Goal: Task Accomplishment & Management: Use online tool/utility

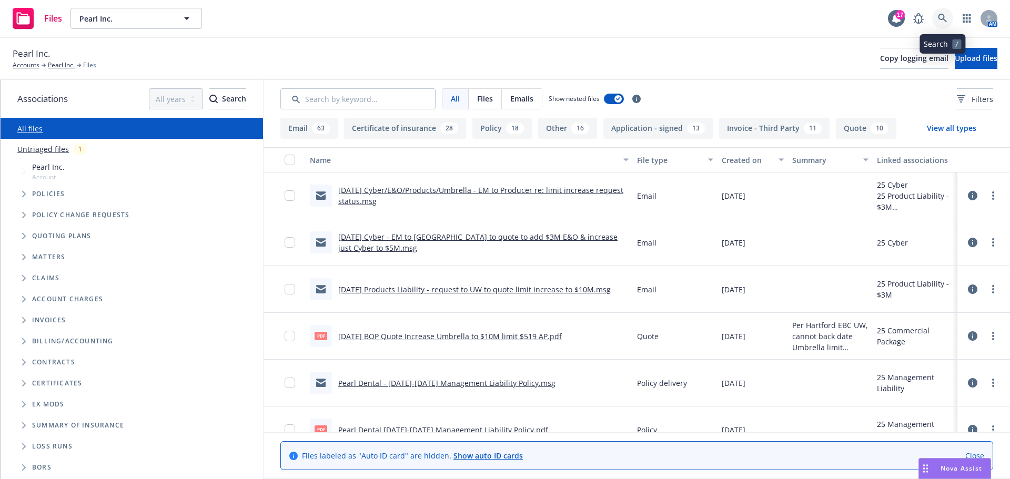
click at [947, 18] on link at bounding box center [942, 18] width 21 height 21
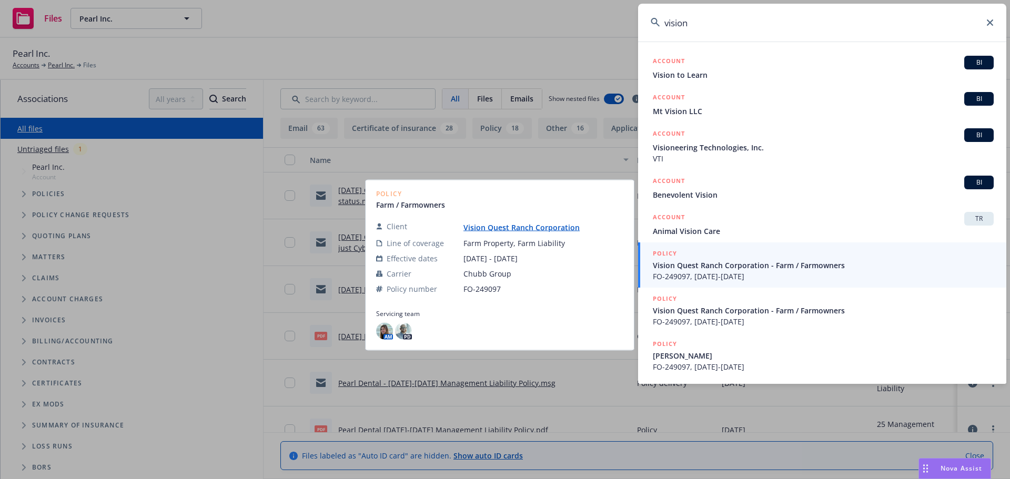
scroll to position [196, 0]
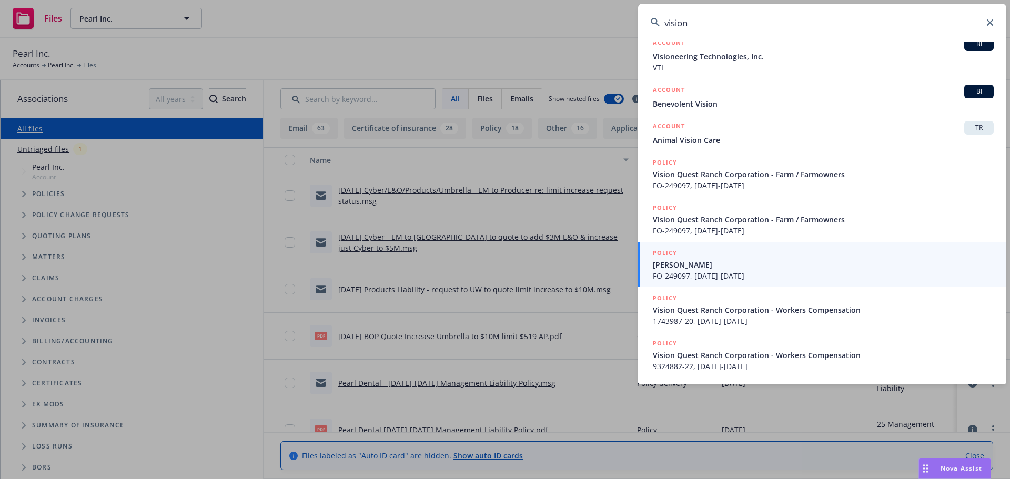
type input "vision"
click at [990, 23] on icon at bounding box center [990, 22] width 6 height 6
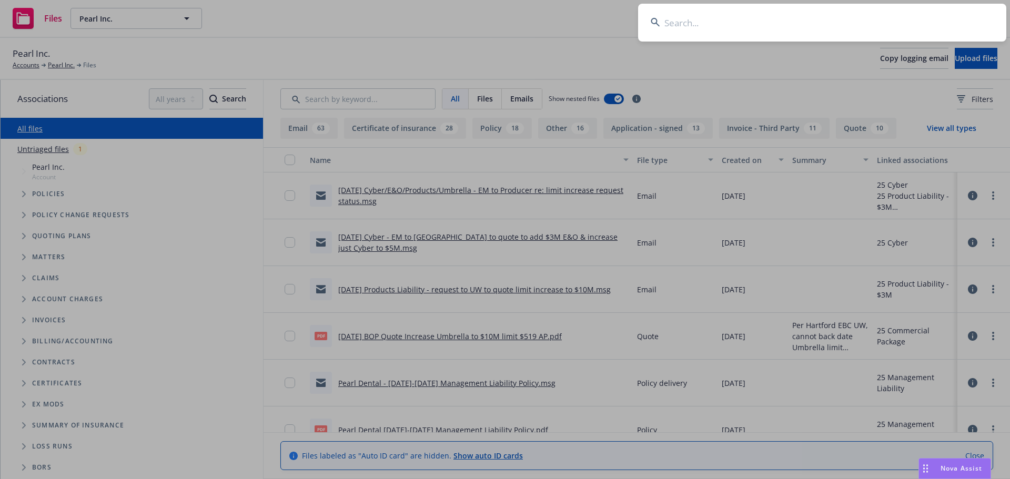
click at [724, 20] on input at bounding box center [822, 23] width 368 height 38
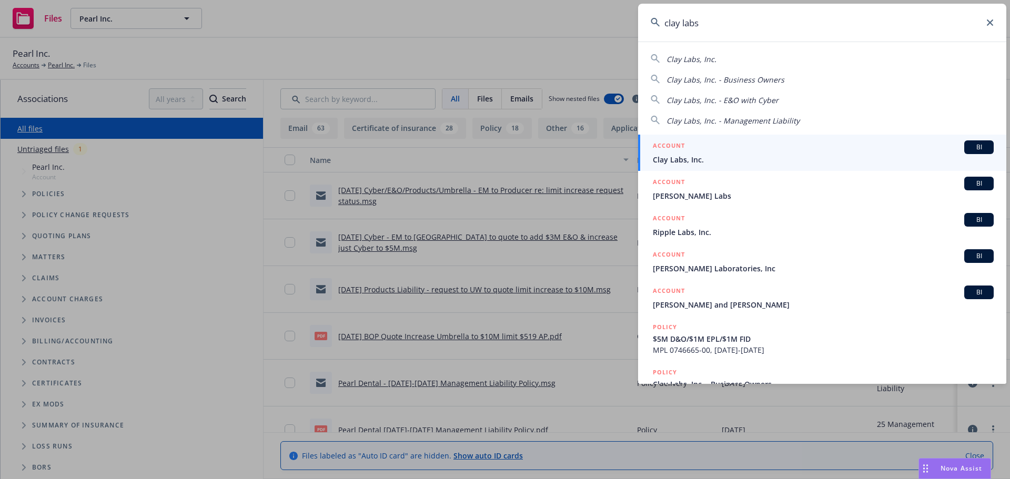
type input "clay labs"
click at [683, 156] on span "Clay Labs, Inc." at bounding box center [823, 159] width 341 height 11
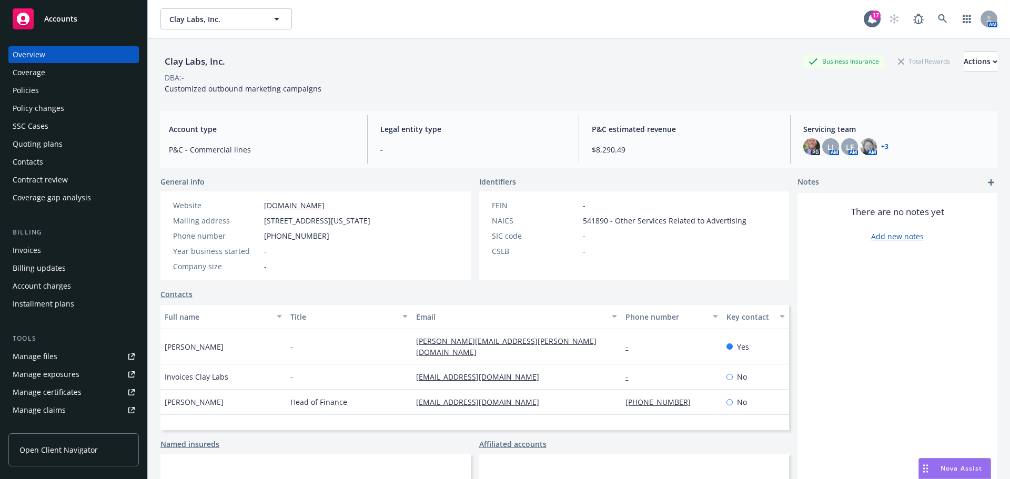
click at [47, 93] on div "Policies" at bounding box center [74, 90] width 122 height 17
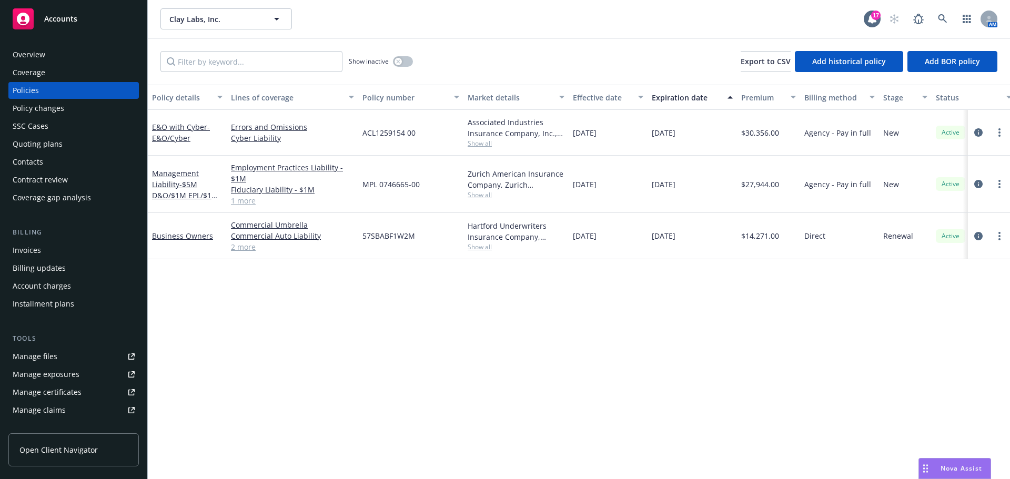
drag, startPoint x: 54, startPoint y: 55, endPoint x: 152, endPoint y: 50, distance: 97.9
click at [54, 55] on div "Overview" at bounding box center [74, 54] width 122 height 17
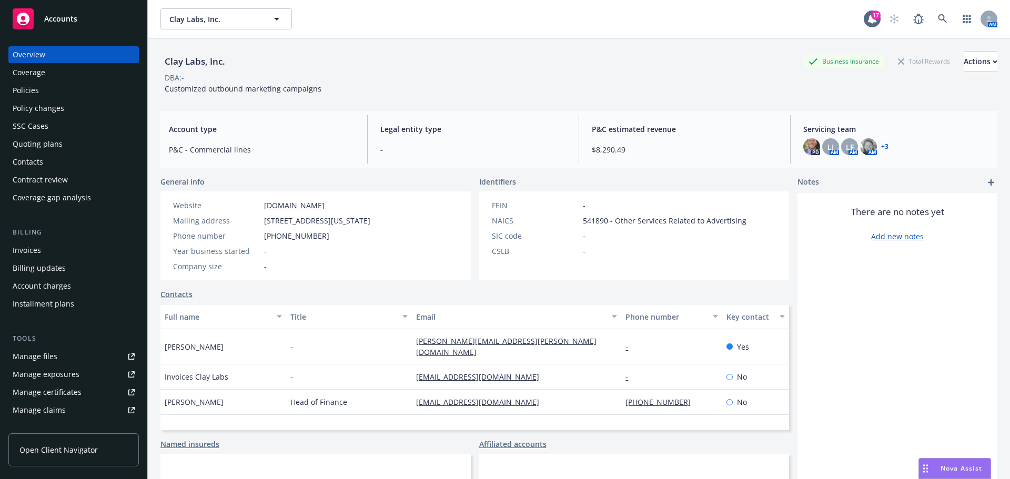
click at [881, 146] on link "+ 3" at bounding box center [884, 147] width 7 height 6
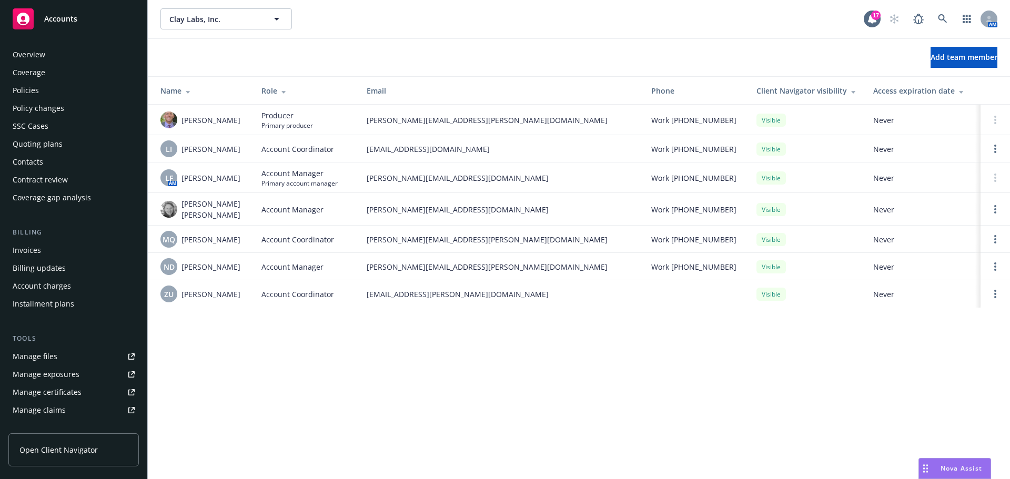
drag, startPoint x: 29, startPoint y: 92, endPoint x: 37, endPoint y: 92, distance: 7.9
click at [31, 92] on div "Policies" at bounding box center [26, 90] width 26 height 17
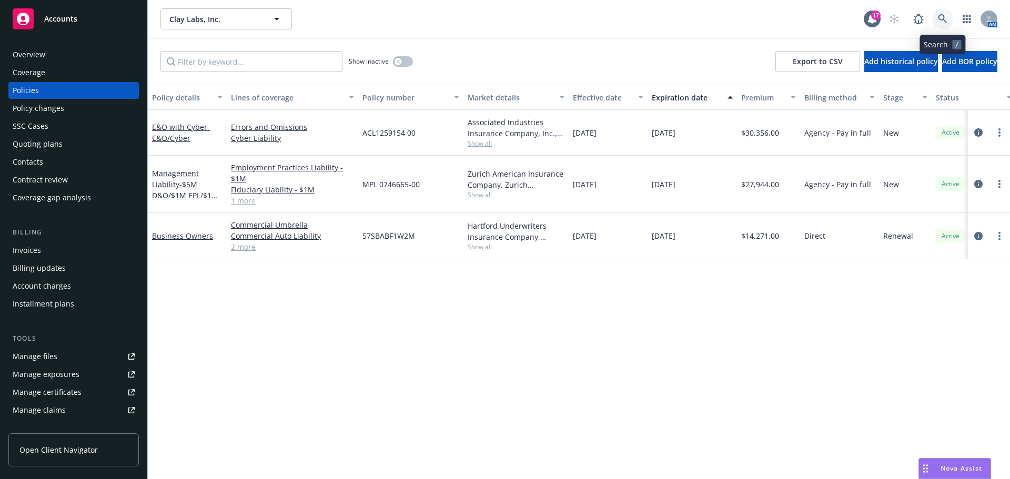
click at [945, 13] on link at bounding box center [942, 18] width 21 height 21
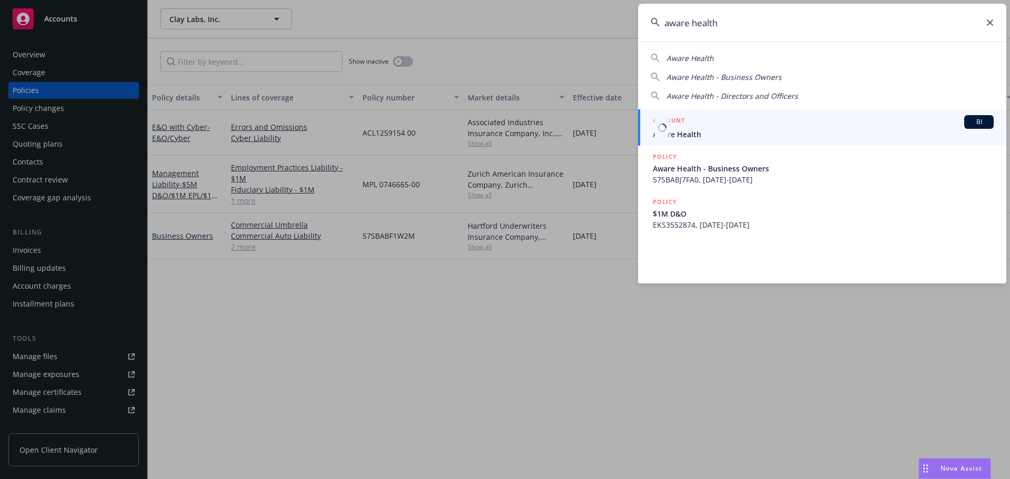
type input "aware health"
click at [699, 138] on span "Aware Health" at bounding box center [823, 134] width 341 height 11
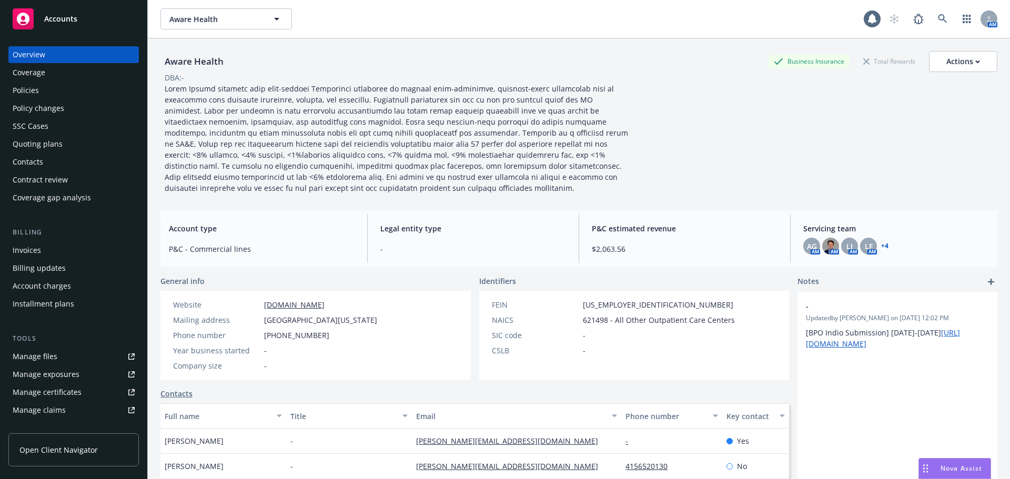
click at [28, 92] on div "Policies" at bounding box center [26, 90] width 26 height 17
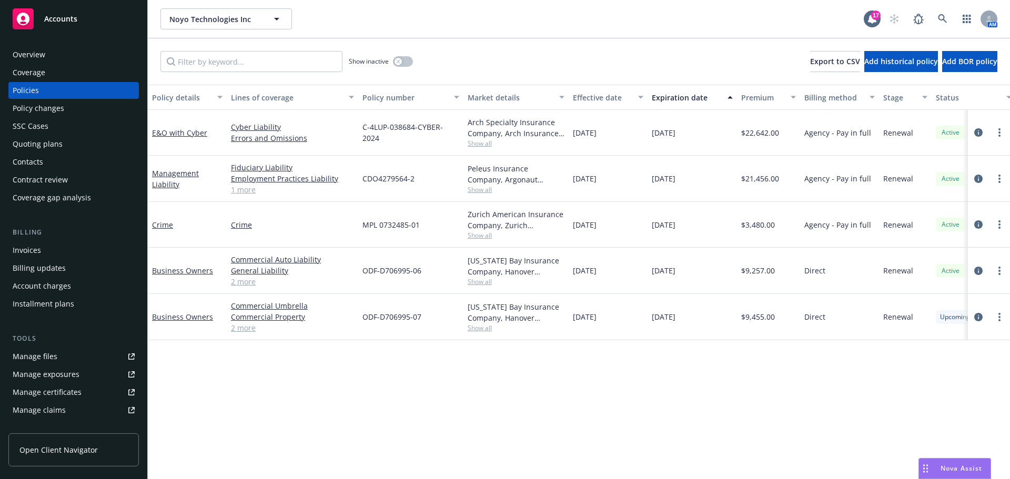
click at [59, 145] on div "Quoting plans" at bounding box center [38, 144] width 50 height 17
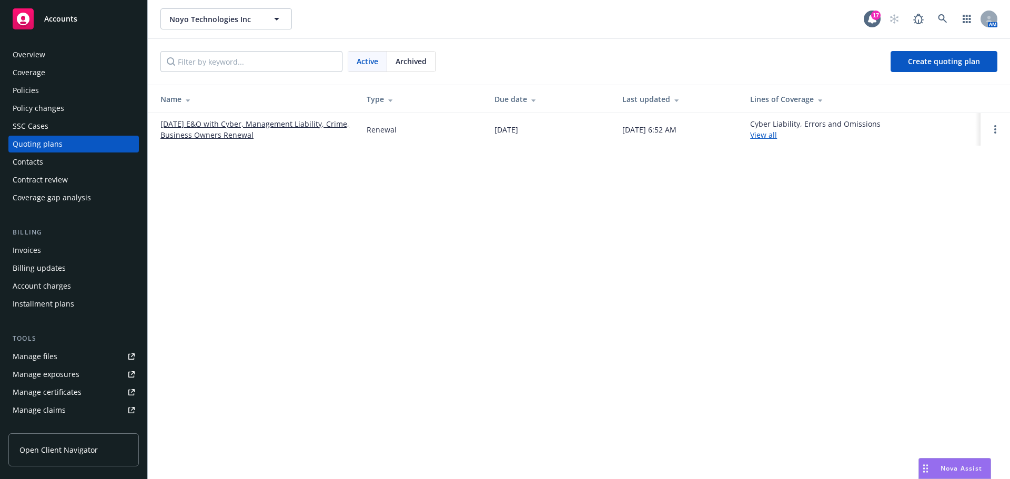
click at [241, 135] on link "10/01/25 E&O with Cyber, Management Liability, Crime, Business Owners Renewal" at bounding box center [254, 129] width 189 height 22
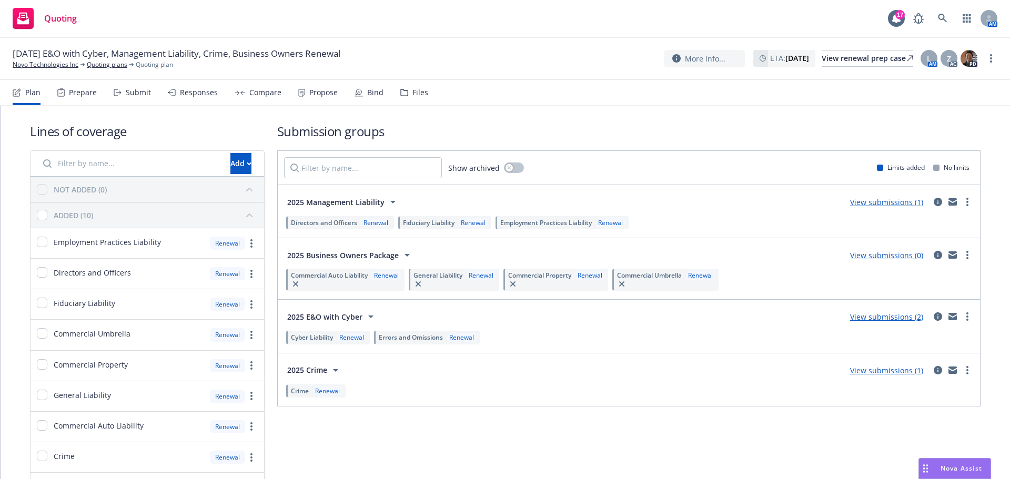
click at [131, 92] on div "Submit" at bounding box center [138, 92] width 25 height 8
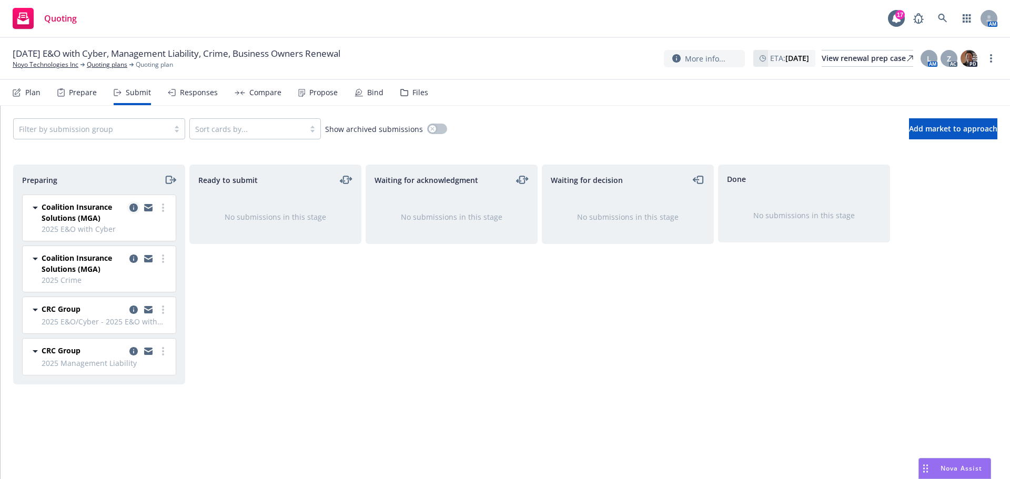
click at [134, 206] on icon "copy logging email" at bounding box center [133, 208] width 8 height 8
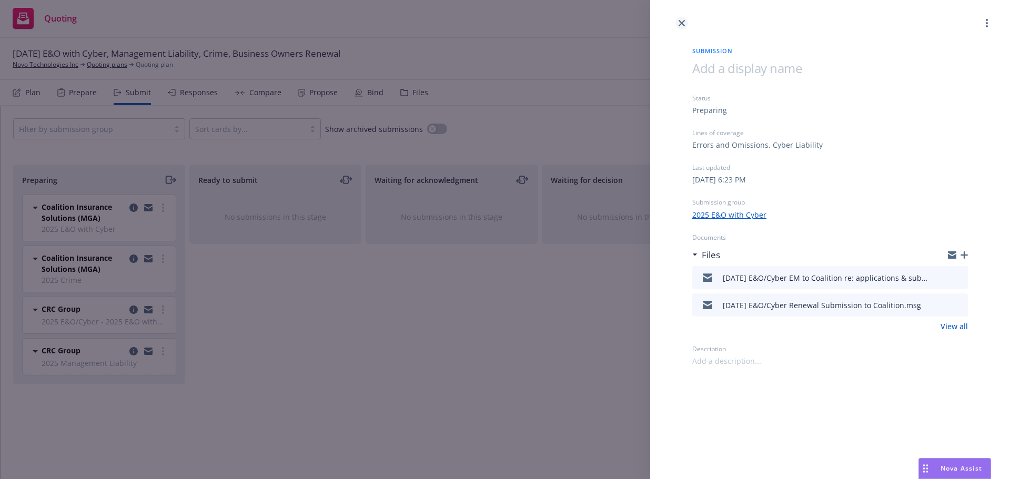
click at [683, 19] on link "close" at bounding box center [681, 23] width 13 height 13
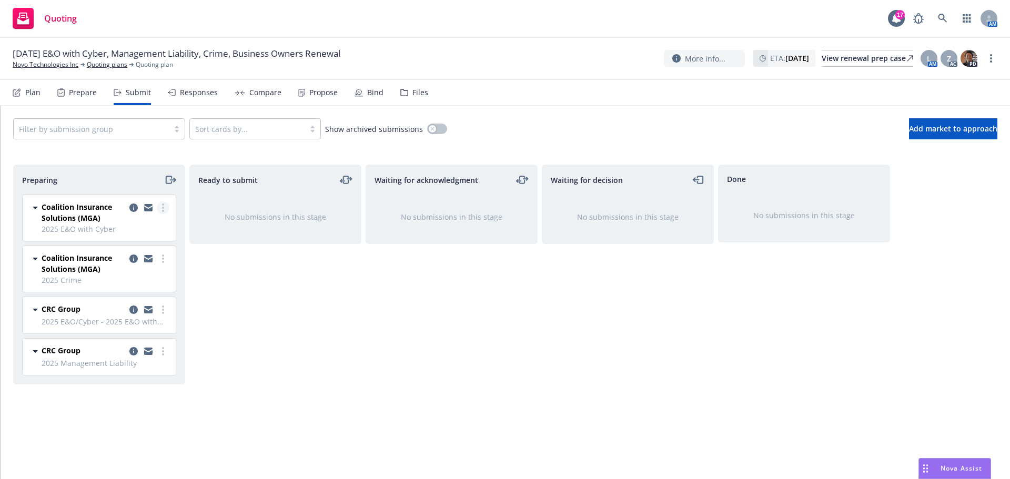
click at [163, 208] on circle "more" at bounding box center [163, 208] width 2 height 2
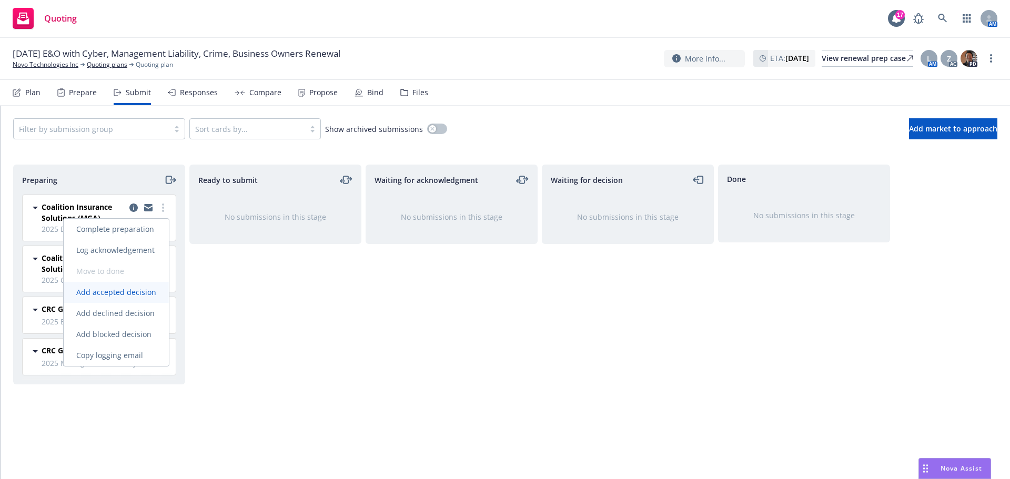
click at [110, 293] on span "Add accepted decision" at bounding box center [116, 292] width 105 height 10
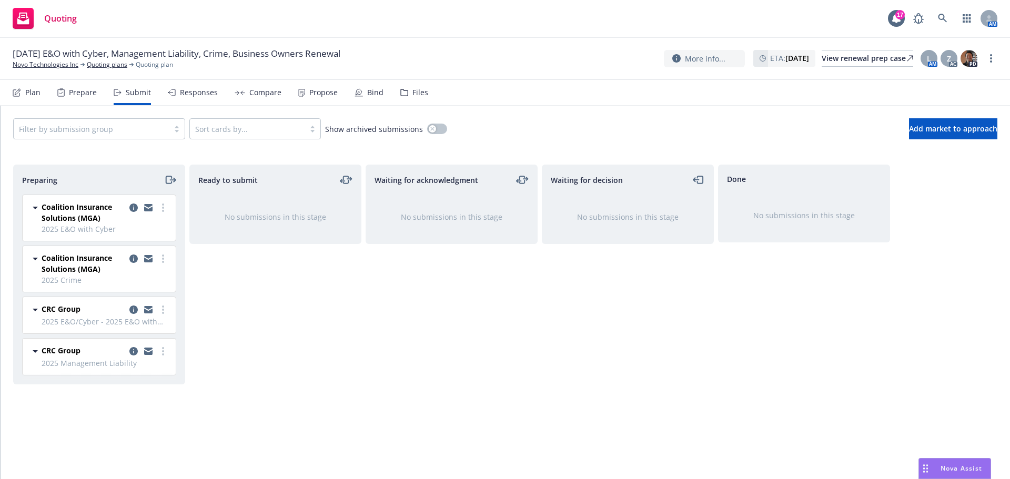
select select "12"
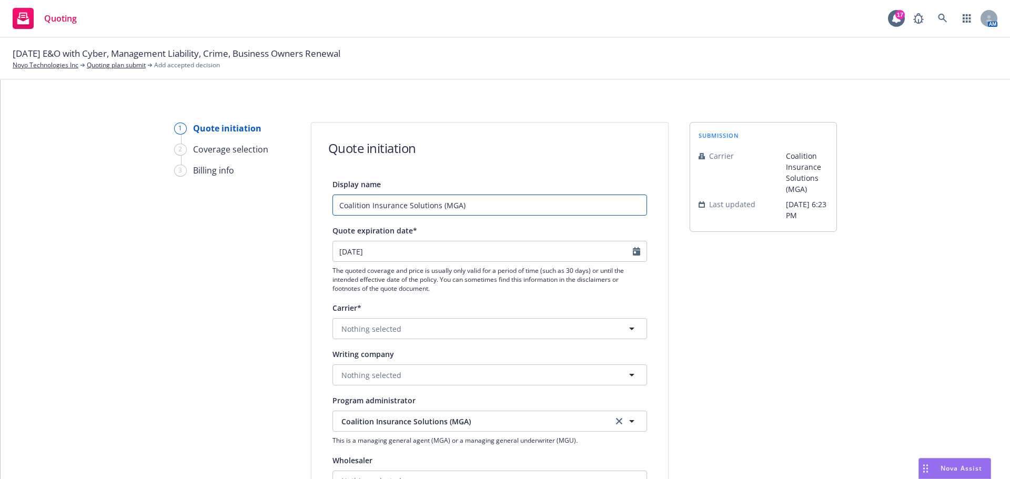
click at [336, 205] on input "Coalition Insurance Solutions (MGA)" at bounding box center [489, 205] width 315 height 21
type input "10/1/2025 E&O/Cyber Coalition"
click at [355, 376] on span "Nothing selected" at bounding box center [371, 375] width 60 height 11
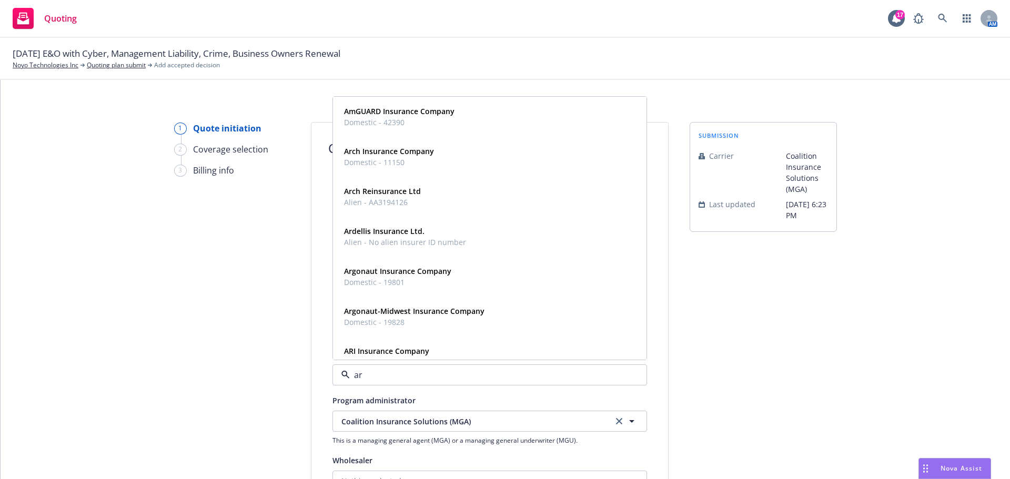
type input "arc"
click at [415, 232] on strong "Arch Specialty Insurance Company" at bounding box center [406, 231] width 125 height 10
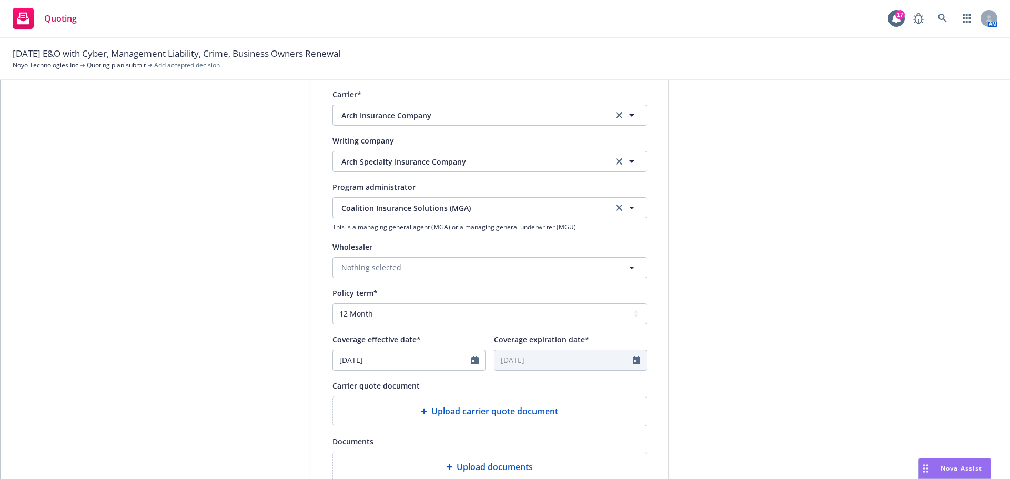
scroll to position [316, 0]
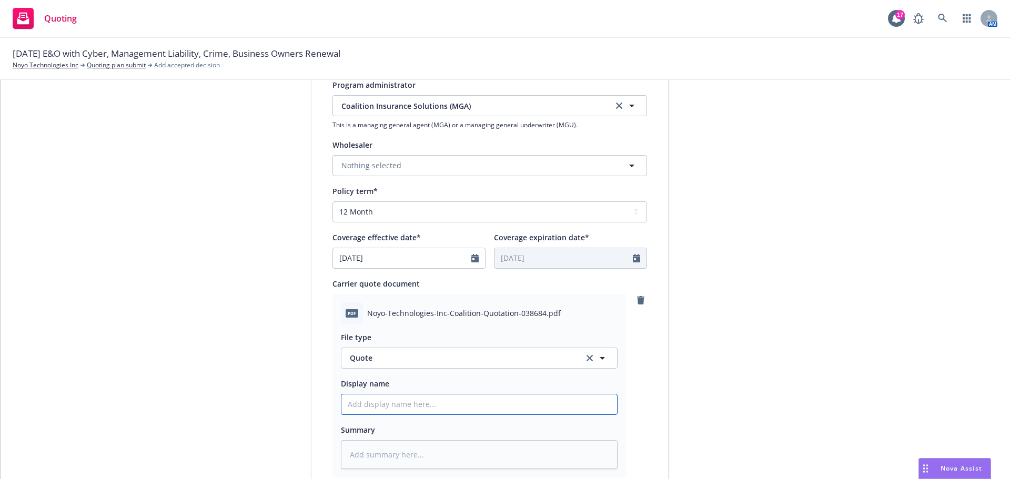
click at [358, 404] on input "Display name" at bounding box center [479, 405] width 276 height 20
type textarea "x"
type input "1"
type textarea "x"
type input "10"
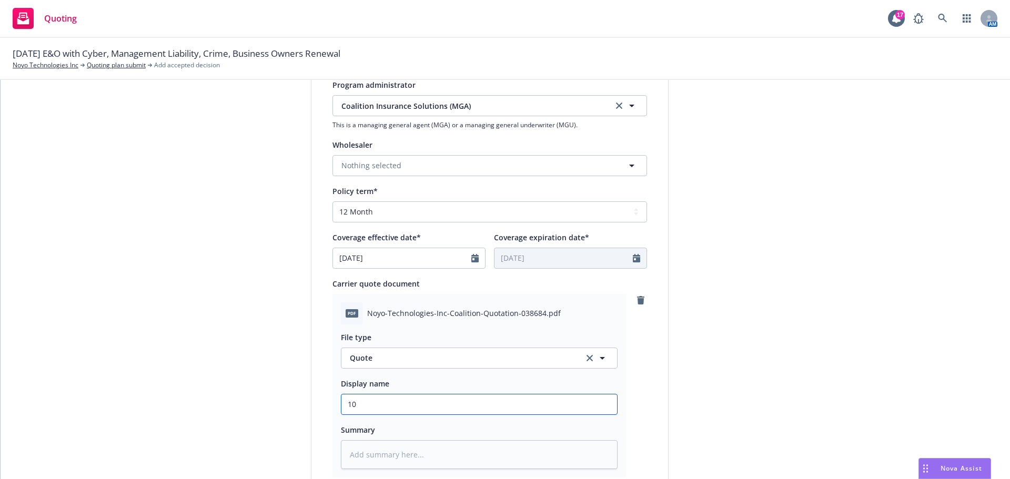
type textarea "x"
type input "10/"
type textarea "x"
type input "10/1"
type textarea "x"
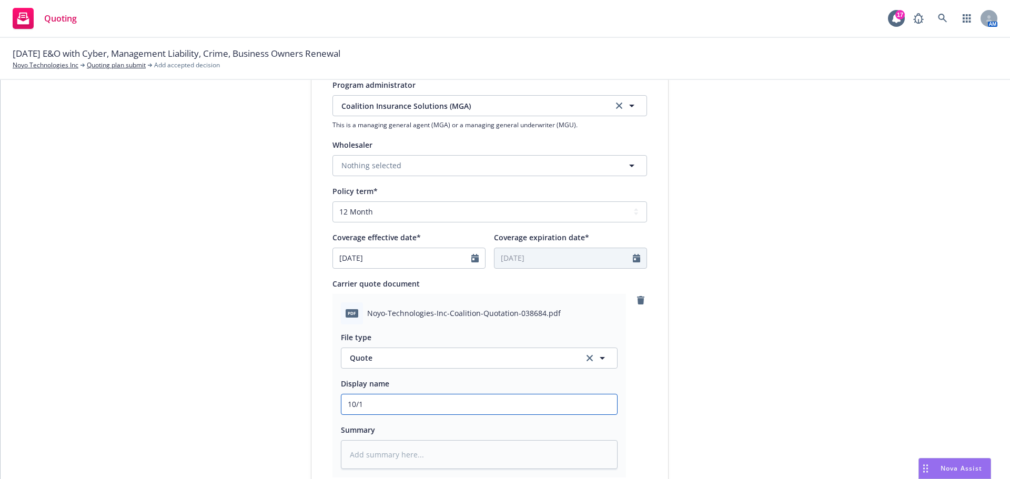
type input "10/1/"
type textarea "x"
type input "10/1/2"
type textarea "x"
type input "10/1/20"
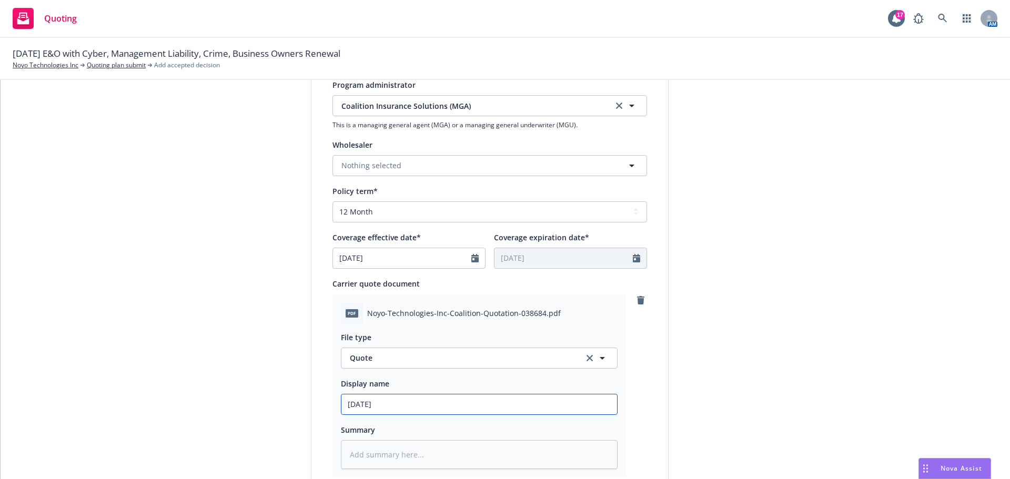
type textarea "x"
type input "10/1/202"
type textarea "x"
type input "10/1/2025"
type textarea "x"
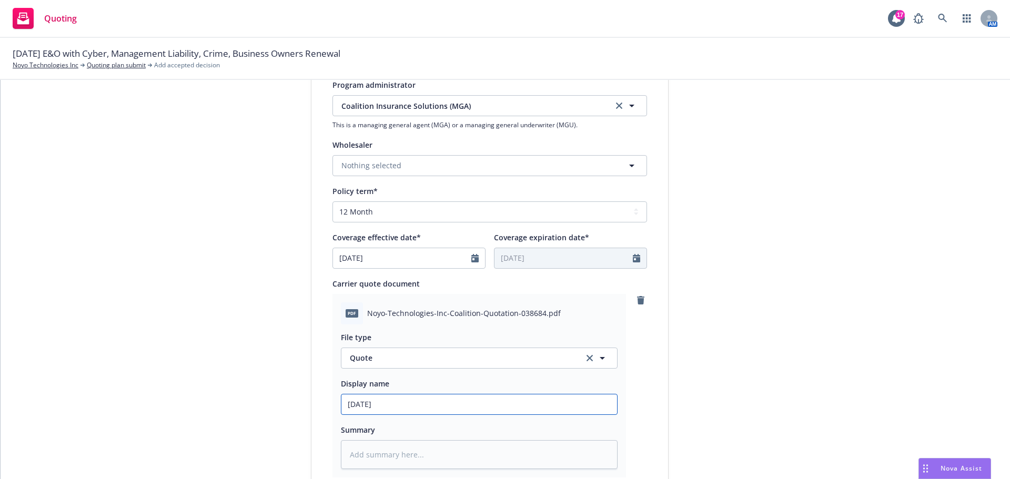
type input "10/1/2025"
type textarea "x"
type input "10/1/2025 E"
type textarea "x"
type input "10/1/2025 E*"
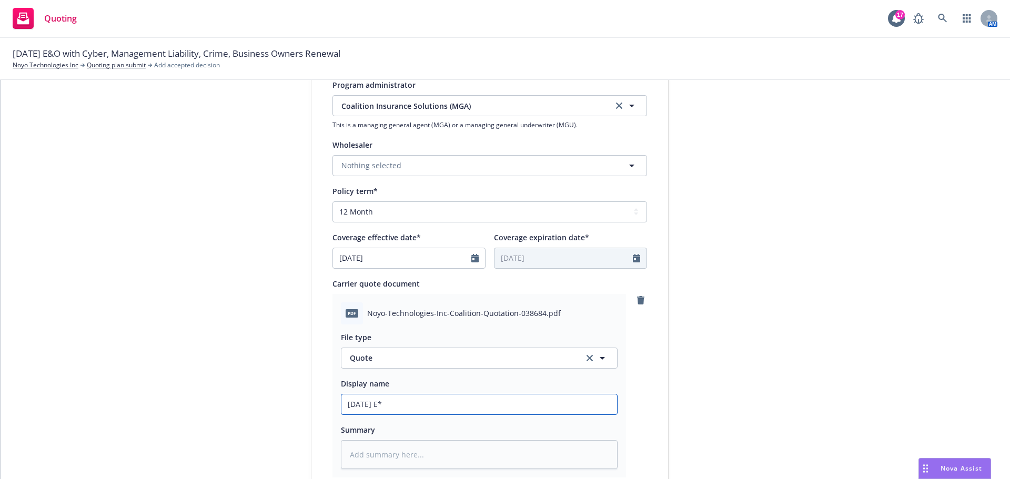
type textarea "x"
type input "[DATE] E"
type textarea "x"
type input "[DATE] E&"
type textarea "x"
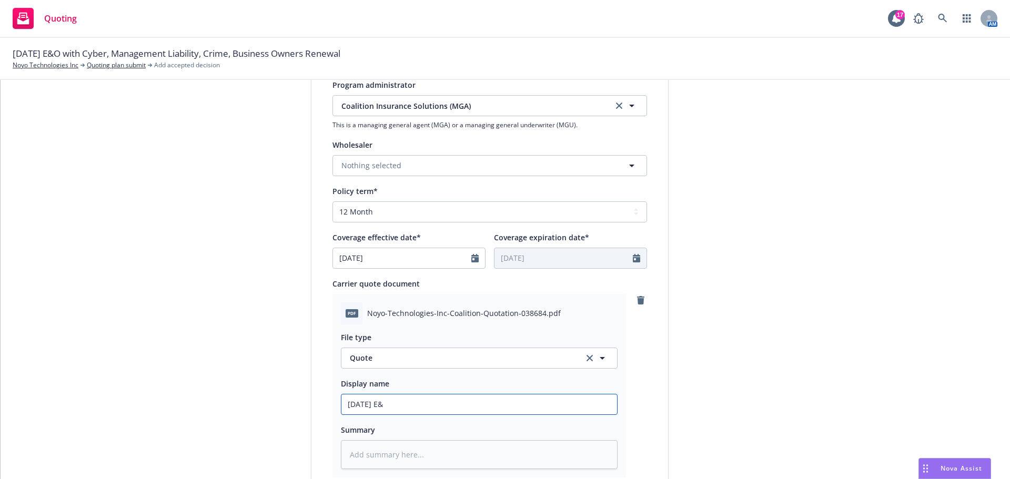
type input "[DATE] E&O"
type textarea "x"
type input "[DATE] E&O/"
type textarea "x"
type input "[DATE] E&O/C"
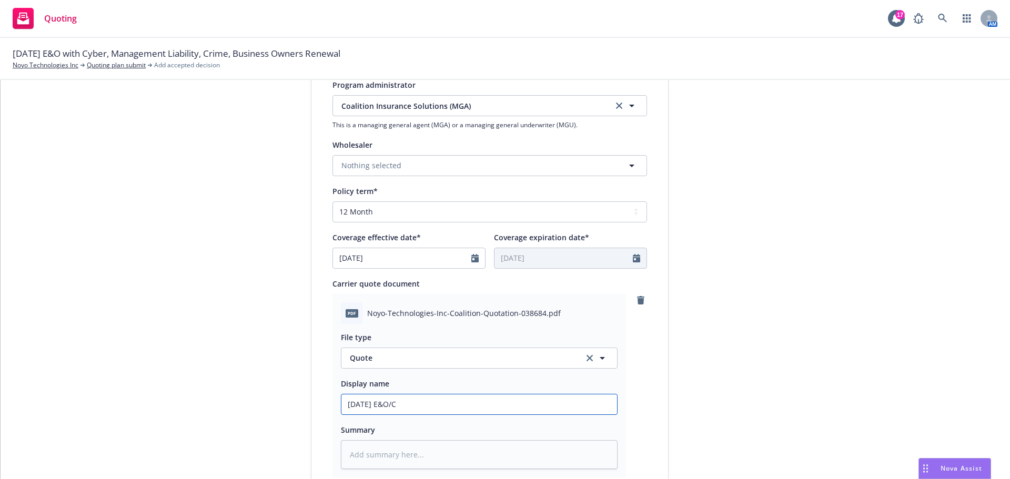
type textarea "x"
type input "[DATE] E&O/Cy"
type textarea "x"
type input "[DATE] E&O/Cyb"
type textarea "x"
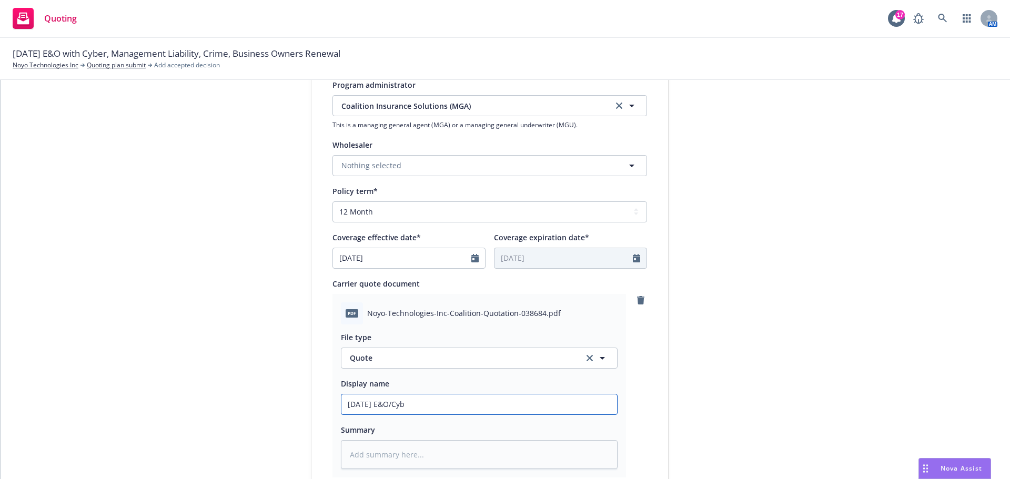
type input "[DATE] E&O/Cybe"
type textarea "x"
type input "[DATE] E&O/Cyber"
type textarea "x"
type input "[DATE] E&O/Cyber"
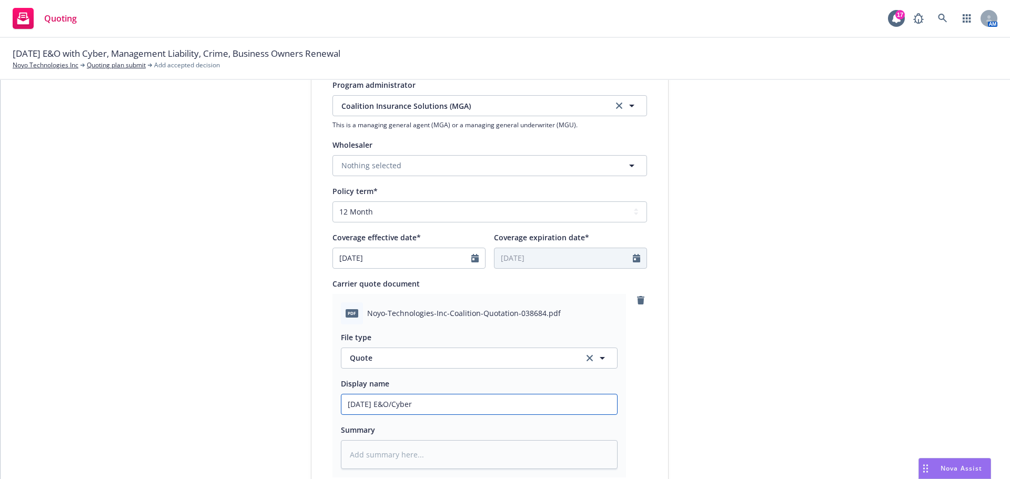
click at [434, 405] on input "[DATE] E&O/Cyber" at bounding box center [479, 405] width 276 height 20
type textarea "x"
type input "10/1/2025 E&O/Cyber Q"
type textarea "x"
type input "10/1/2025 E&O/Cyber Qu"
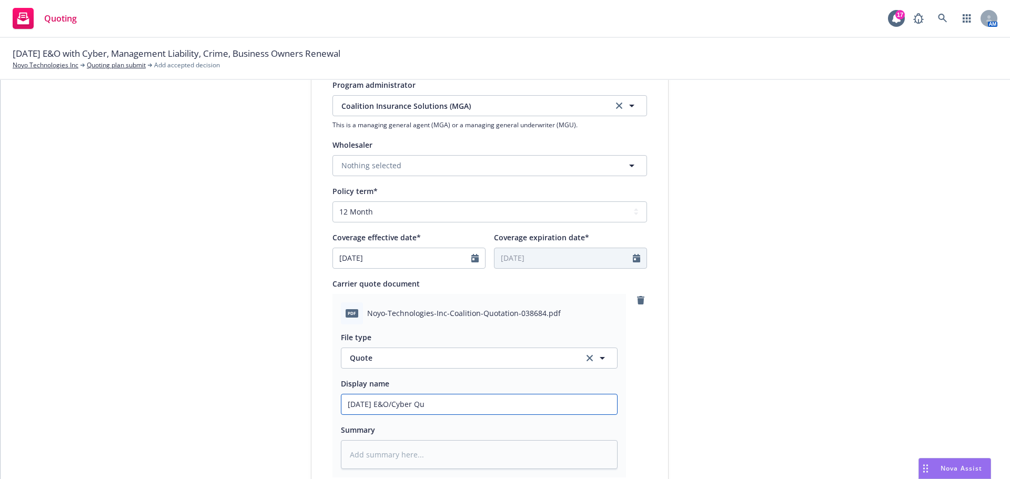
type textarea "x"
type input "10/1/2025 E&O/Cyber Quot"
type textarea "x"
type input "10/1/2025 E&O/Cyber Quote"
type textarea "x"
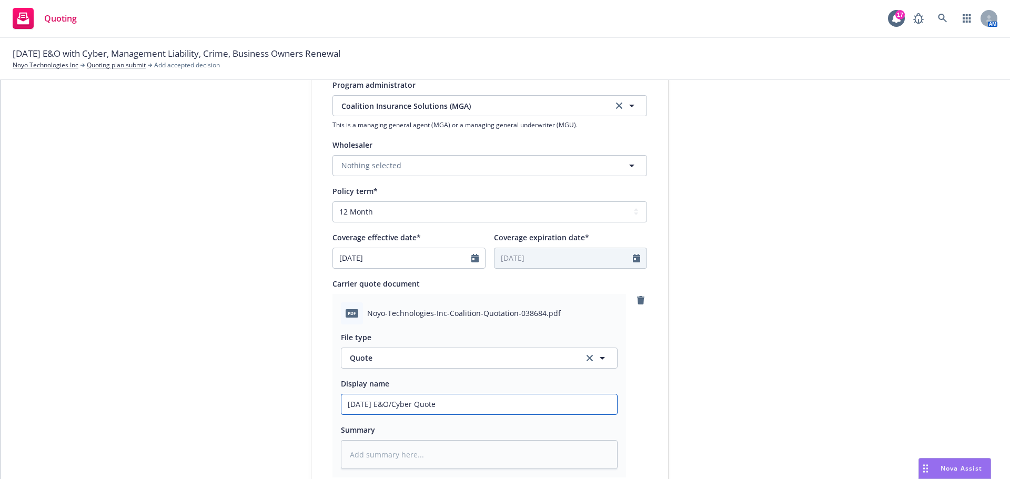
type input "10/1/2025 E&O/Cyber Quote:"
type textarea "x"
type input "10/1/2025 E&O/Cyber Quote:"
type textarea "x"
type input "10/1/2025 E&O/Cyber Quote: $"
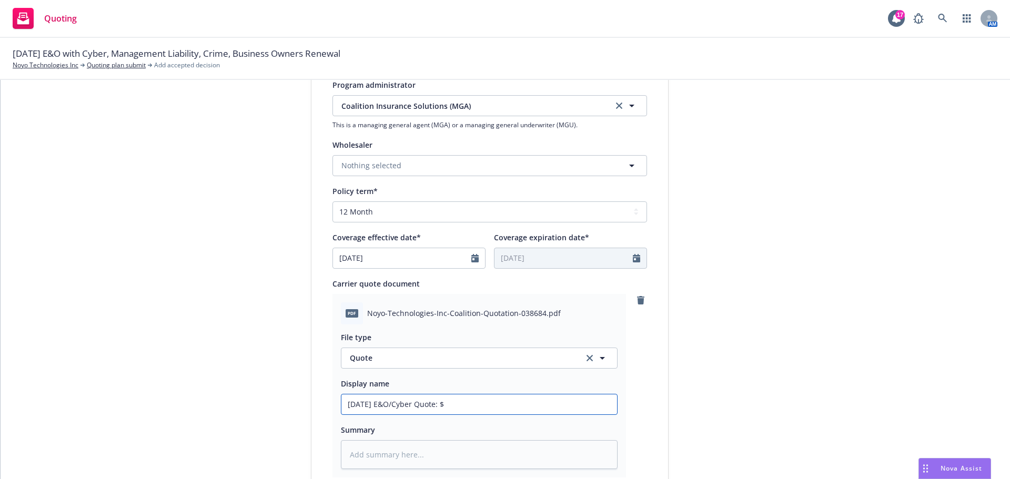
type textarea "x"
type input "10/1/2025 E&O/Cyber Quote: $2"
type textarea "x"
type input "10/1/2025 E&O/Cyber Quote: $21"
type textarea "x"
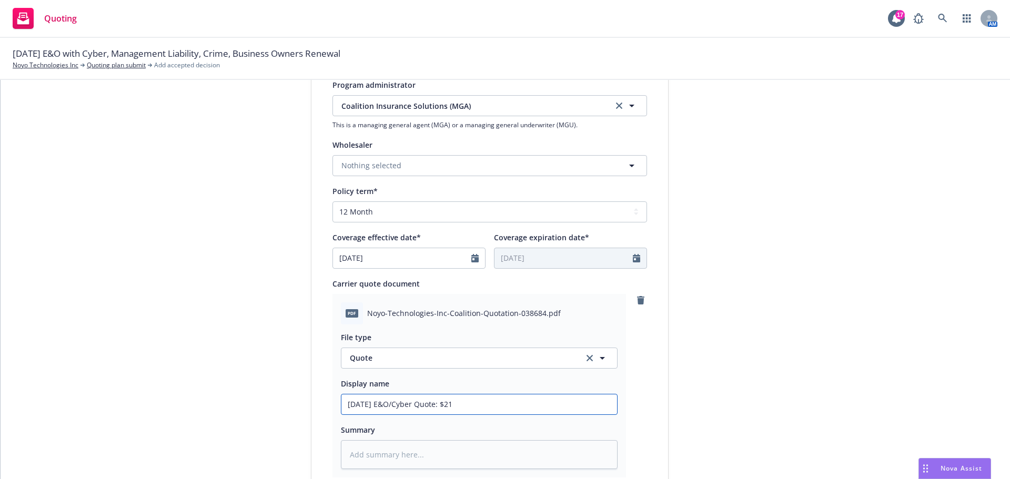
type input "10/1/2025 E&O/Cyber Quote: $21,"
type textarea "x"
type input "10/1/2025 E&O/Cyber Quote: $21,9"
type textarea "x"
type input "10/1/2025 E&O/Cyber Quote: $21,94"
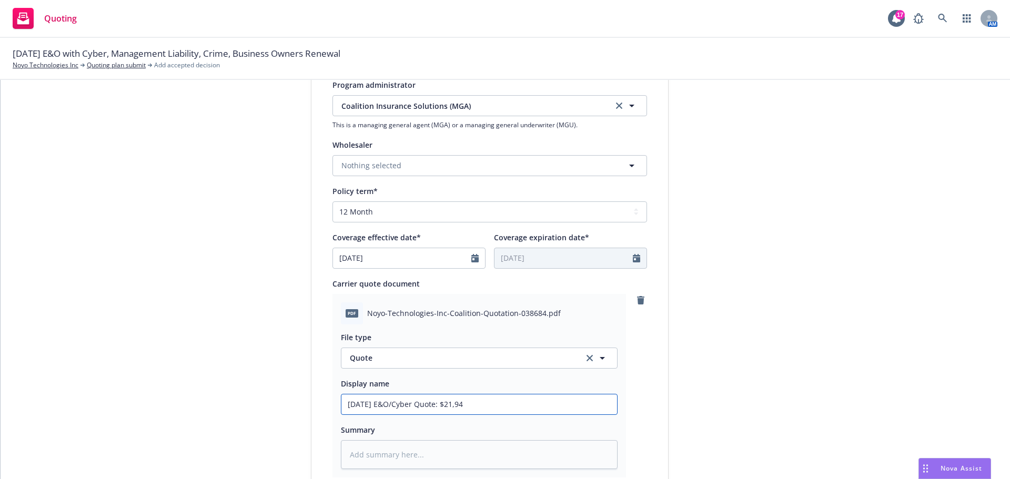
type textarea "x"
type input "10/1/2025 E&O/Cyber Quote: $21,948"
type textarea "x"
type input "10/1/2025 E&O/Cyber Quote: $21,948"
type textarea "x"
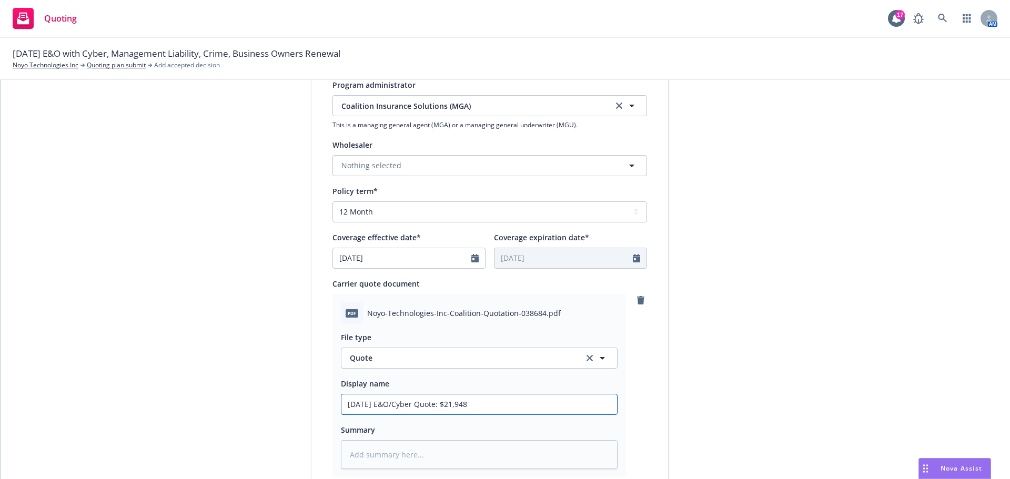
type input "10/1/2025 E&O/Cyber Quote: $21,948 C"
type textarea "x"
type input "10/1/2025 E&O/Cyber Quote: $21,948 Co"
type textarea "x"
type input "10/1/2025 E&O/Cyber Quote: $21,948 Coa"
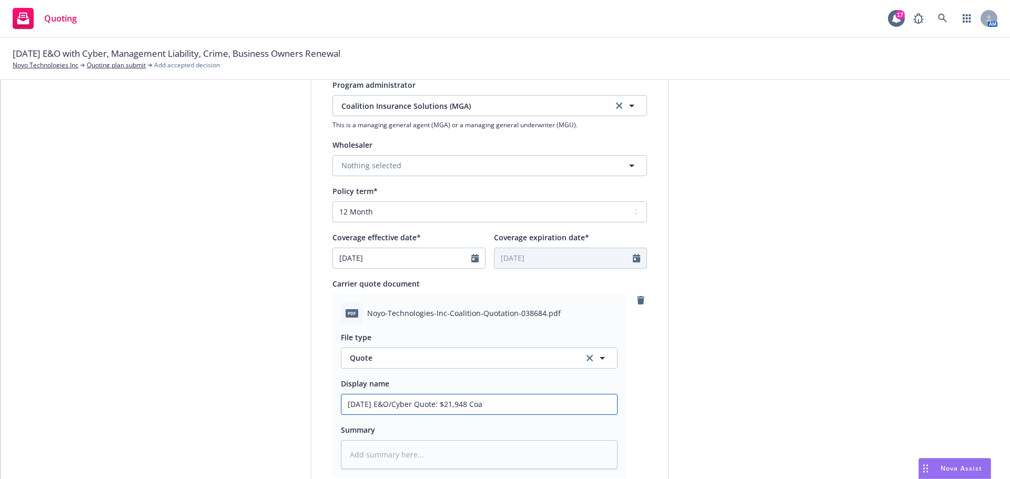
type textarea "x"
type input "10/1/2025 E&O/Cyber Quote: $21,948 Coal"
type textarea "x"
type input "10/1/2025 E&O/Cyber Quote: $21,948 Coalt"
type textarea "x"
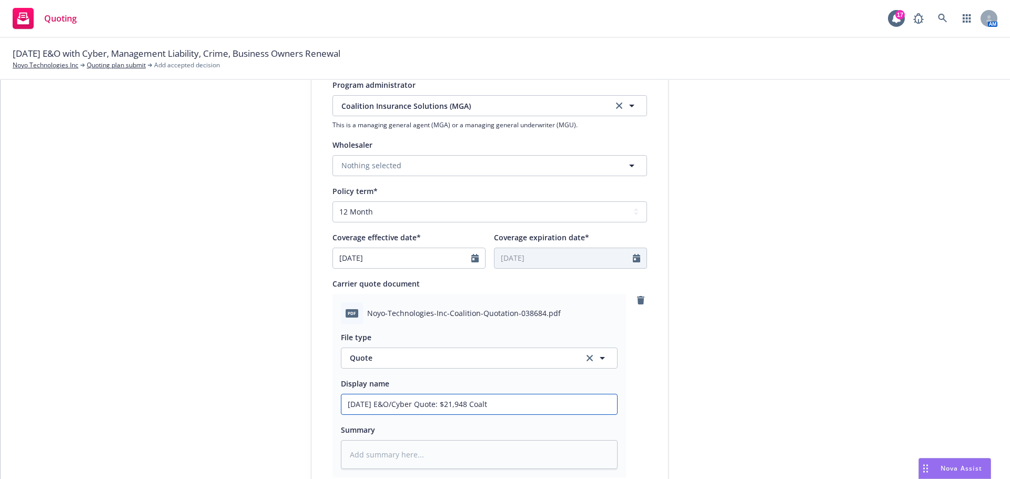
type input "10/1/2025 E&O/Cyber Quote: $21,948 Coalti"
type textarea "x"
type input "10/1/2025 E&O/Cyber Quote: $21,948 Coaltio"
type textarea "x"
type input "10/1/2025 E&O/Cyber Quote: $21,948 Coaltion"
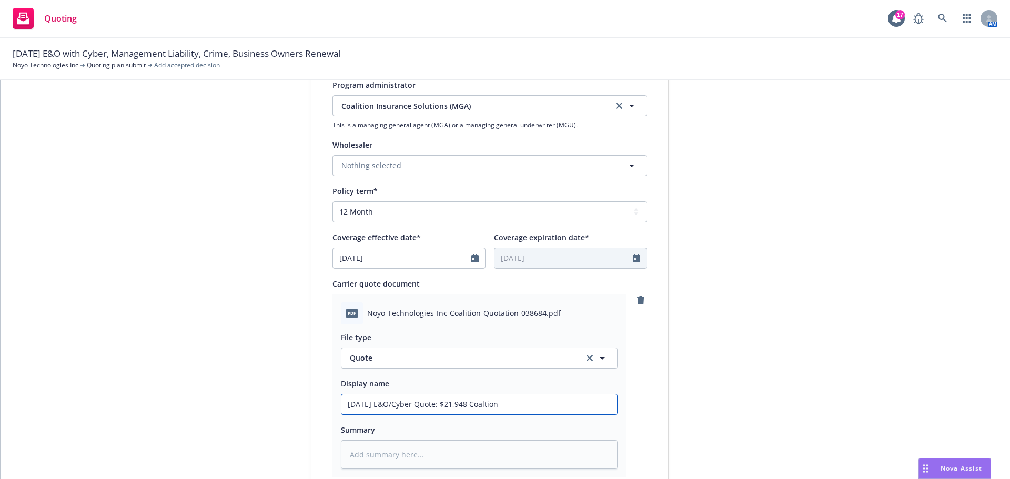
click at [490, 406] on input "10/1/2025 E&O/Cyber Quote: $21,948 Coaltion" at bounding box center [479, 405] width 276 height 20
type textarea "x"
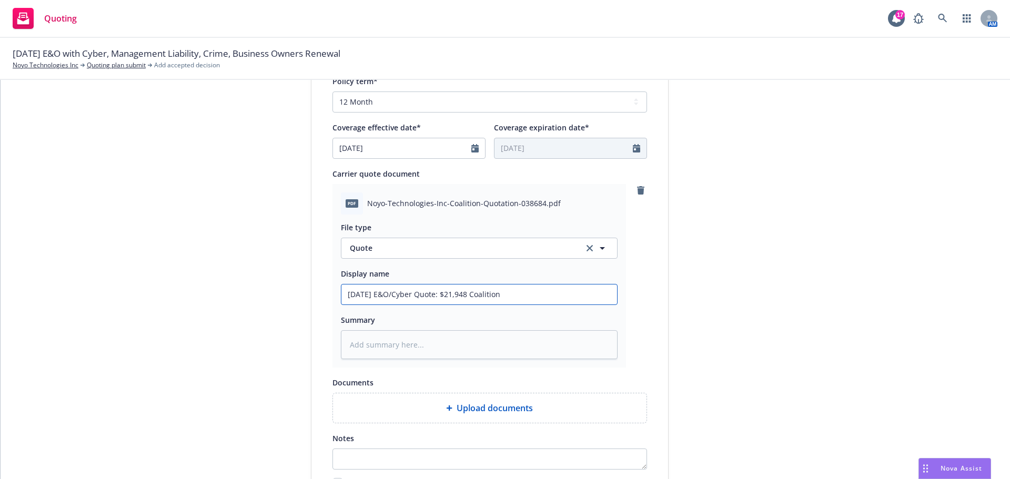
scroll to position [543, 0]
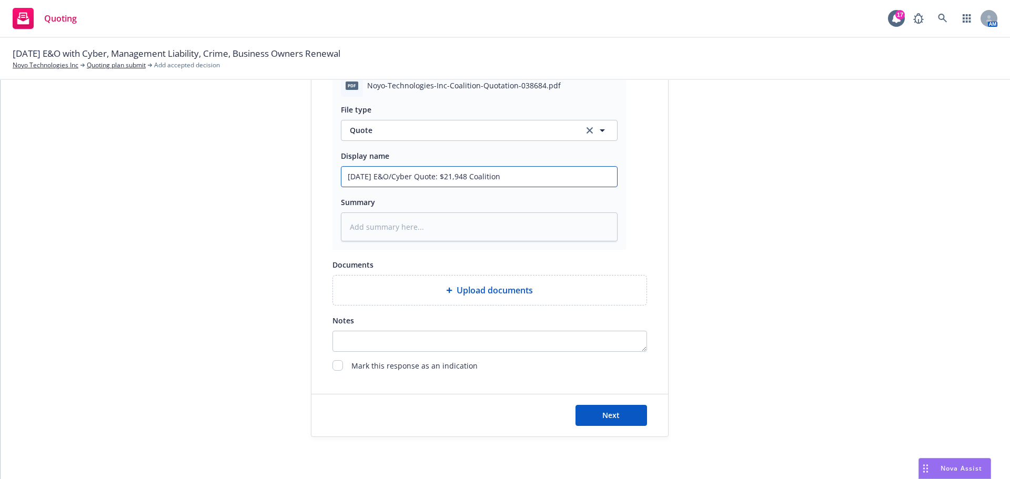
type input "10/1/2025 E&O/Cyber Quote: $21,948 Coalition"
type textarea "x"
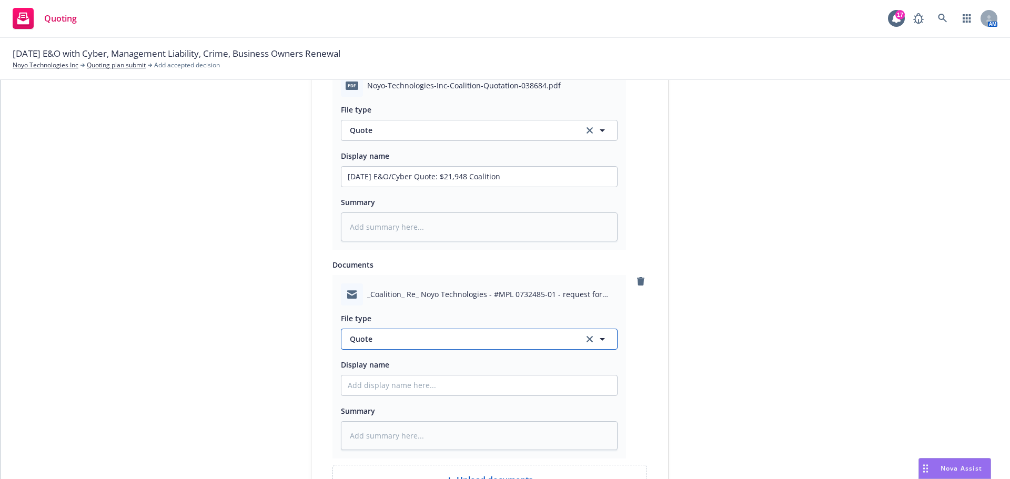
click at [403, 336] on span "Quote" at bounding box center [460, 338] width 221 height 11
type input "quote"
click at [408, 361] on div "Quote received" at bounding box center [479, 368] width 263 height 15
click at [368, 187] on input "Display name" at bounding box center [479, 177] width 276 height 20
drag, startPoint x: 531, startPoint y: 179, endPoint x: 244, endPoint y: 177, distance: 287.2
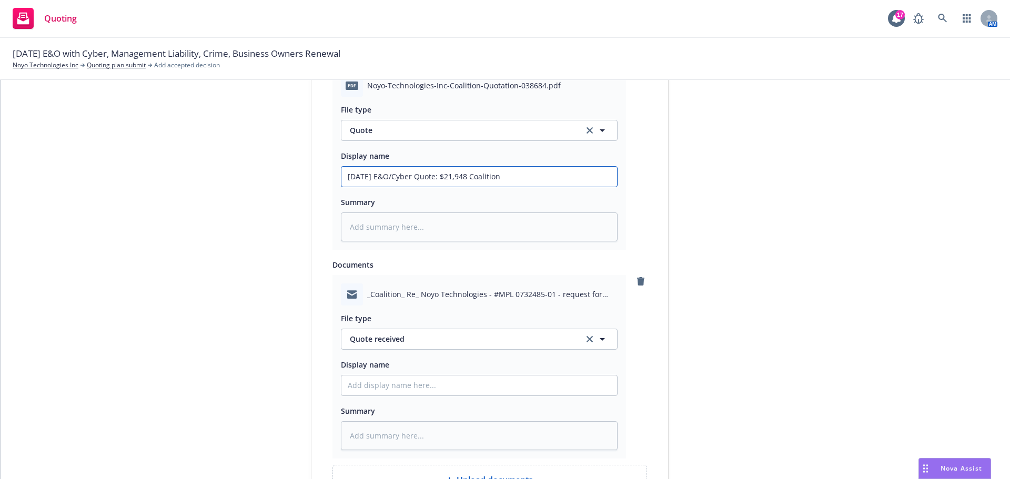
click at [243, 177] on div "1 Quote initiation 2 Coverage selection 3 Billing info Quote initiation Display…" at bounding box center [505, 103] width 984 height 1048
paste input "57 SBA BV1TXT"
type textarea "x"
type input "57 SBA BV1TXT"
click at [375, 187] on input "Display name" at bounding box center [479, 177] width 276 height 20
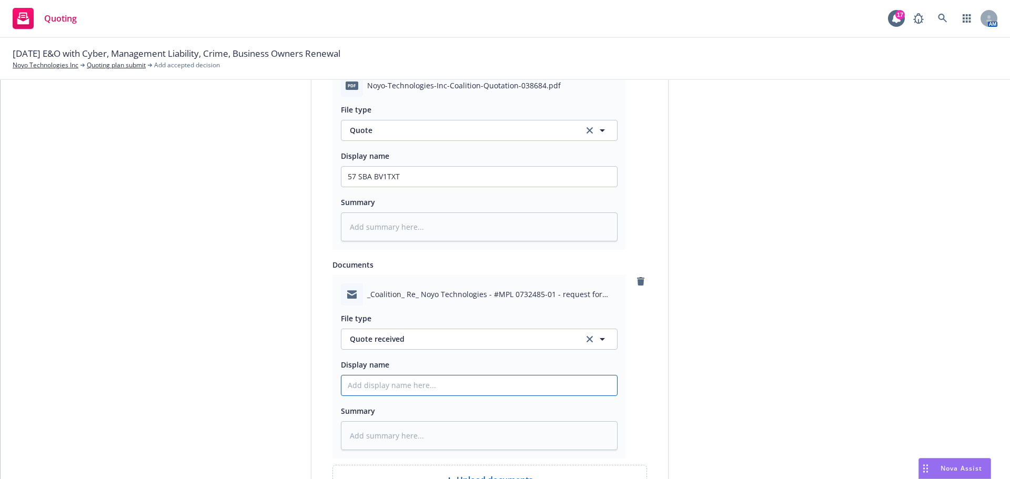
paste input "57 SBA BV1TXT"
type textarea "x"
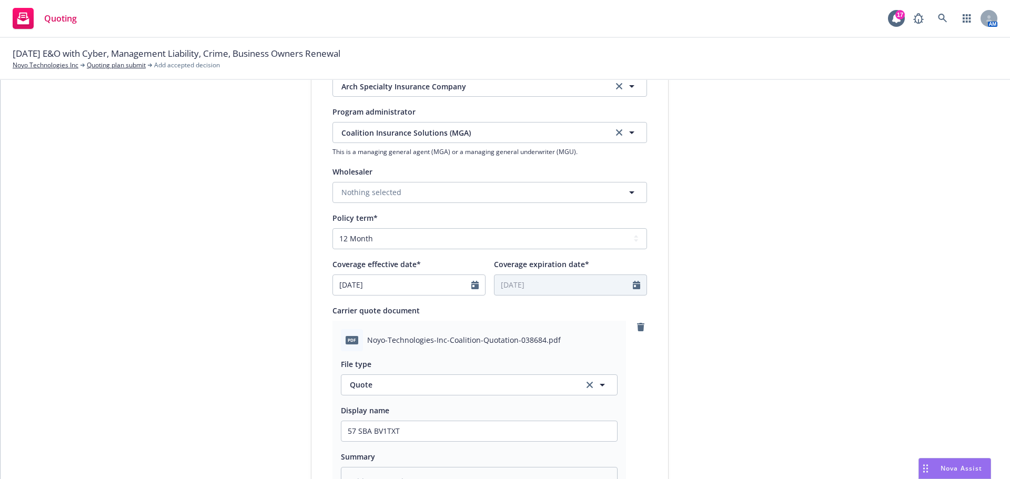
scroll to position [491, 0]
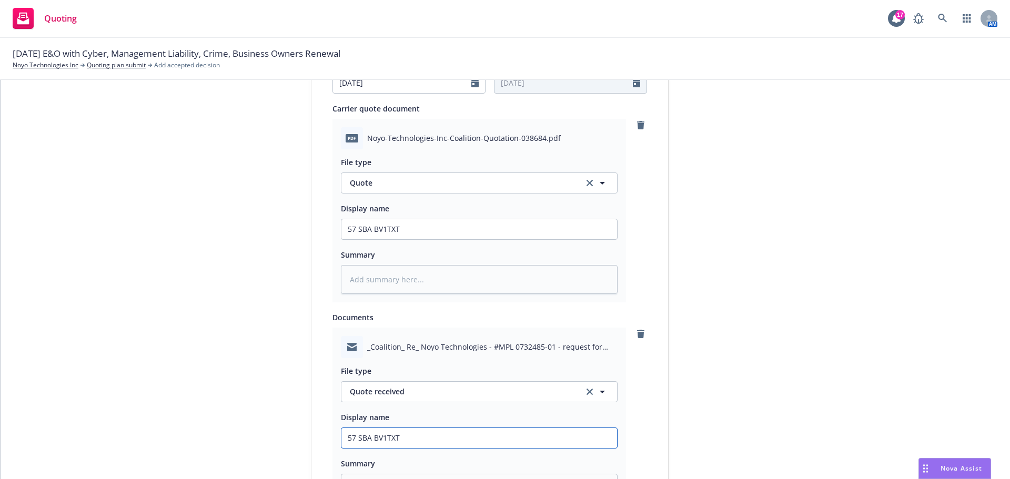
type input "57 SBA BV1TXT"
drag, startPoint x: 413, startPoint y: 229, endPoint x: 231, endPoint y: 229, distance: 182.0
click at [222, 229] on div "1 Quote initiation 2 Coverage selection 3 Billing info Quote initiation Display…" at bounding box center [505, 155] width 984 height 1048
type textarea "x"
type input "1"
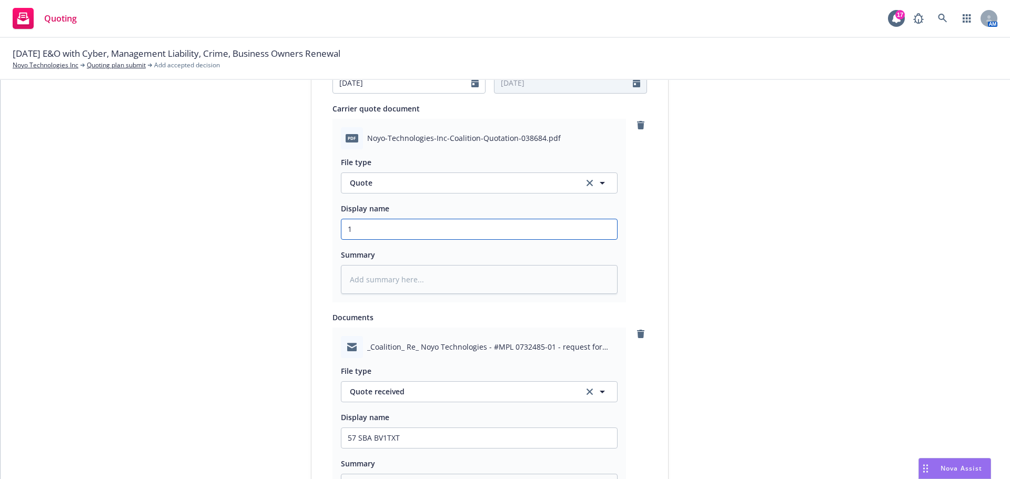
type textarea "x"
type input "10"
type textarea "x"
type input "10/"
type textarea "x"
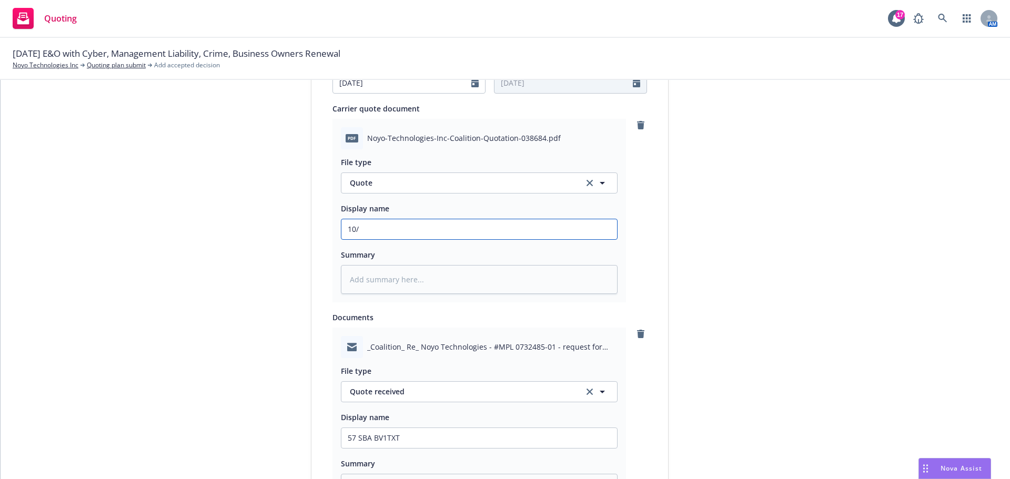
type input "10/1"
type textarea "x"
type input "10/1/"
type textarea "x"
type input "10/1/2"
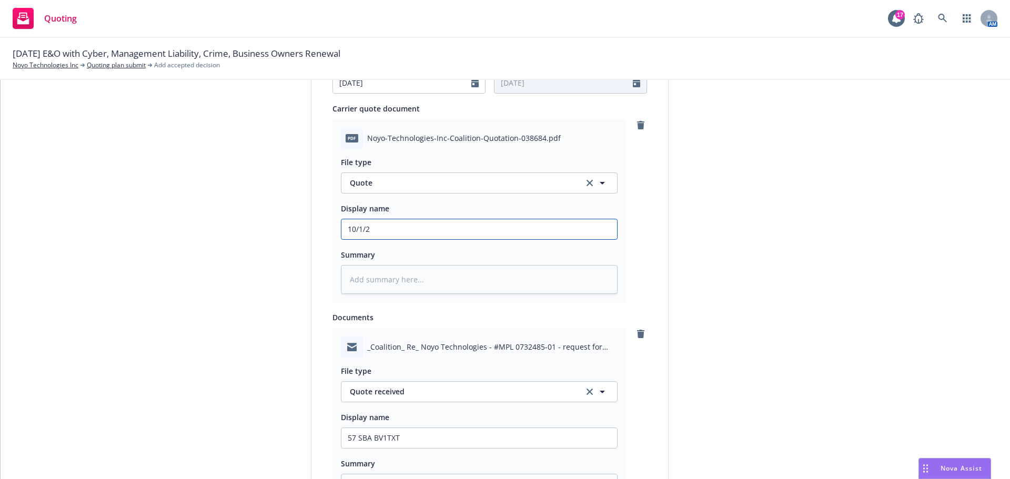
type textarea "x"
type input "[DATE]"
type textarea "x"
type input "10/1/202"
type textarea "x"
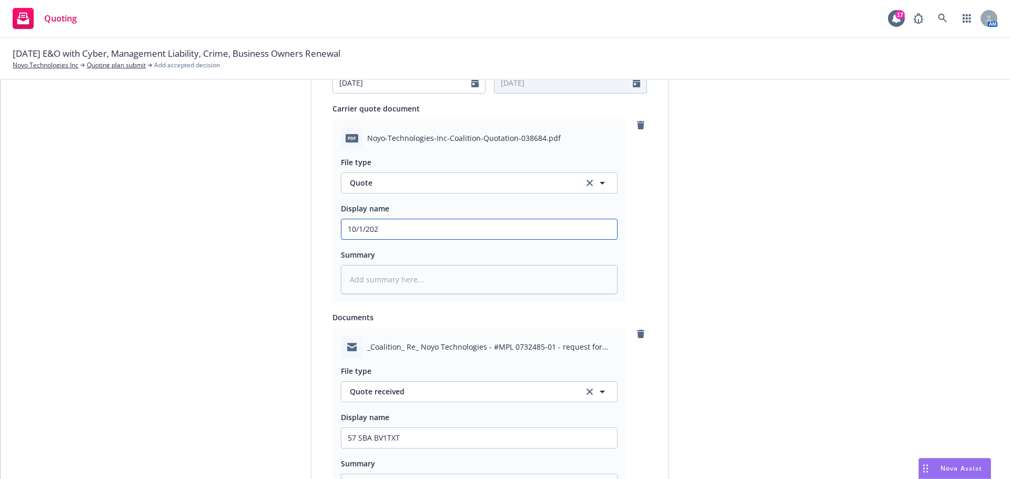
type input "[DATE]"
type textarea "x"
type input "[DATE]"
type textarea "x"
type input "[DATE] E"
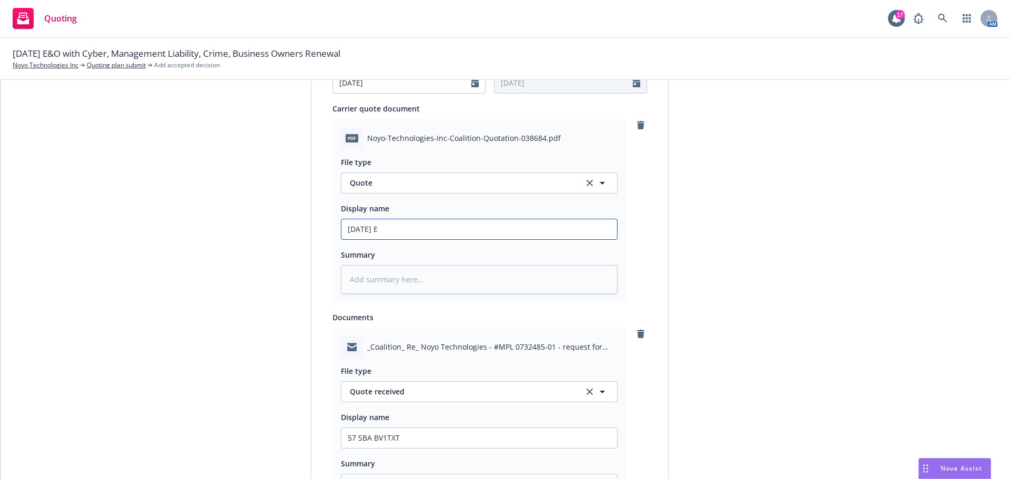
type textarea "x"
type input "[DATE] E&"
type textarea "x"
type input "[DATE] E&O"
type textarea "x"
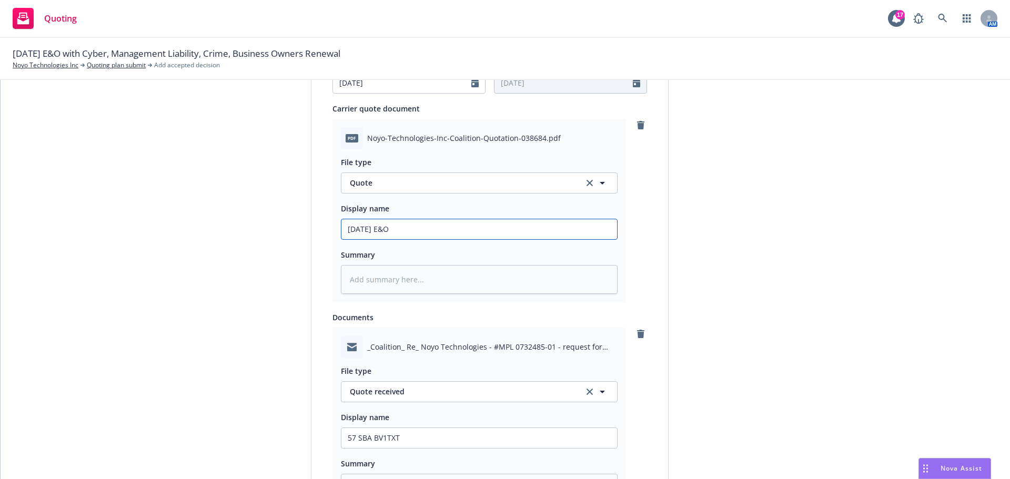
type input "[DATE] E&O/"
type textarea "x"
type input "[DATE] E&O/C"
type textarea "x"
type input "[DATE] E&O/Cy"
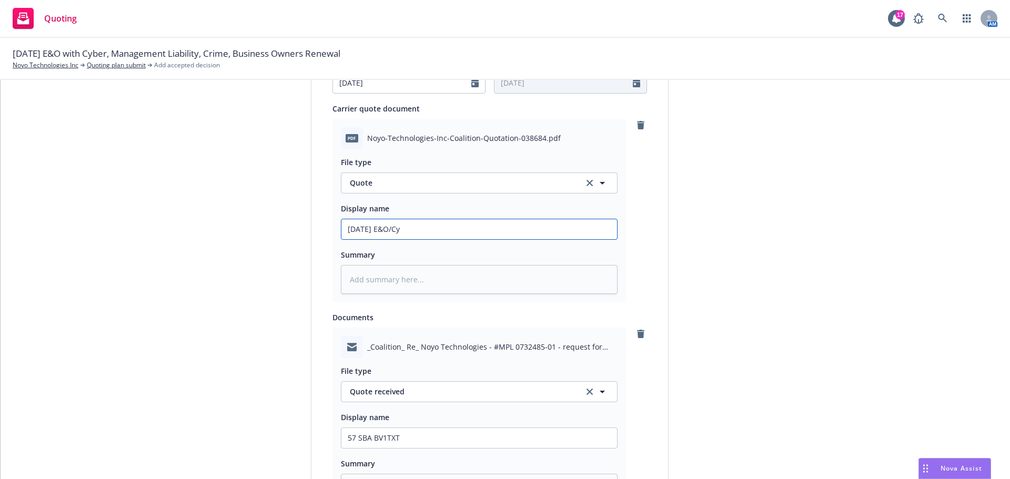
type textarea "x"
type input "[DATE] E&O/Cyb"
type textarea "x"
type input "[DATE] E&O/Cybe"
type textarea "x"
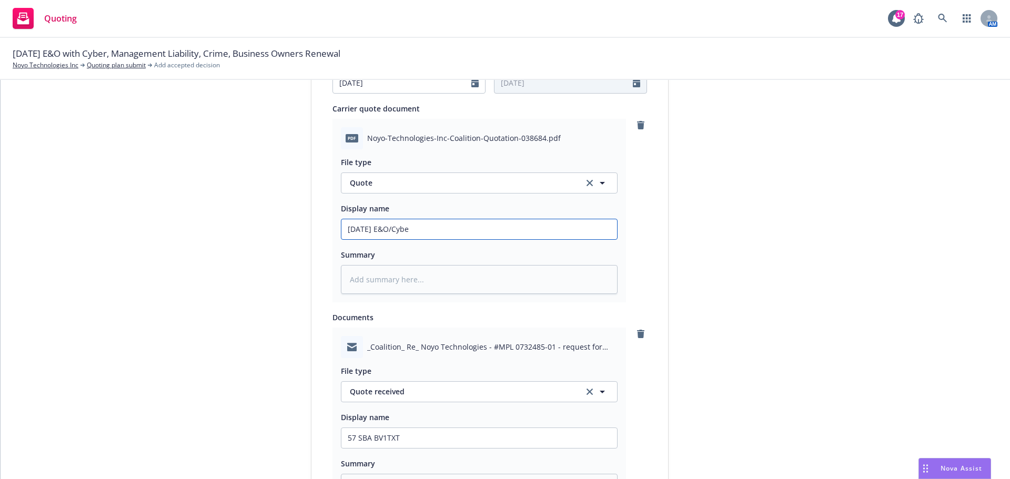
type input "[DATE] E&O/Cyber"
type textarea "x"
type input "[DATE] E&O/Cyber"
type textarea "x"
type input "10/1/2025 E&O/Cyber Q"
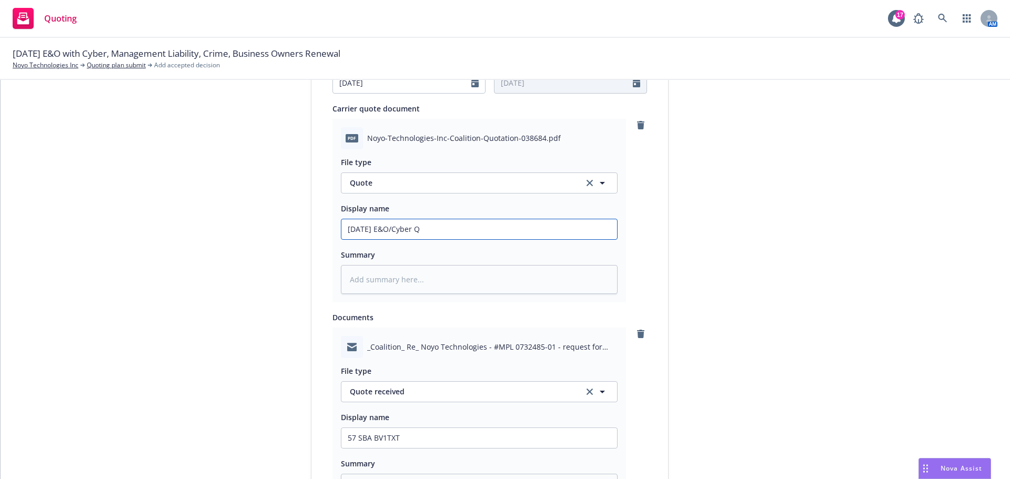
type textarea "x"
type input "10/1/2025 E&O/Cyber Qu"
type textarea "x"
type input "10/1/2025 E&O/Cyber Quo"
type textarea "x"
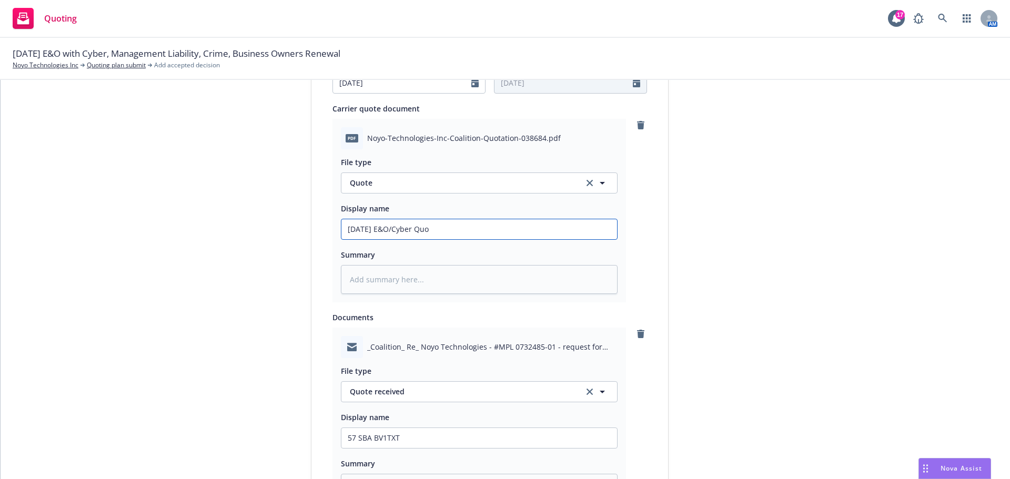
type input "10/1/2025 E&O/Cyber Quot"
type textarea "x"
type input "10/1/2025 E&O/Cyber Quote"
type textarea "x"
type input "10/1/2025 E&O/Cyber Quote:"
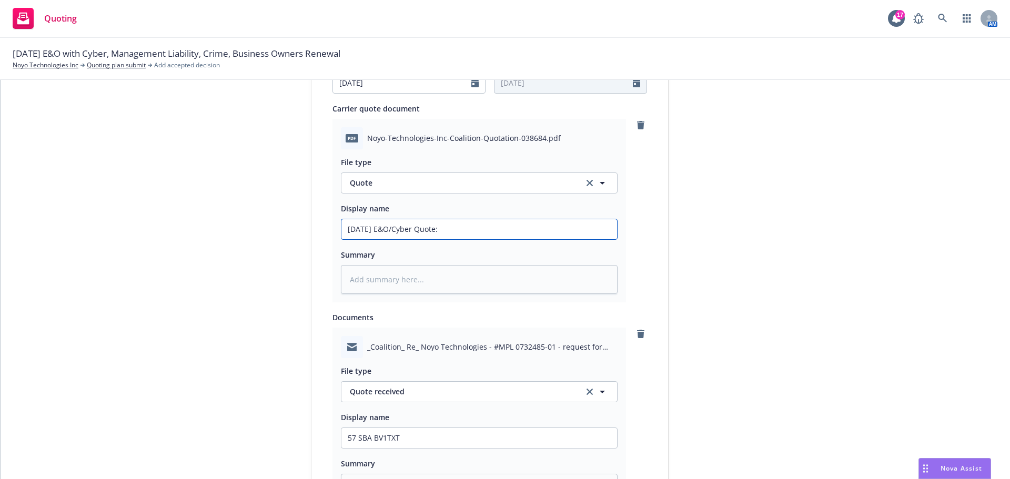
type textarea "x"
type input "10/1/2025 E&O/Cyber Quote:"
type textarea "x"
type input "10/1/2025 E&O/Cyber Quote: $"
type textarea "x"
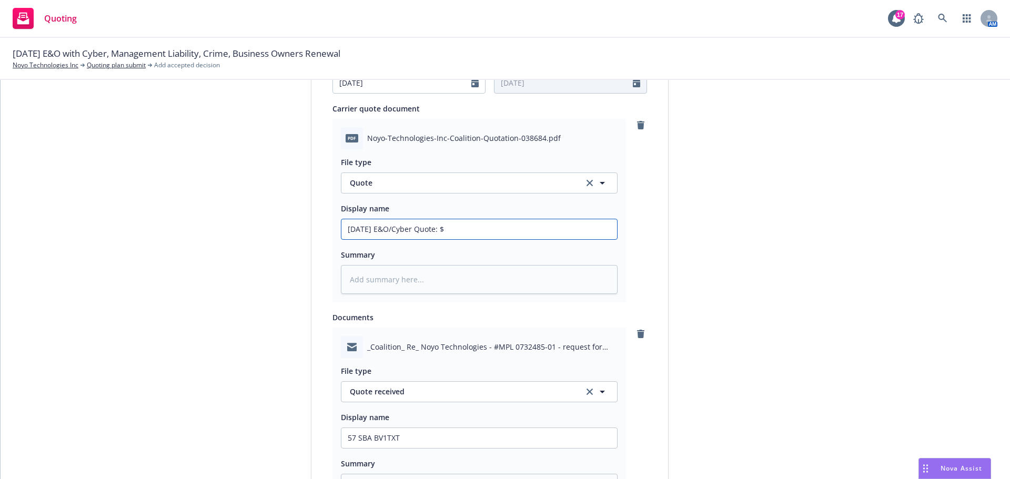
type input "10/1/2025 E&O/Cyber Quote: $2"
type textarea "x"
type input "10/1/2025 E&O/Cyber Quote: $21"
click at [478, 225] on input "10/1/2025 E&O/Cyber Quote: $21" at bounding box center [479, 229] width 276 height 20
type textarea "x"
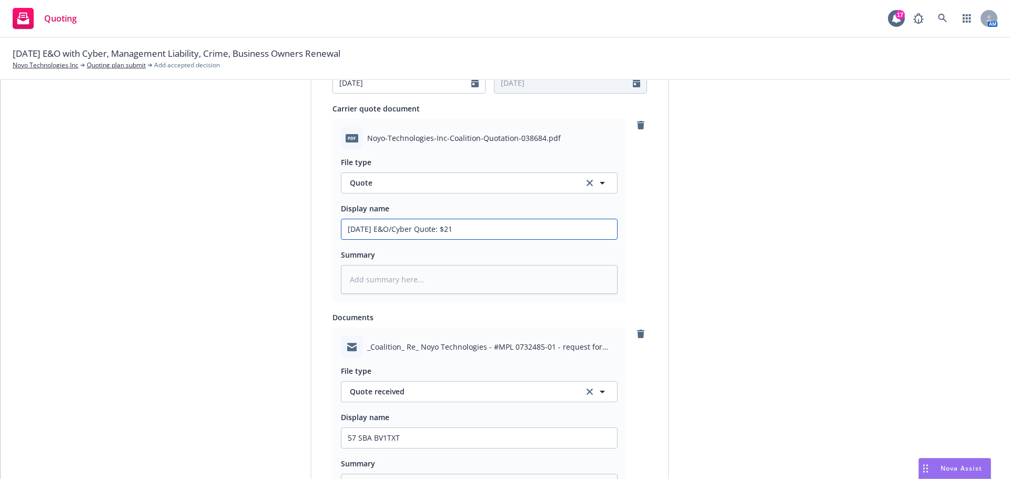
type input "10/1/2025 E&O/Cyber Quote: $21,"
type textarea "x"
type input "10/1/2025 E&O/Cyber Quote: $21,9"
type textarea "x"
type input "10/1/2025 E&O/Cyber Quote: $21,94"
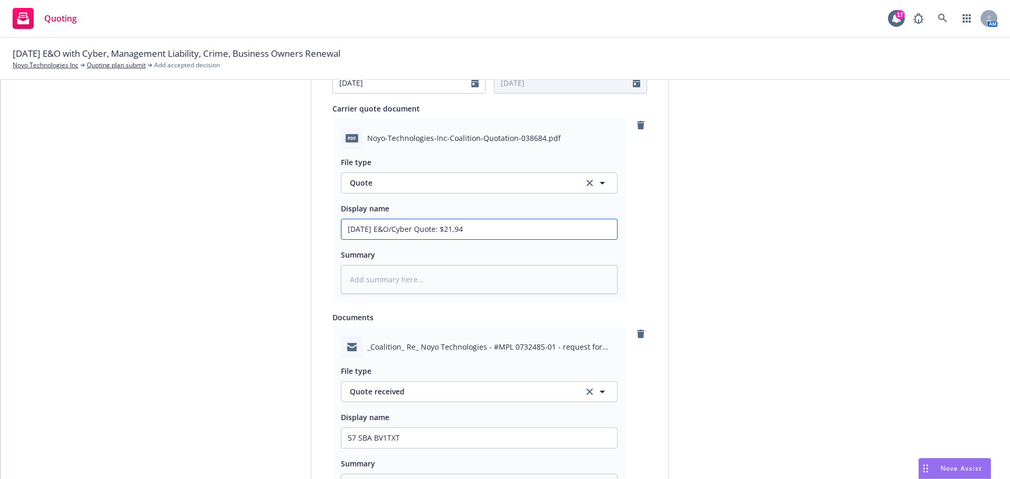
type textarea "x"
type input "10/1/2025 E&O/Cyber Quote: $21,948"
type textarea "x"
type input "10/1/2025 E&O/Cyber Quote: $21,948"
type textarea "x"
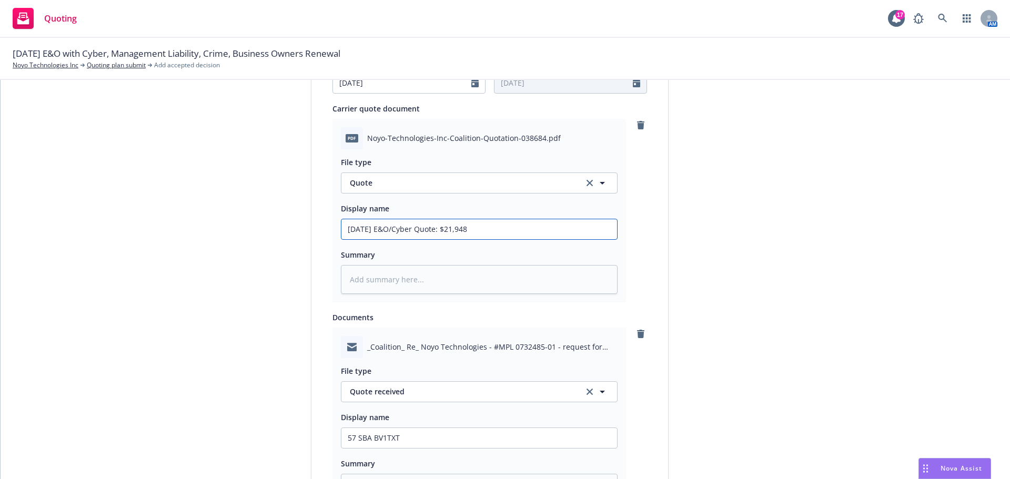
type input "10/1/2025 E&O/Cyber Quote: $21,948 C"
type textarea "x"
type input "10/1/2025 E&O/Cyber Quote: $21,948 Co"
type textarea "x"
type input "10/1/2025 E&O/Cyber Quote: $21,948 Coa"
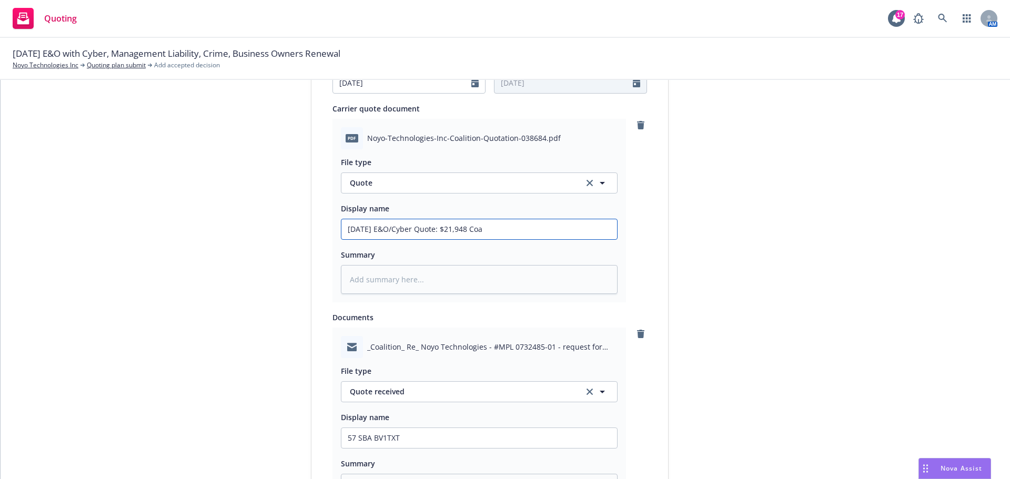
type textarea "x"
type input "10/1/2025 E&O/Cyber Quote: $21,948 Coal"
type textarea "x"
type input "10/1/2025 E&O/Cyber Quote: $21,948 Coali"
type textarea "x"
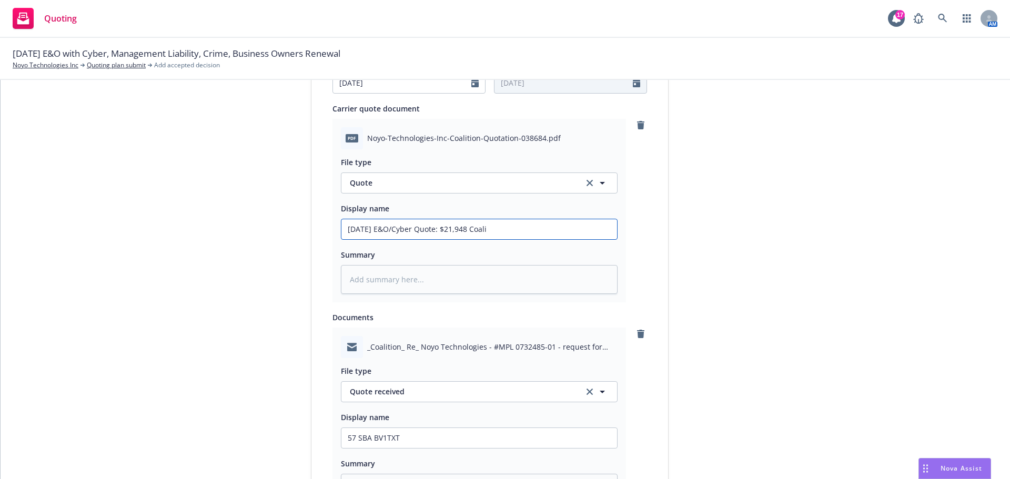
type input "10/1/2025 E&O/Cyber Quote: $21,948 Coalit"
type textarea "x"
type input "10/1/2025 E&O/Cyber Quote: $21,948 Coaliti"
type textarea "x"
type input "10/1/2025 E&O/Cyber Quote: $21,948 Coalitio"
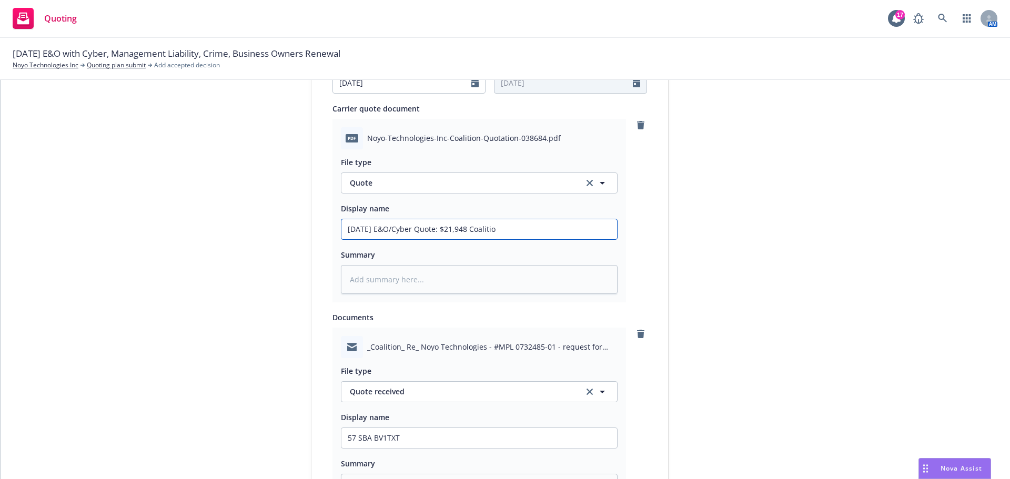
type textarea "x"
drag, startPoint x: 530, startPoint y: 230, endPoint x: 317, endPoint y: 228, distance: 213.6
click at [317, 228] on div "Display name 10/1/2025 E&O/Cyber Coalition Quote expiration date* 09/14/2025 Th…" at bounding box center [489, 151] width 357 height 928
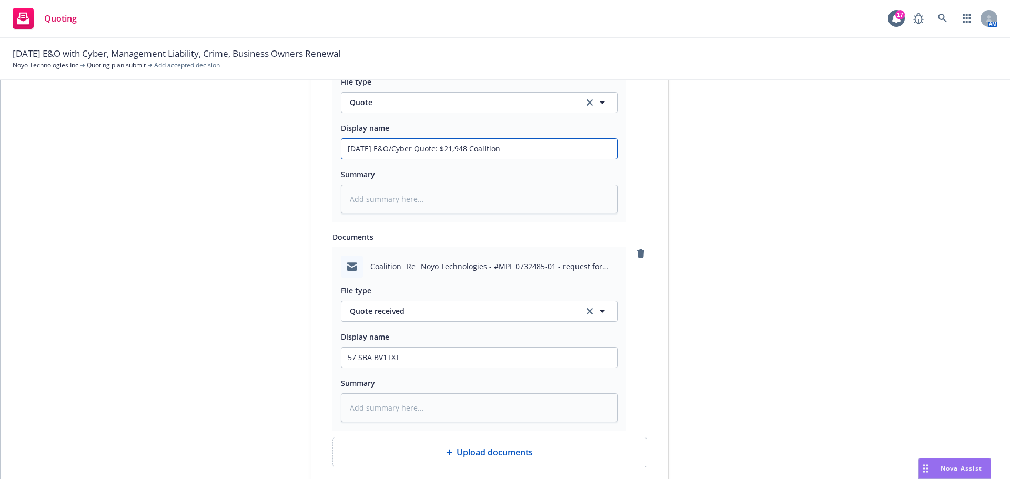
scroll to position [733, 0]
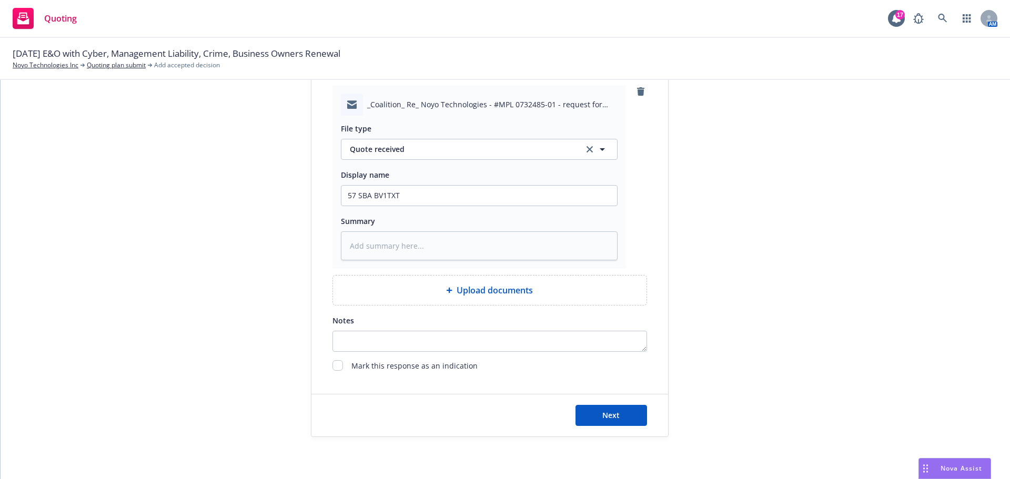
type input "10/1/2025 E&O/Cyber Quote: $21,948 Coalition"
drag, startPoint x: 415, startPoint y: 195, endPoint x: 286, endPoint y: 195, distance: 128.3
paste input "10/1/2025 E&O/Cyber Quote: $21,948 Coalition"
type textarea "x"
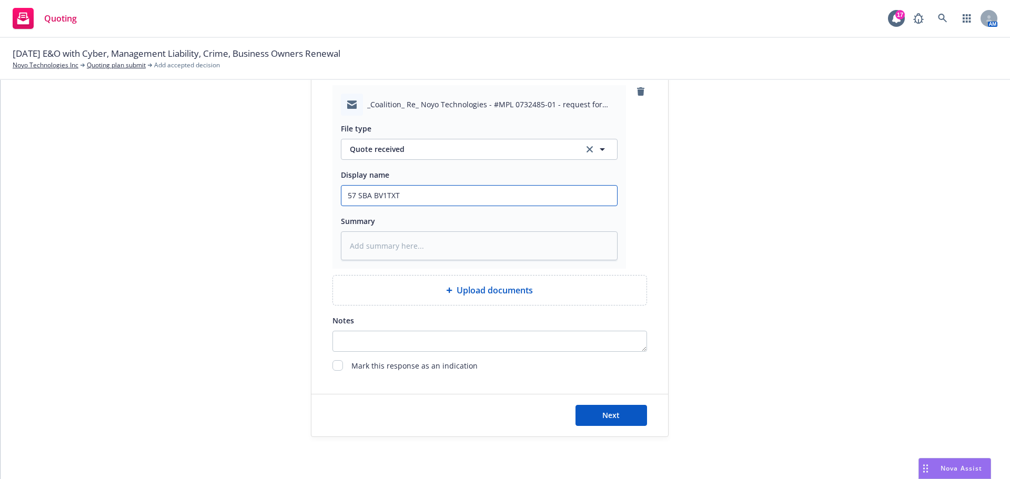
type input "10/1/2025 E&O/Cyber Quote: $21,948 Coalition"
drag, startPoint x: 471, startPoint y: 193, endPoint x: 482, endPoint y: 196, distance: 12.0
type textarea "x"
type input "10/1/2025 E&O/Cyber Quote: $21,94 Coalition"
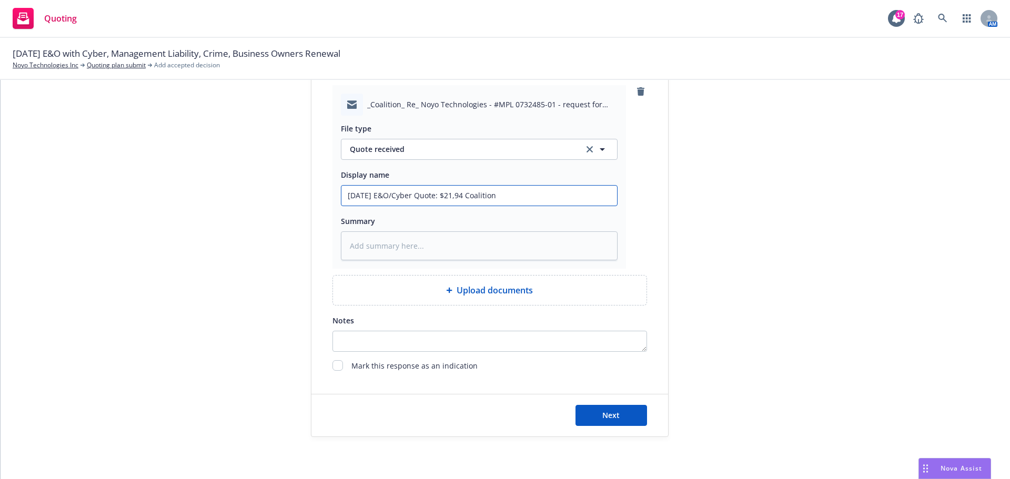
type textarea "x"
type input "10/1/2025 E&O/Cyber Quote: $21,9 Coalition"
type textarea "x"
type input "10/1/2025 E&O/Cyber Quote: $21, Coalition"
type textarea "x"
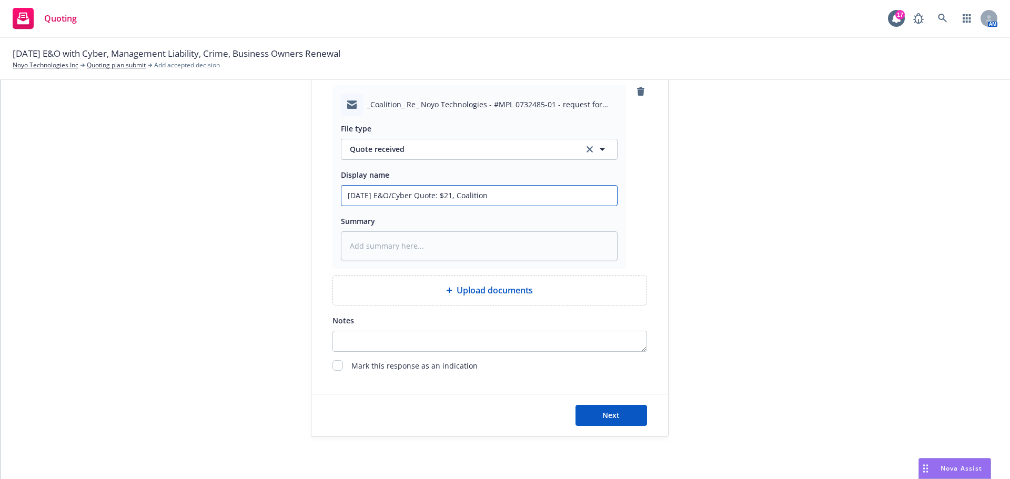
type input "10/1/2025 E&O/Cyber Quote: $21 Coalition"
type textarea "x"
type input "10/1/2025 E&O/Cyber Quote: $2 Coalition"
type textarea "x"
click at [592, 419] on button "Next" at bounding box center [611, 415] width 72 height 21
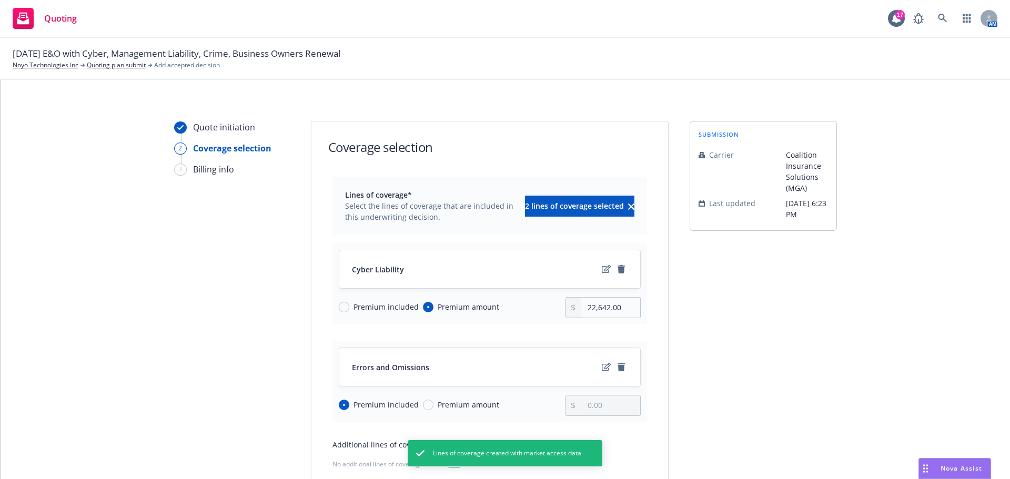
scroll to position [0, 0]
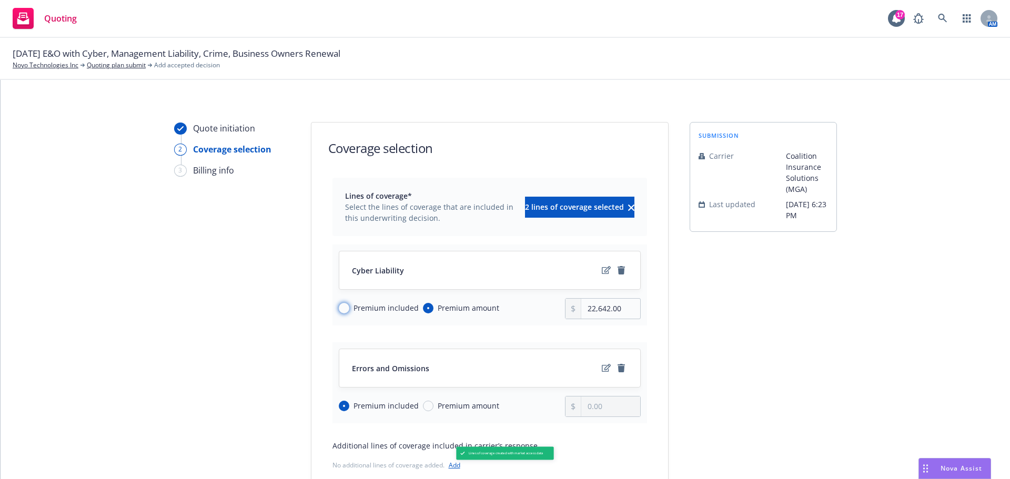
click at [341, 307] on input "Premium included" at bounding box center [344, 308] width 11 height 11
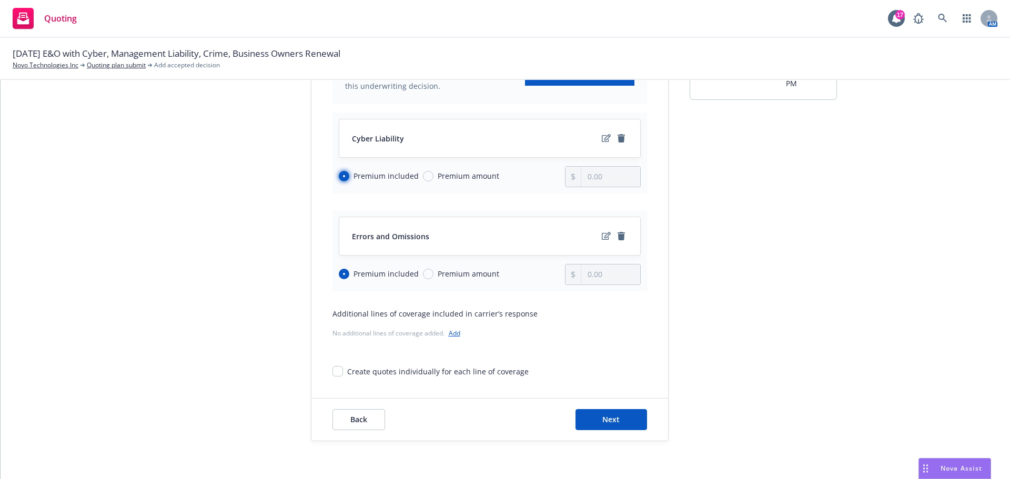
scroll to position [136, 0]
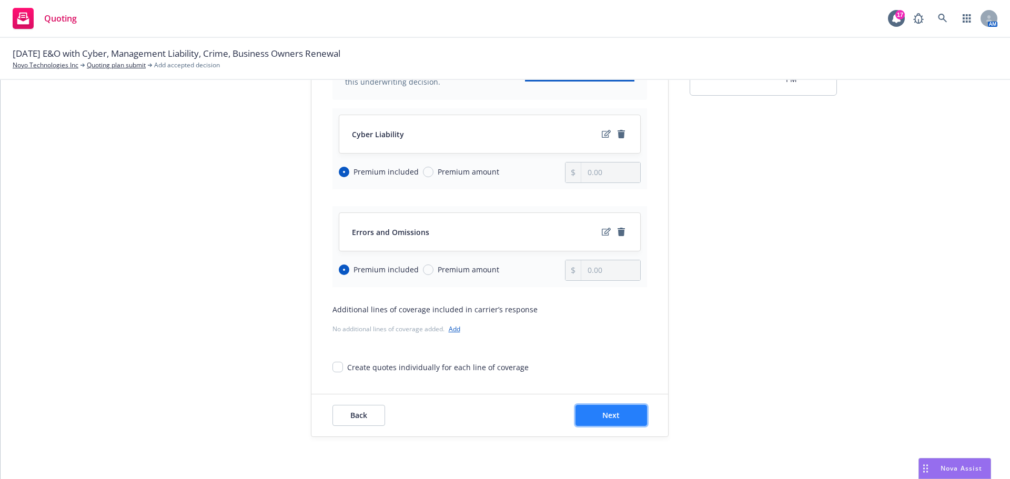
click at [609, 414] on span "Next" at bounding box center [610, 415] width 17 height 10
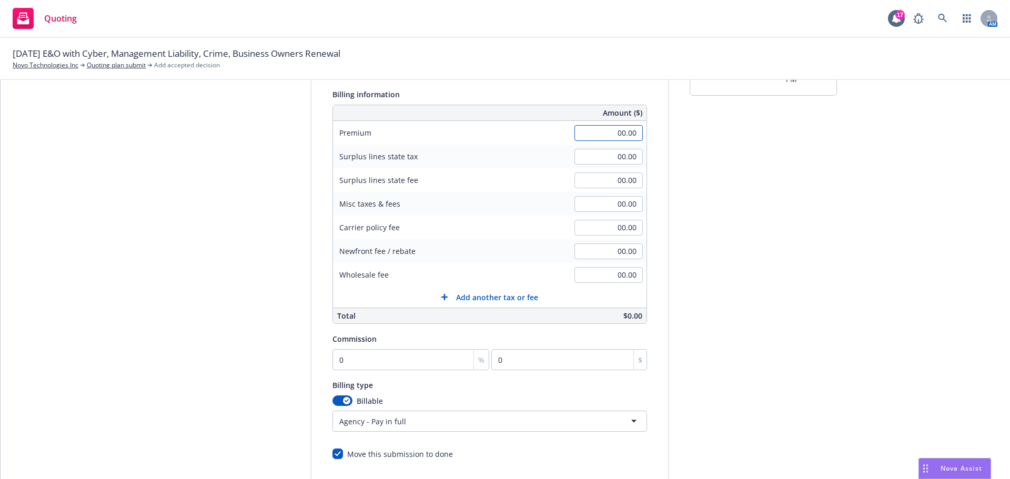
click at [606, 137] on input "00.00" at bounding box center [608, 133] width 68 height 16
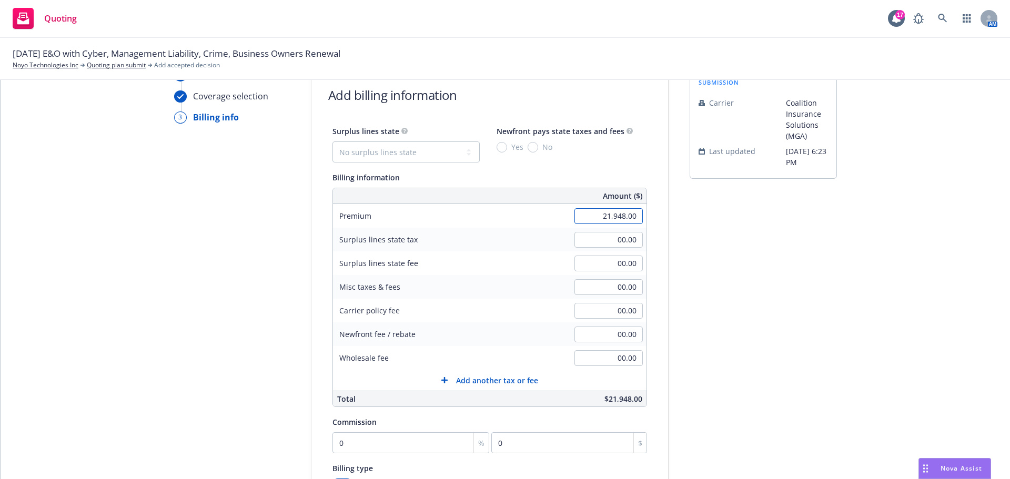
scroll to position [0, 0]
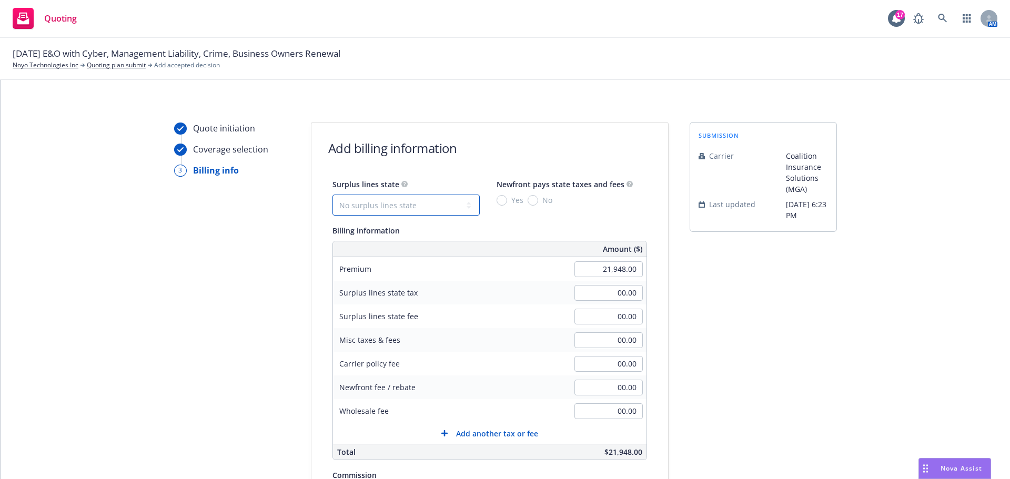
click at [381, 207] on select "No surplus lines state Alaska Alabama Arkansas Arizona California Colorado Conn…" at bounding box center [405, 205] width 147 height 21
click at [332, 195] on select "No surplus lines state Alaska Alabama Arkansas Arizona California Colorado Conn…" at bounding box center [405, 205] width 147 height 21
click at [497, 198] on input "Yes" at bounding box center [502, 200] width 11 height 11
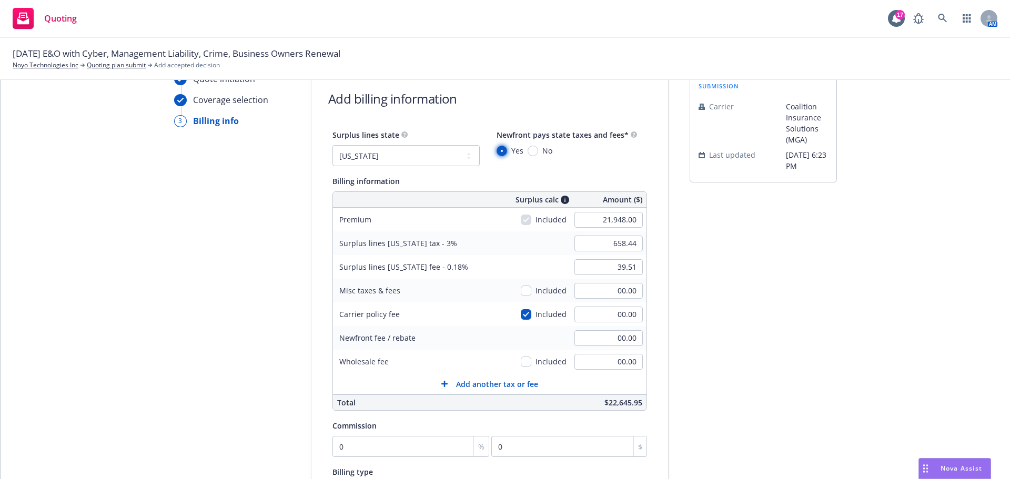
scroll to position [158, 0]
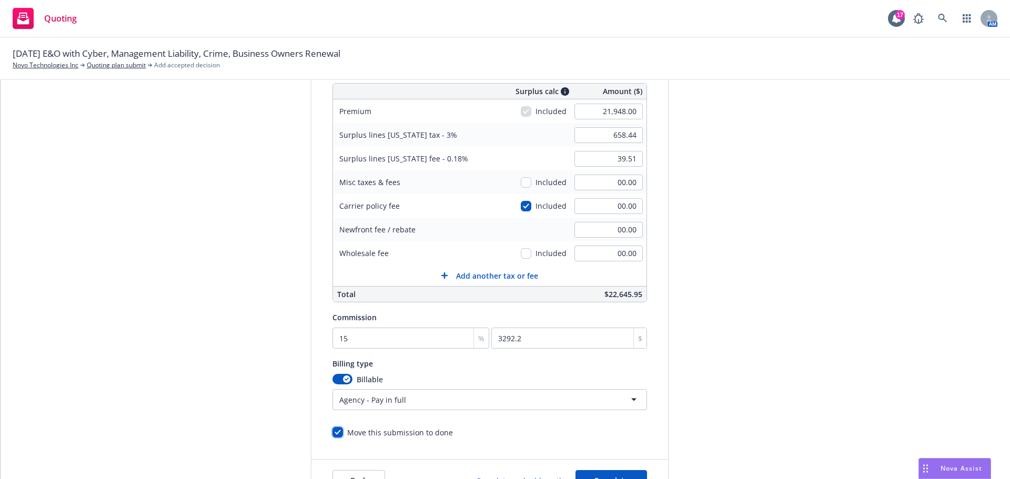
click at [332, 431] on input "Move this submission to done" at bounding box center [337, 432] width 11 height 11
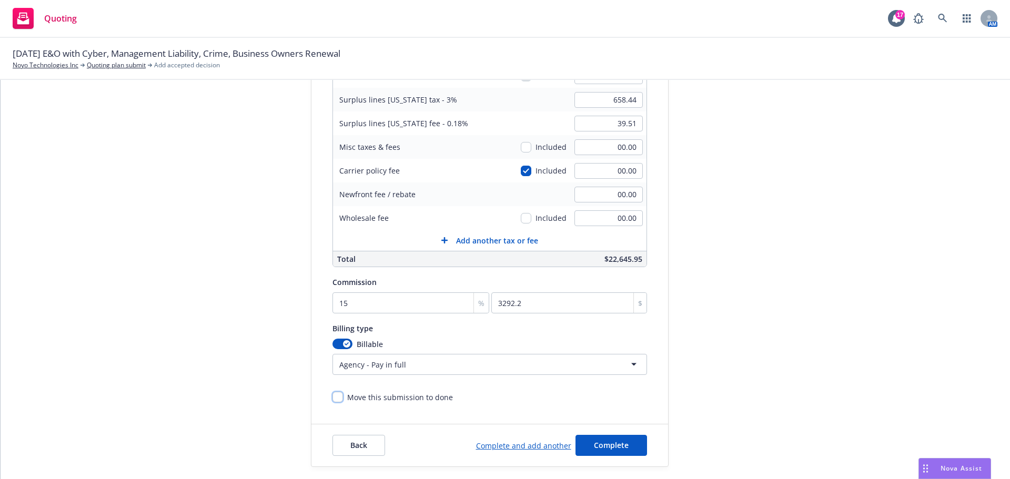
scroll to position [223, 0]
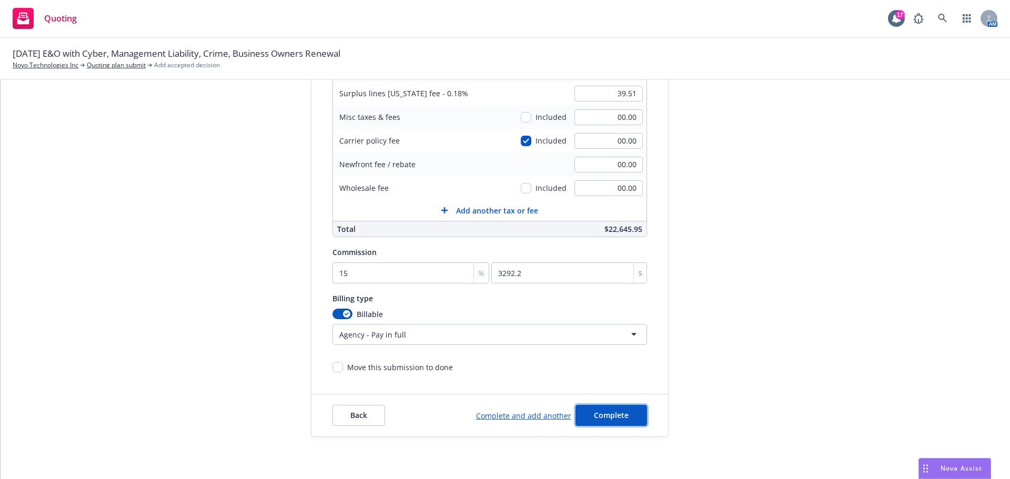
click at [594, 417] on span "Complete" at bounding box center [611, 415] width 35 height 10
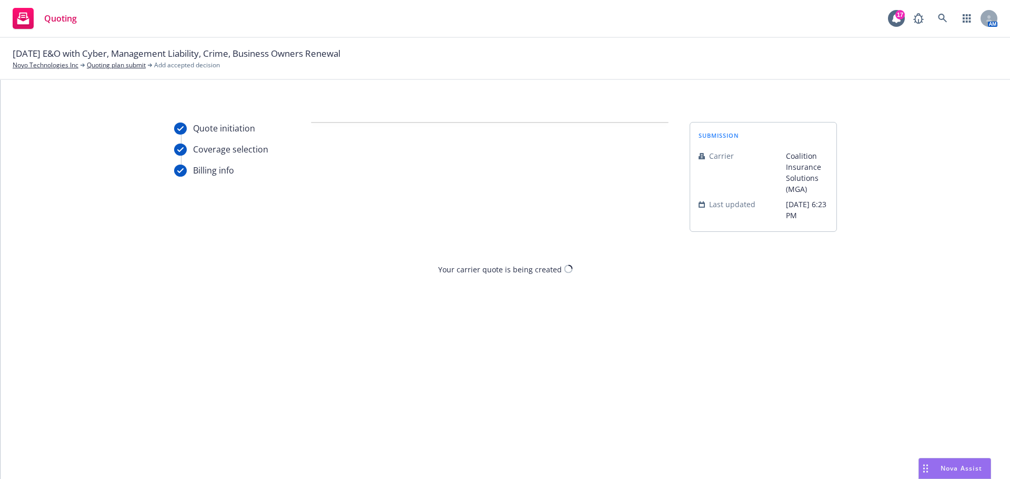
scroll to position [0, 0]
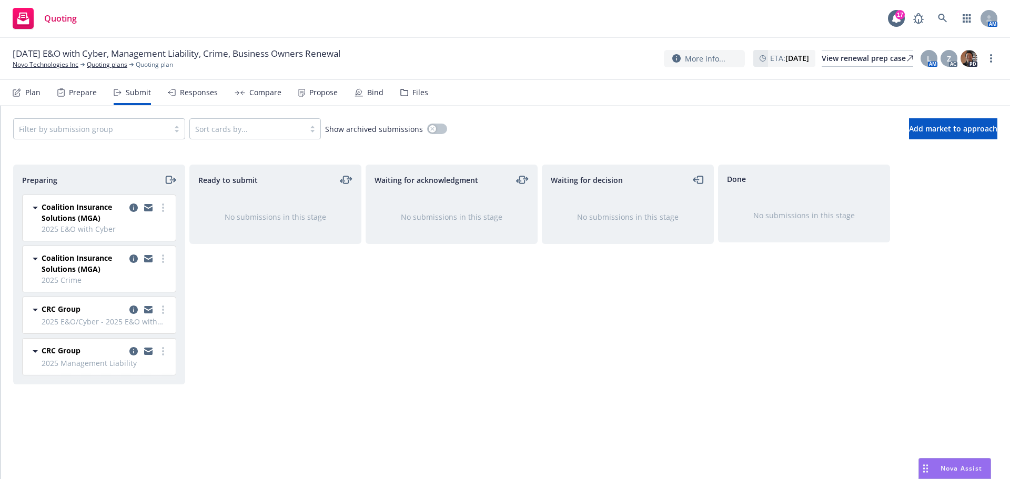
click at [168, 179] on icon "moveRight" at bounding box center [170, 180] width 12 height 13
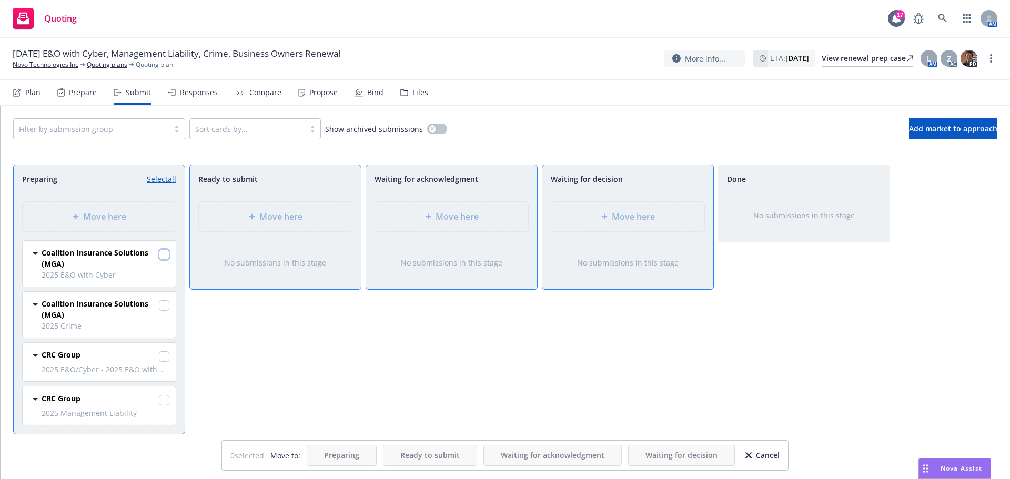
click at [163, 256] on input "checkbox" at bounding box center [164, 254] width 11 height 11
click at [686, 458] on span "Waiting for decision" at bounding box center [681, 455] width 72 height 10
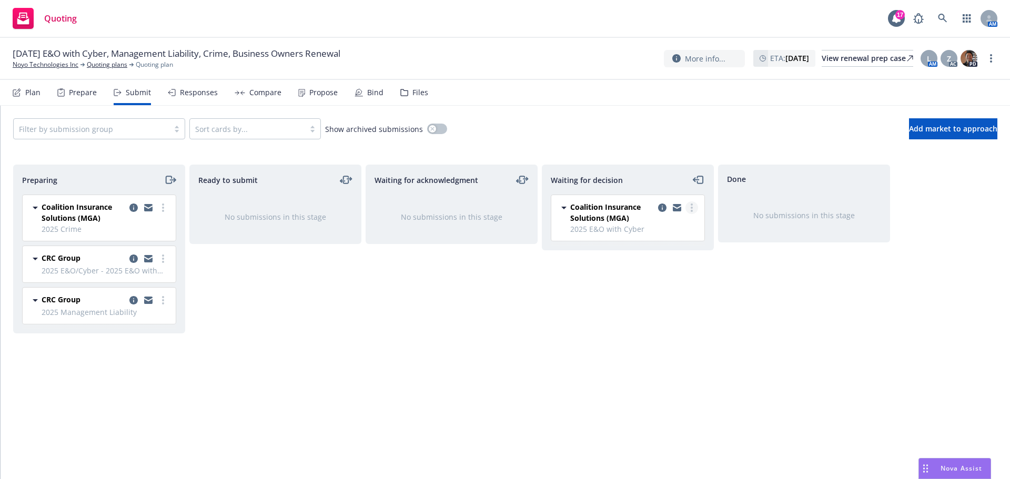
click at [693, 208] on link "more" at bounding box center [691, 207] width 13 height 13
click at [637, 251] on span "Move to done" at bounding box center [628, 250] width 73 height 10
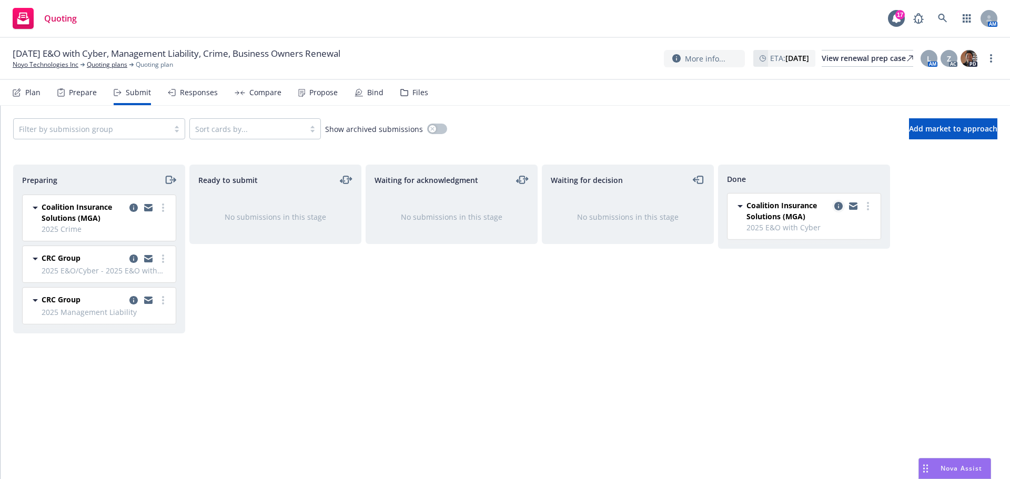
drag, startPoint x: 840, startPoint y: 206, endPoint x: 836, endPoint y: 210, distance: 6.0
click at [840, 207] on icon "copy logging email" at bounding box center [838, 206] width 8 height 8
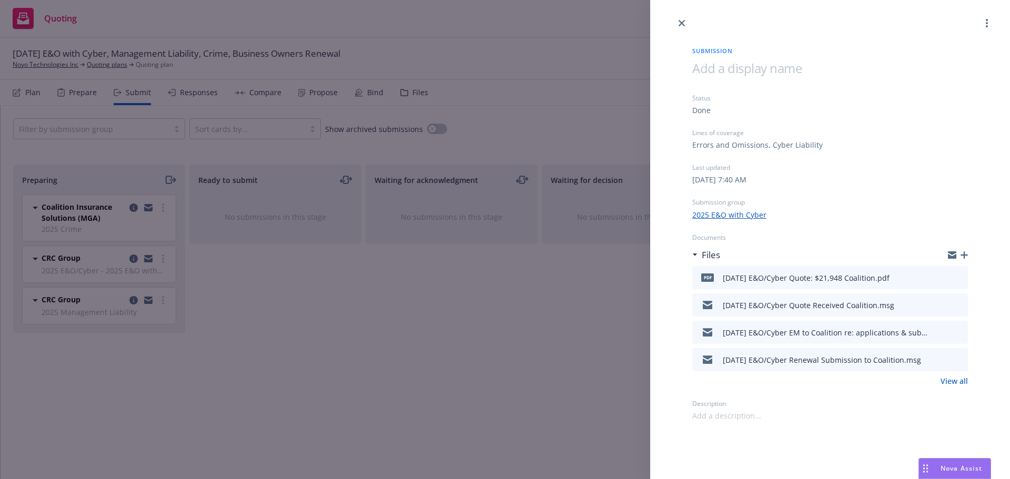
click at [957, 331] on icon "preview file" at bounding box center [957, 331] width 9 height 7
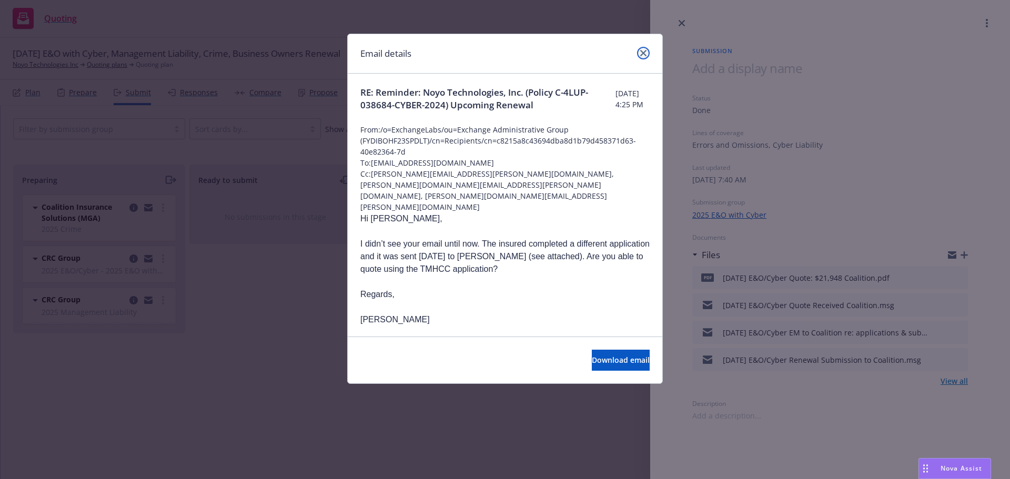
click at [643, 51] on icon "close" at bounding box center [643, 53] width 6 height 6
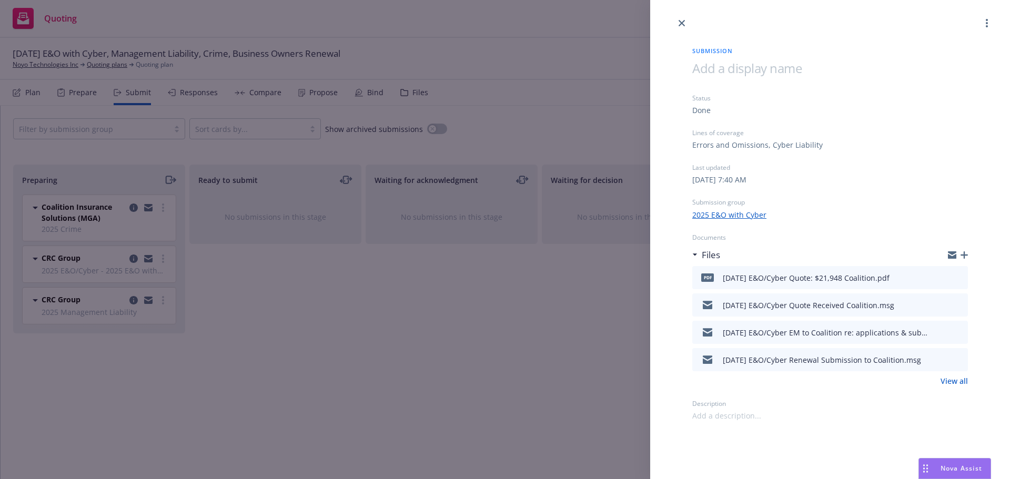
click at [968, 254] on div "Submission Status Done Lines of coverage Errors and Omissions, Cyber Liability …" at bounding box center [829, 225] width 309 height 392
click at [962, 253] on icon "button" at bounding box center [964, 254] width 7 height 7
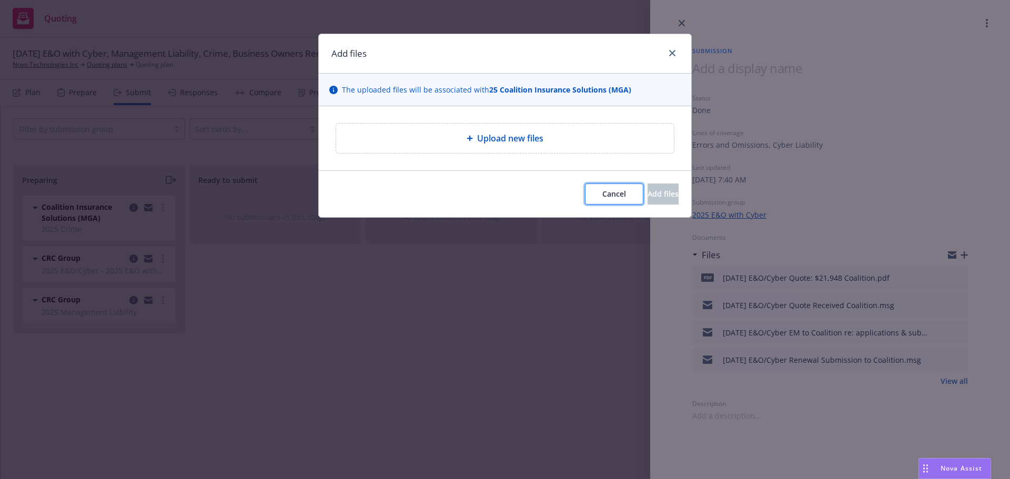
click at [602, 197] on span "Cancel" at bounding box center [614, 194] width 24 height 10
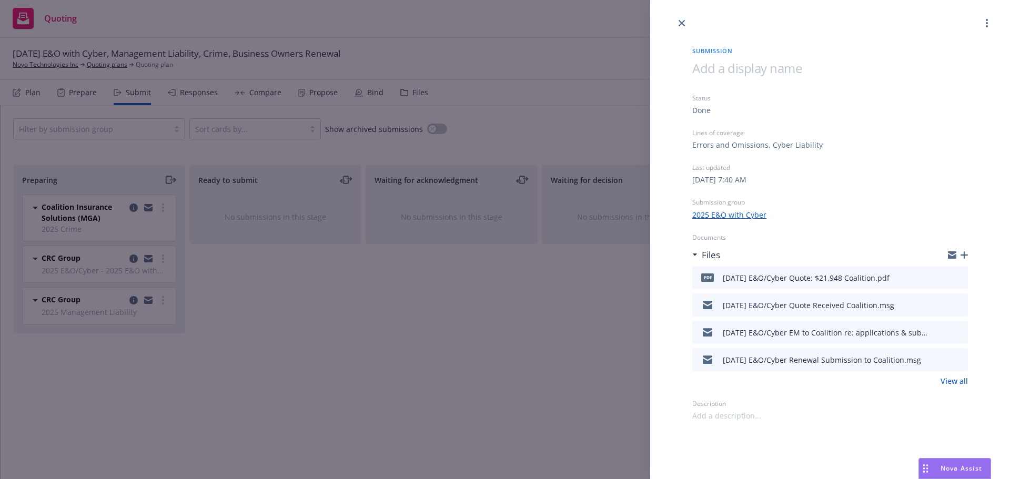
click at [965, 255] on icon "button" at bounding box center [964, 254] width 7 height 7
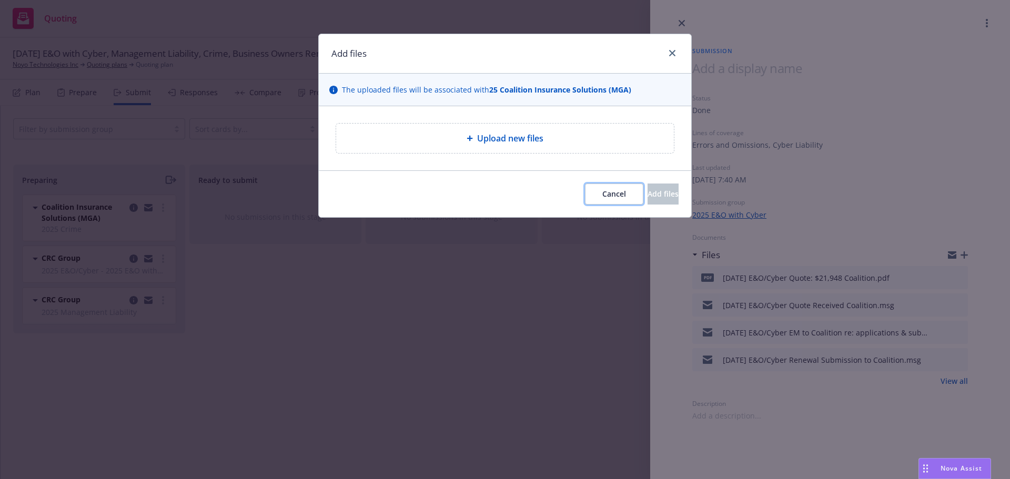
drag, startPoint x: 574, startPoint y: 197, endPoint x: 589, endPoint y: 210, distance: 19.7
click at [602, 197] on span "Cancel" at bounding box center [614, 194] width 24 height 10
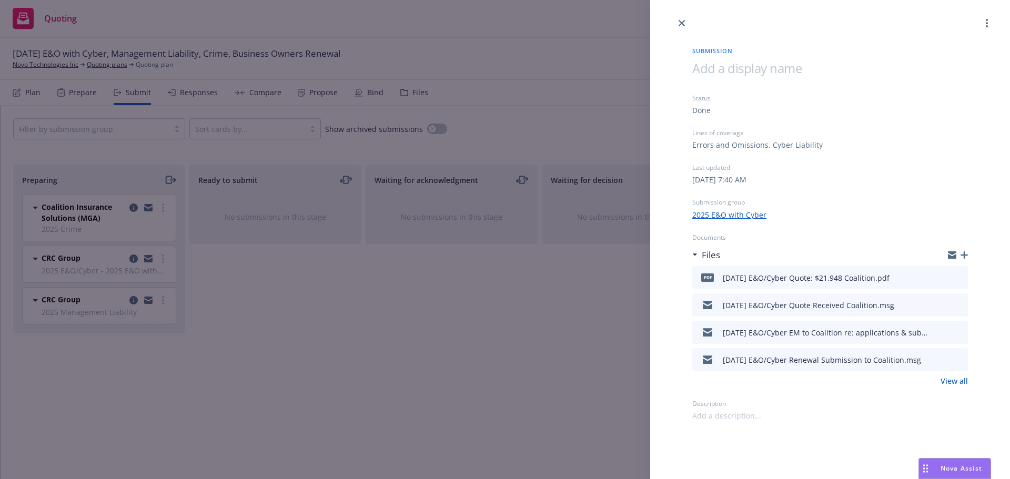
click at [966, 254] on icon "button" at bounding box center [964, 254] width 7 height 7
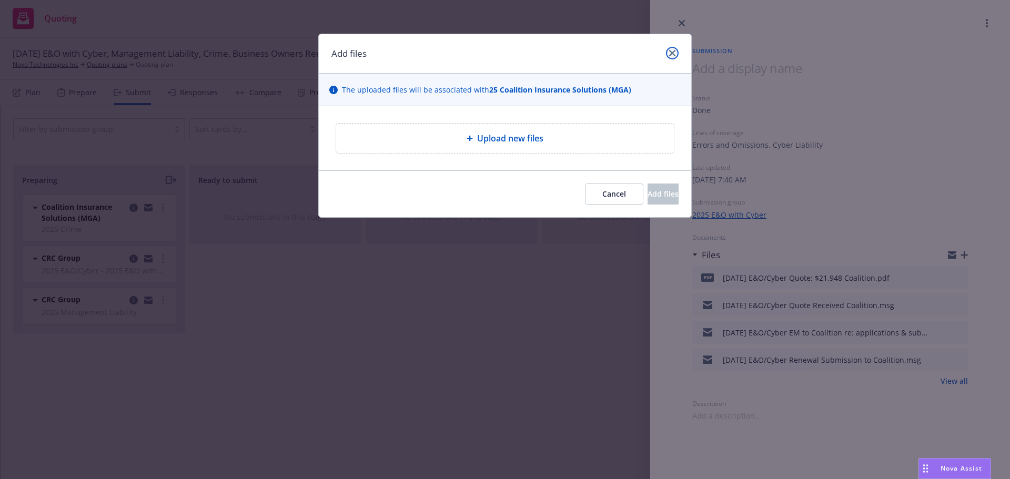
click at [670, 51] on icon "close" at bounding box center [672, 53] width 6 height 6
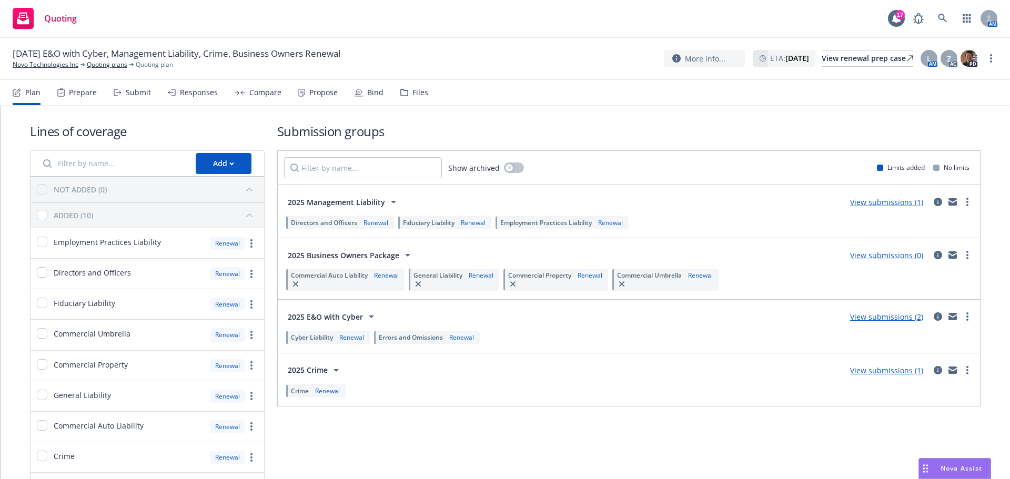
click at [134, 88] on div "Submit" at bounding box center [138, 92] width 25 height 8
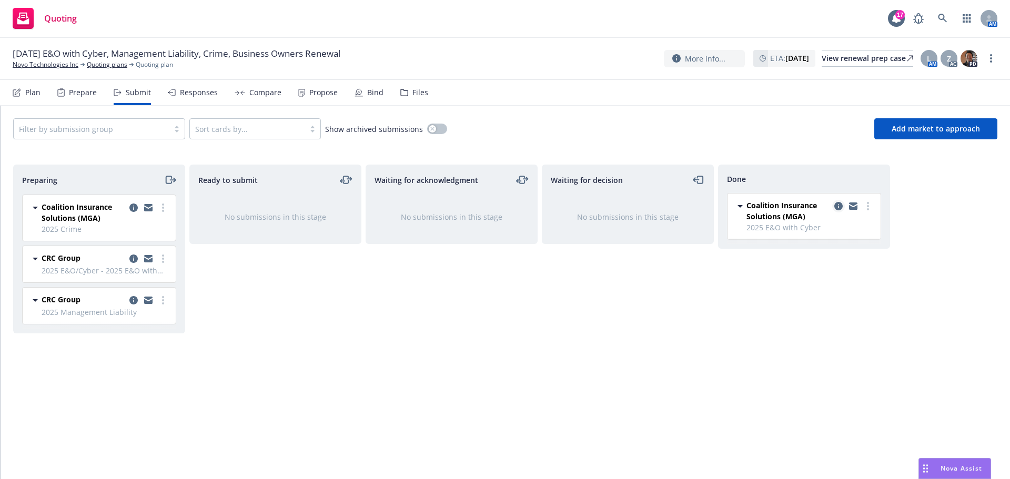
click at [840, 207] on icon "copy logging email" at bounding box center [838, 206] width 8 height 8
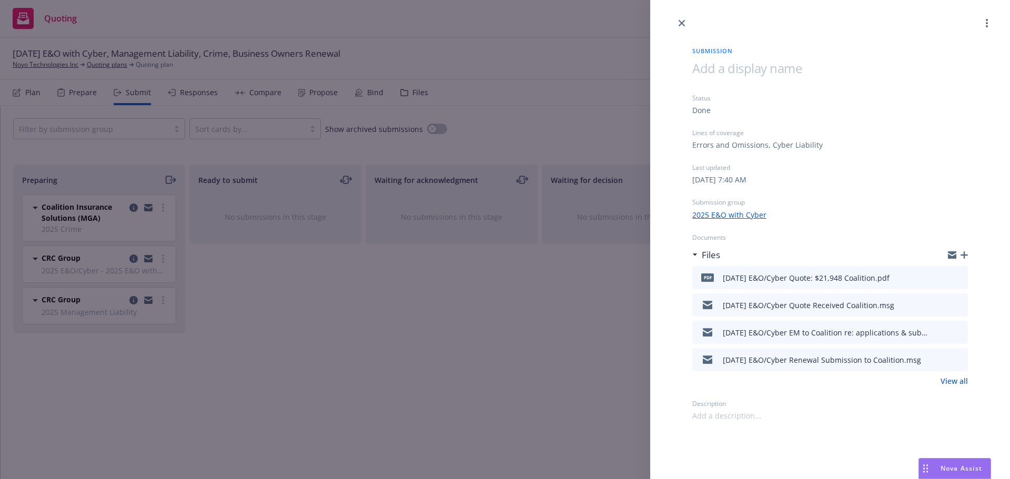
click at [962, 255] on icon "button" at bounding box center [964, 254] width 7 height 7
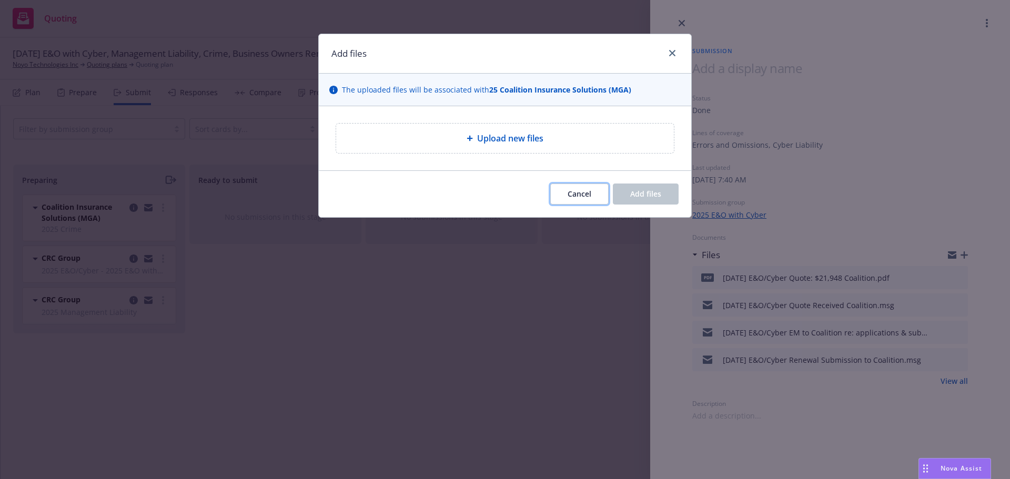
drag, startPoint x: 589, startPoint y: 198, endPoint x: 578, endPoint y: 201, distance: 11.0
click at [589, 200] on button "Cancel" at bounding box center [579, 194] width 58 height 21
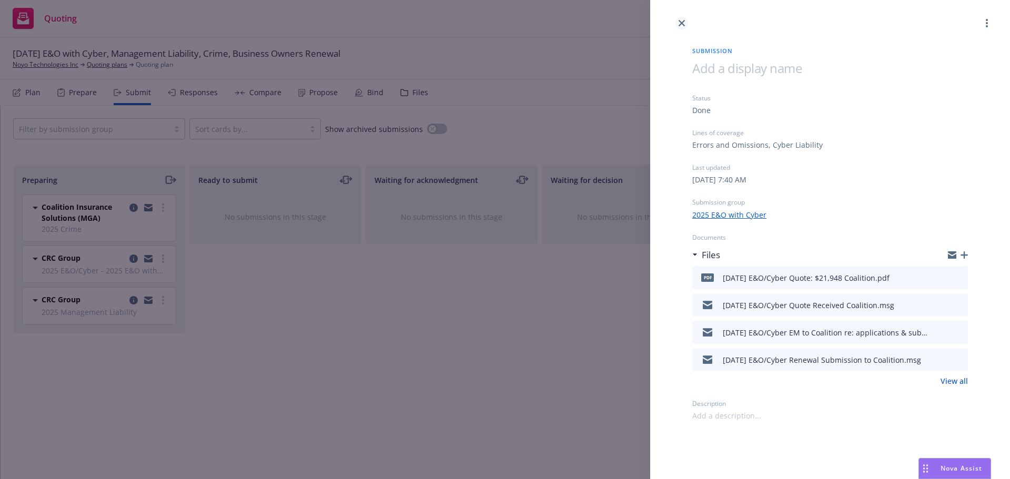
click at [678, 22] on link "close" at bounding box center [681, 23] width 13 height 13
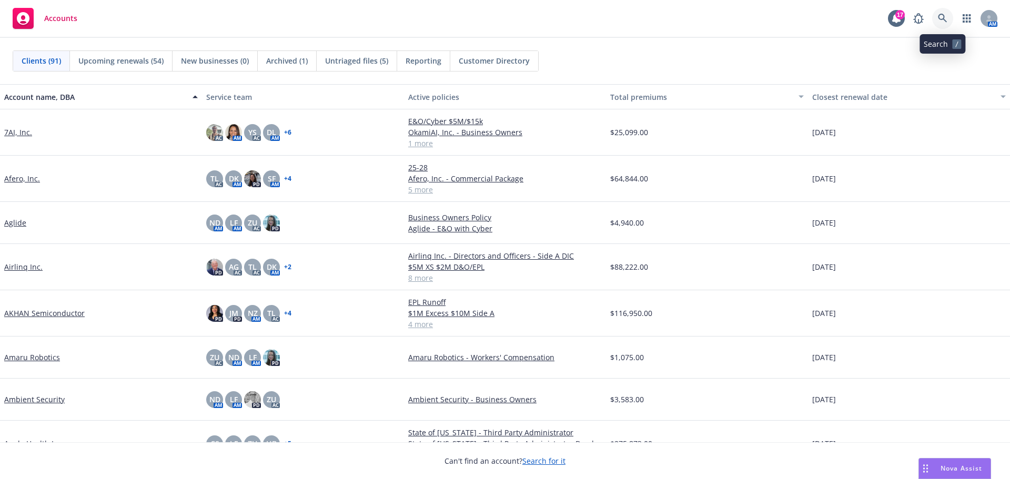
click at [942, 14] on icon at bounding box center [942, 18] width 9 height 9
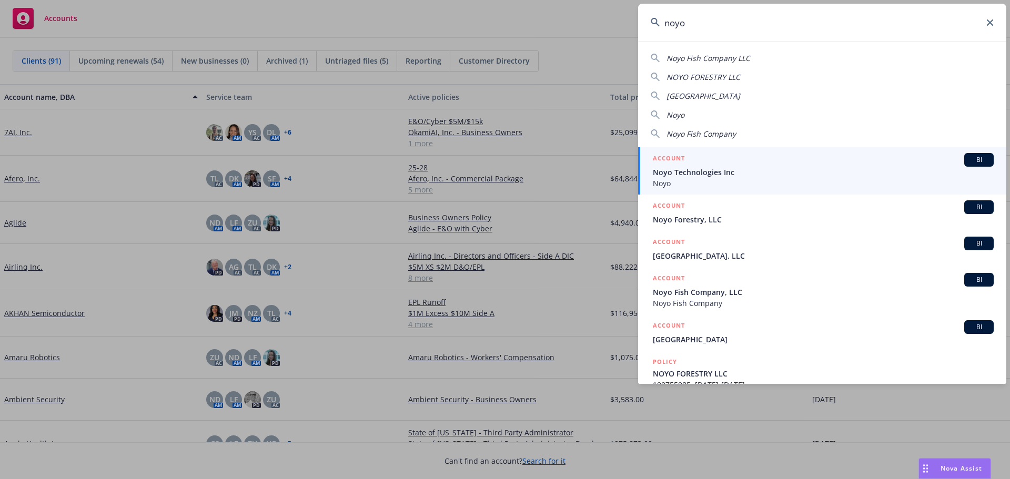
type input "noyo"
click at [676, 176] on span "Noyo Technologies Inc" at bounding box center [823, 172] width 341 height 11
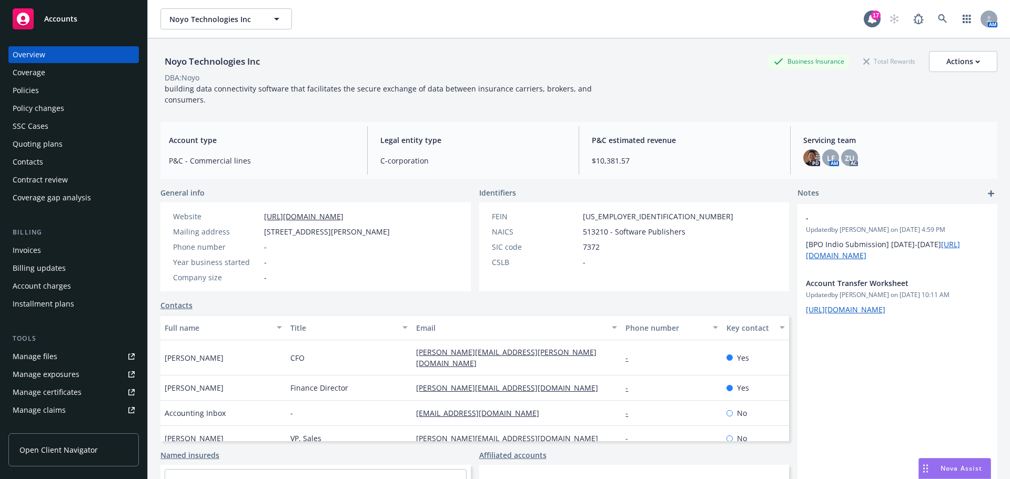
click at [27, 141] on div "Quoting plans" at bounding box center [38, 144] width 50 height 17
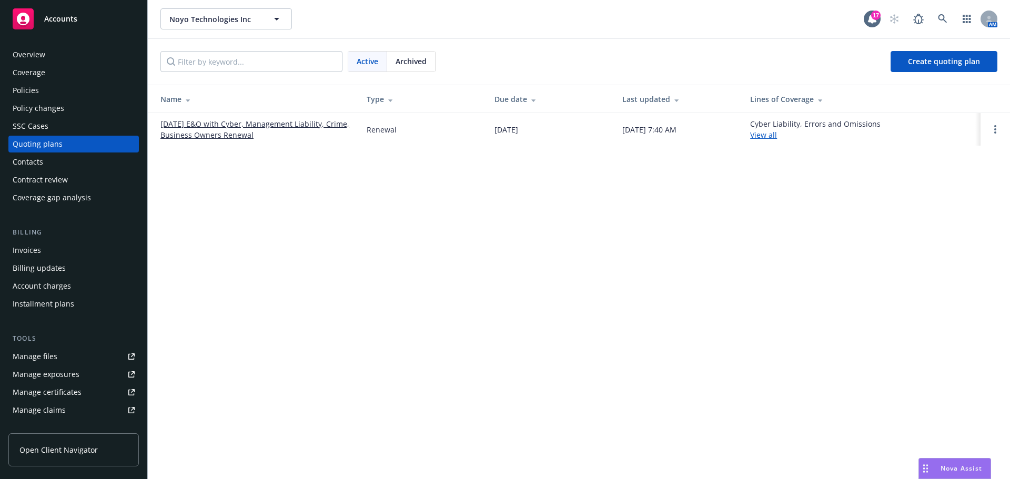
click at [212, 124] on link "10/01/25 E&O with Cyber, Management Liability, Crime, Business Owners Renewal" at bounding box center [254, 129] width 189 height 22
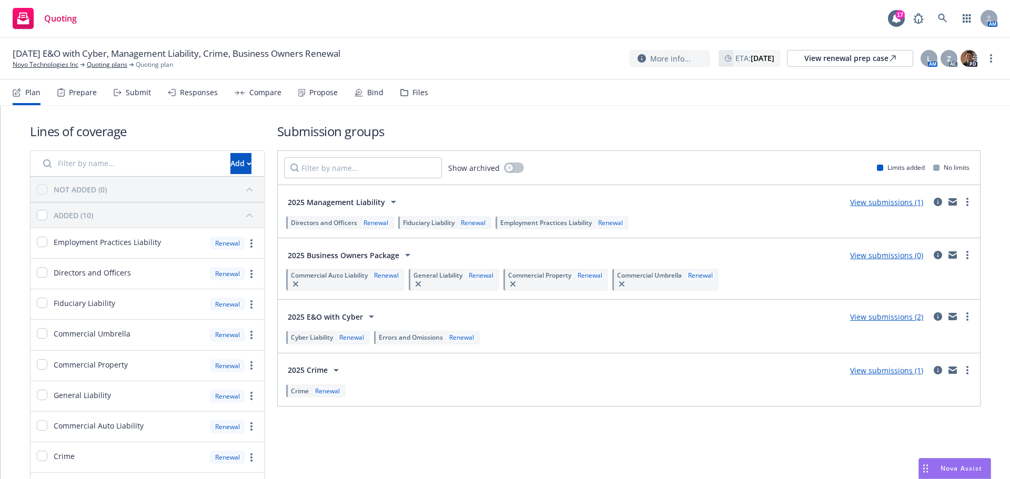
click at [120, 90] on icon at bounding box center [118, 92] width 8 height 7
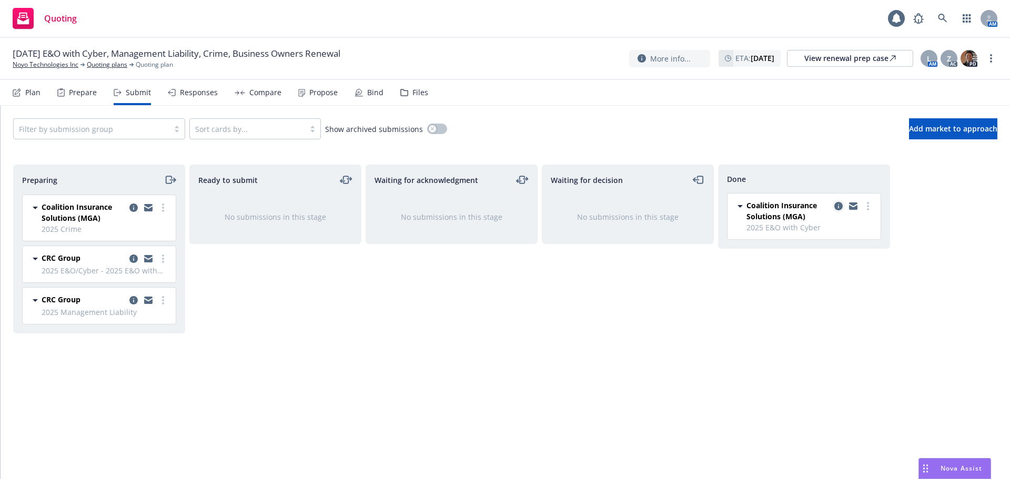
click at [842, 204] on icon "copy logging email" at bounding box center [838, 206] width 8 height 8
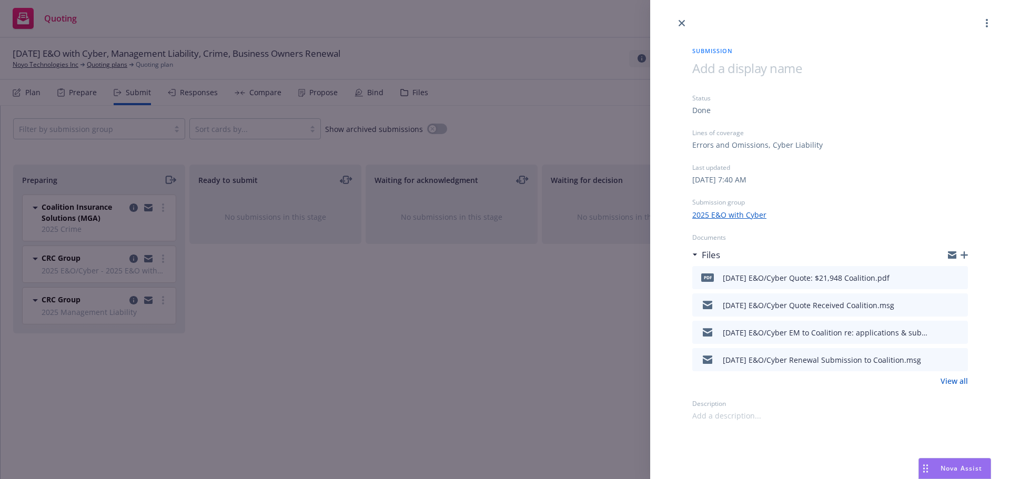
click at [965, 255] on icon "button" at bounding box center [964, 254] width 7 height 7
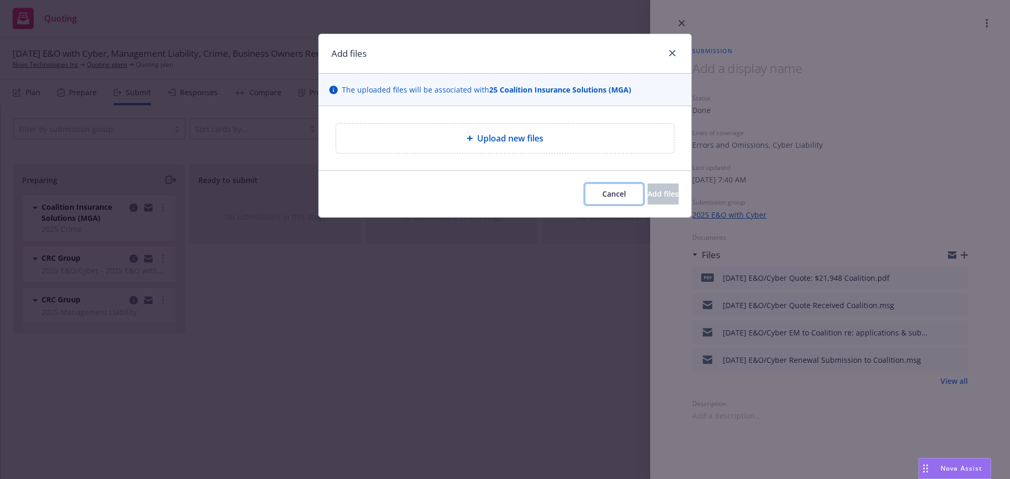
drag, startPoint x: 583, startPoint y: 195, endPoint x: 711, endPoint y: 220, distance: 130.8
click at [602, 196] on span "Cancel" at bounding box center [614, 194] width 24 height 10
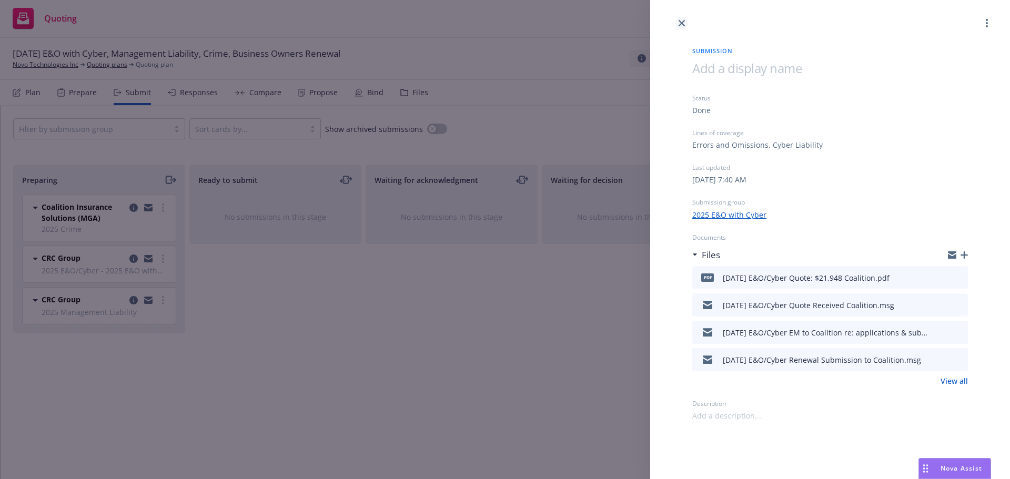
click at [685, 24] on link "close" at bounding box center [681, 23] width 13 height 13
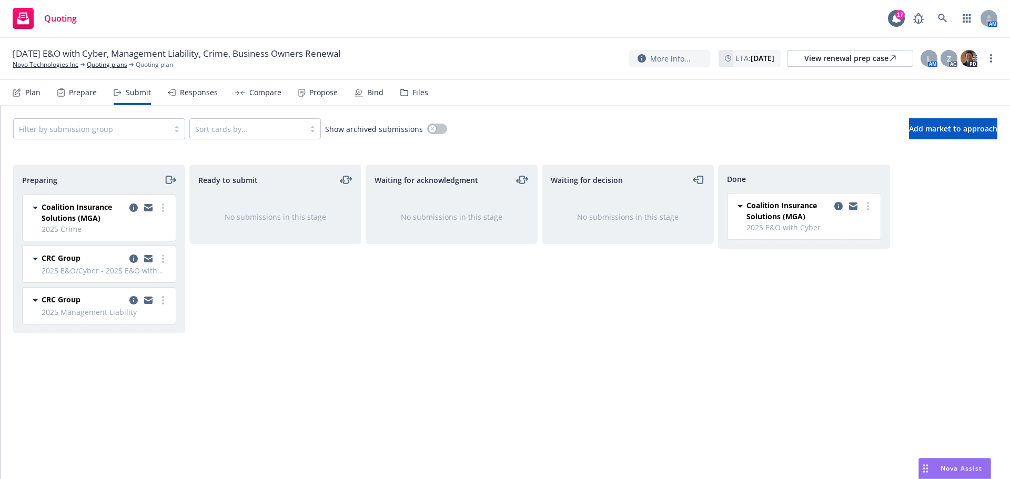
click at [872, 179] on div "Done" at bounding box center [804, 179] width 154 height 11
click at [874, 208] on link "more" at bounding box center [868, 206] width 13 height 13
click at [840, 225] on span "Move back one step" at bounding box center [816, 228] width 95 height 10
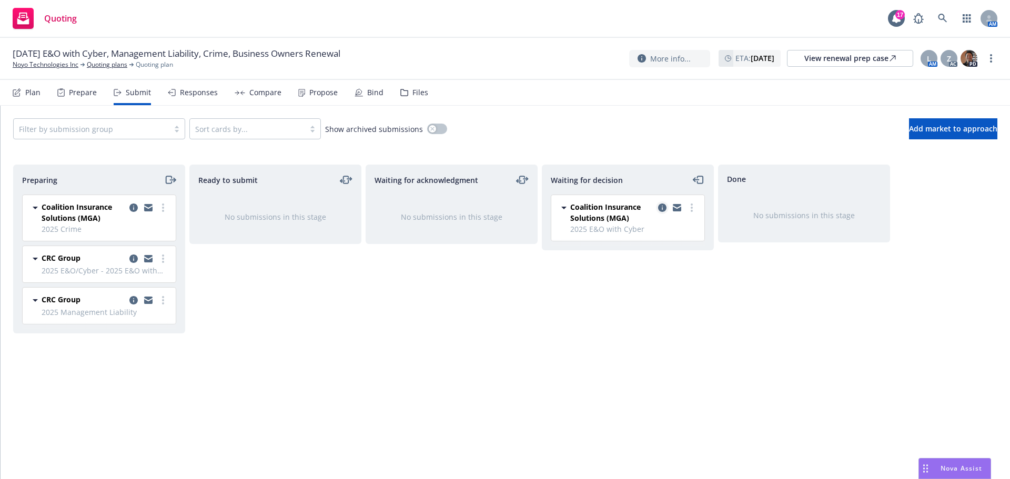
click at [661, 208] on icon "copy logging email" at bounding box center [662, 208] width 8 height 8
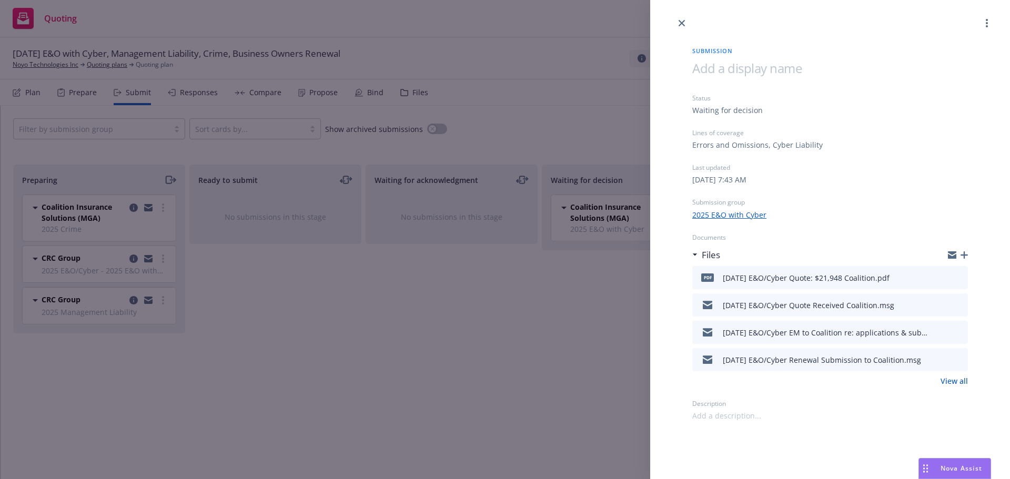
click at [965, 251] on icon "button" at bounding box center [964, 254] width 7 height 7
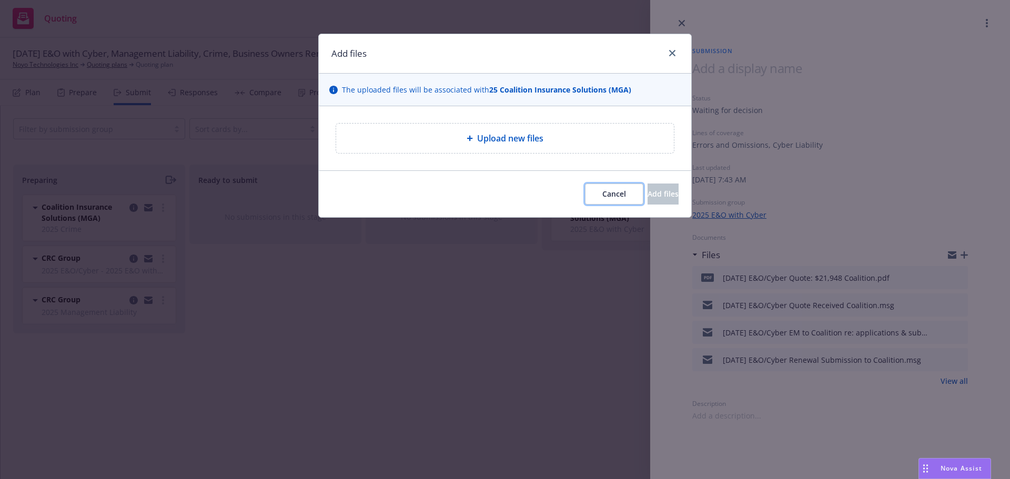
click at [585, 200] on button "Cancel" at bounding box center [614, 194] width 58 height 21
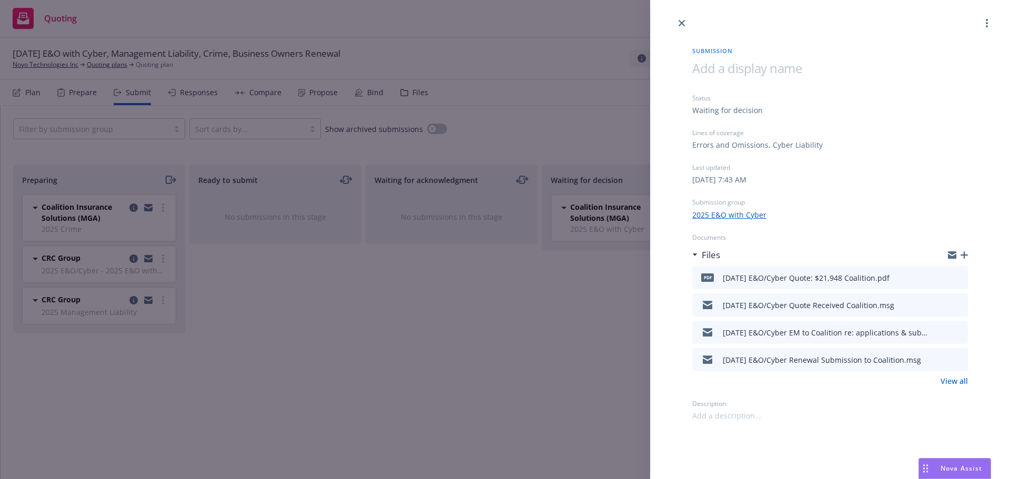
click at [966, 254] on icon "button" at bounding box center [964, 254] width 7 height 7
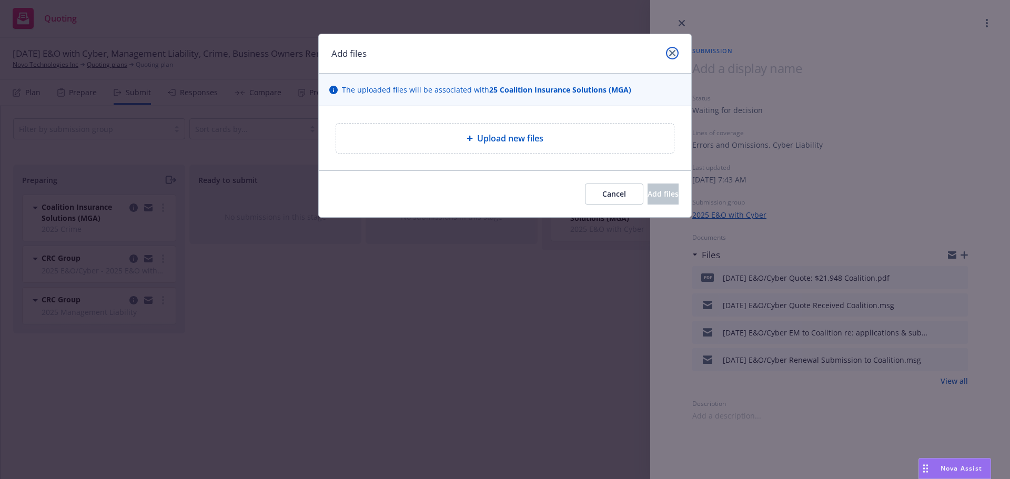
click at [677, 49] on link "close" at bounding box center [672, 53] width 13 height 13
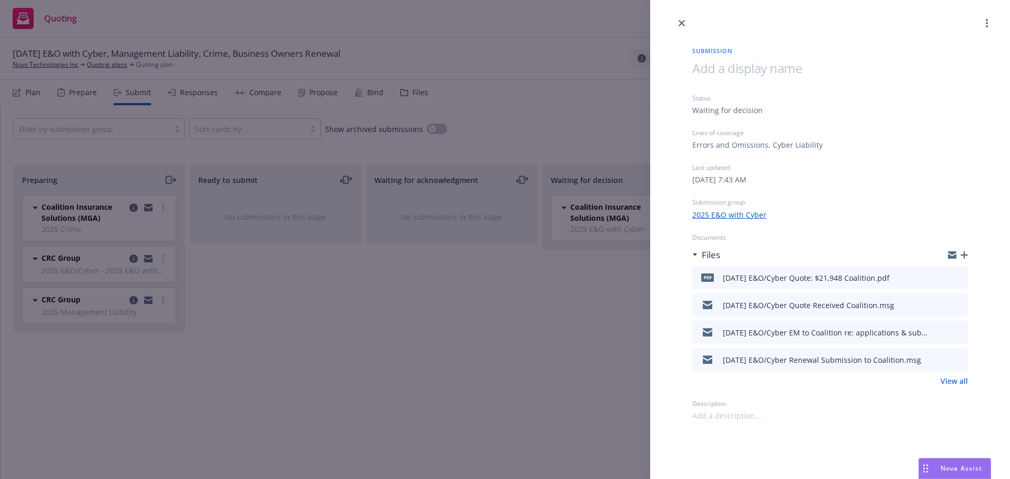
click at [952, 255] on icon "button" at bounding box center [952, 255] width 8 height 8
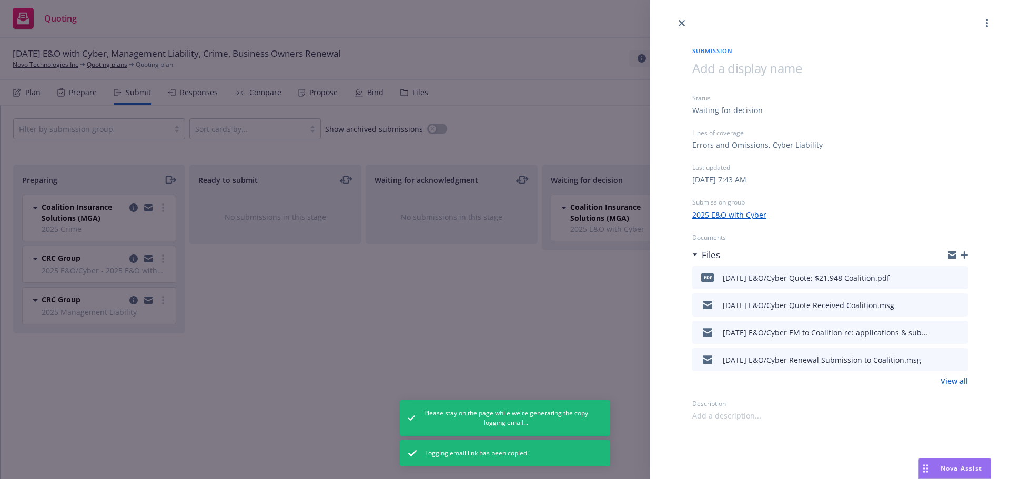
click at [488, 327] on div "Submission Status Waiting for decision Lines of coverage Errors and Omissions, …" at bounding box center [505, 239] width 1010 height 479
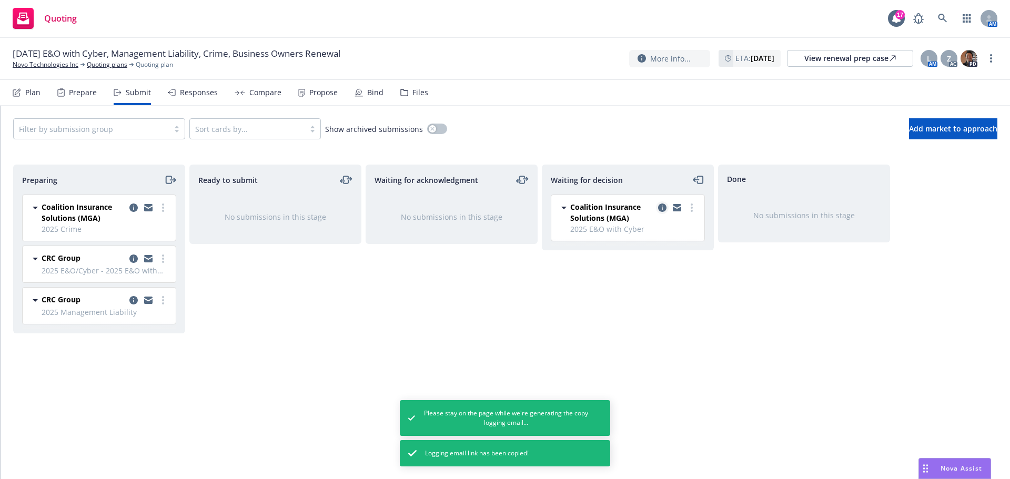
click at [661, 204] on icon "copy logging email" at bounding box center [662, 208] width 8 height 8
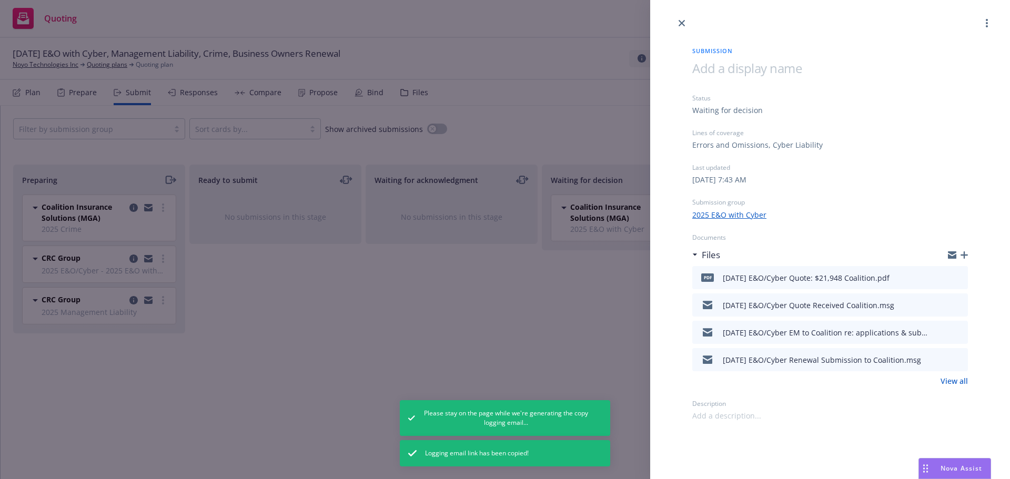
click at [965, 253] on icon "button" at bounding box center [964, 254] width 7 height 7
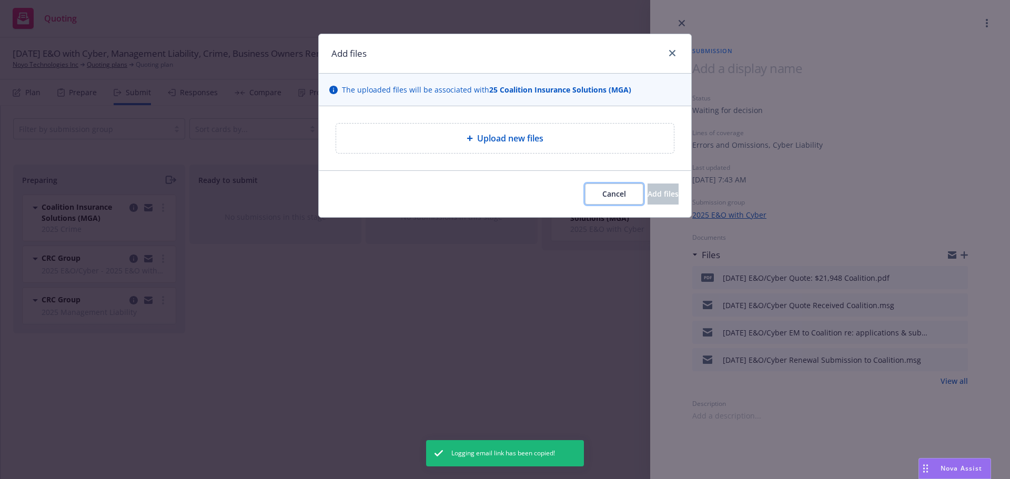
click at [602, 190] on span "Cancel" at bounding box center [614, 194] width 24 height 10
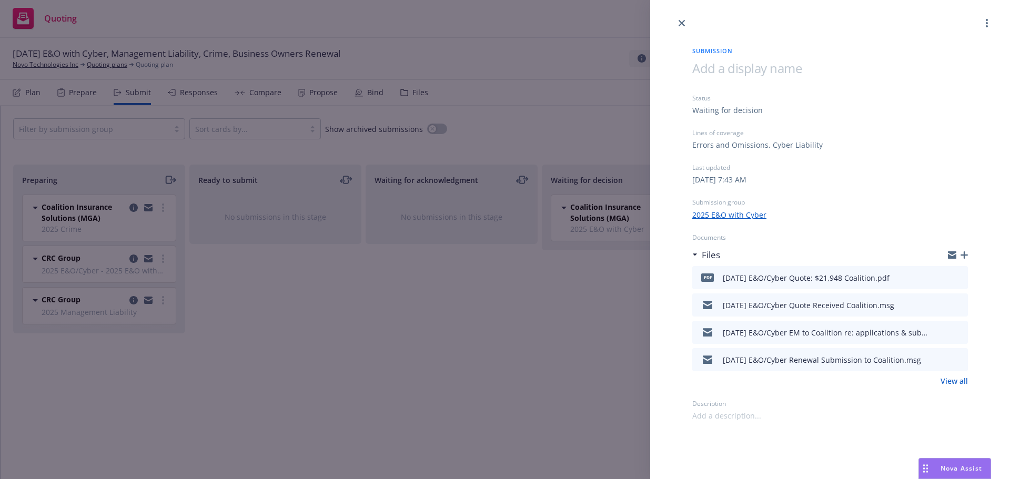
click at [967, 255] on icon "button" at bounding box center [964, 254] width 7 height 7
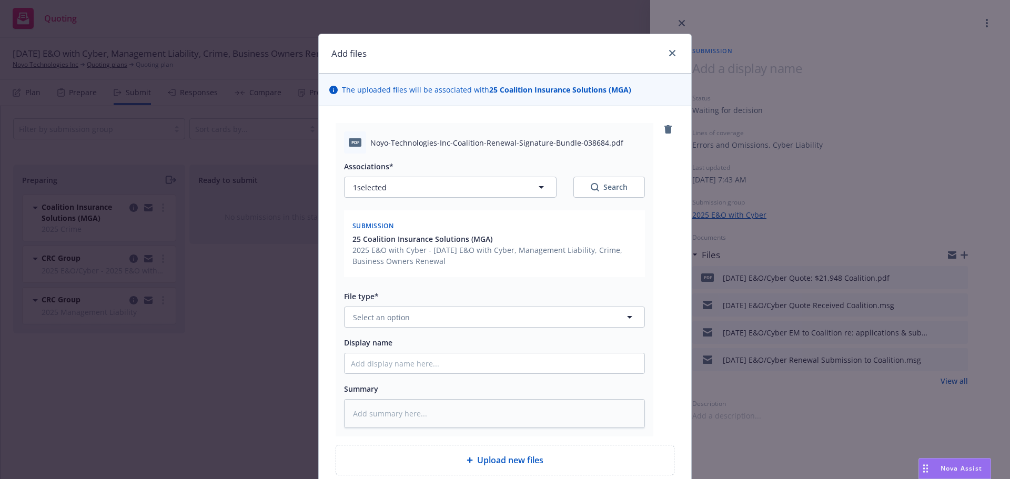
scroll to position [94, 0]
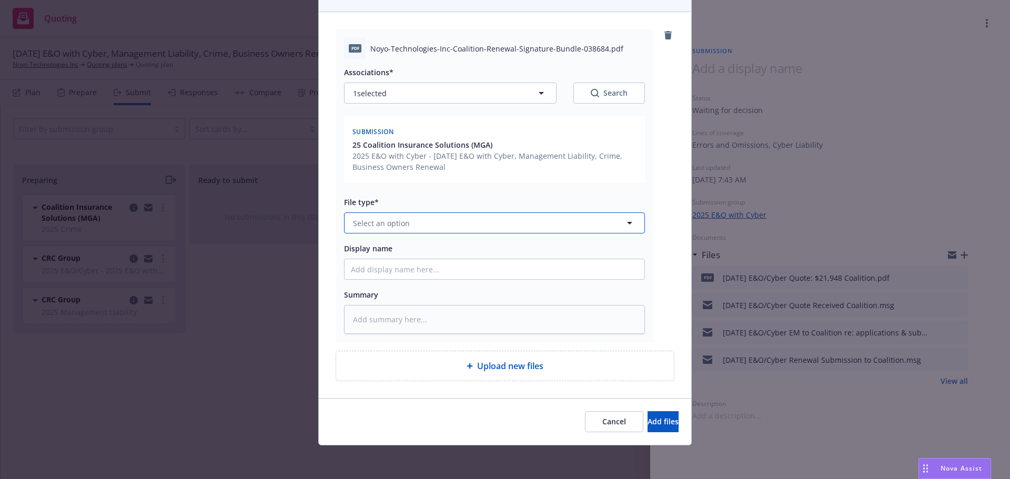
click at [371, 225] on span "Select an option" at bounding box center [381, 223] width 57 height 11
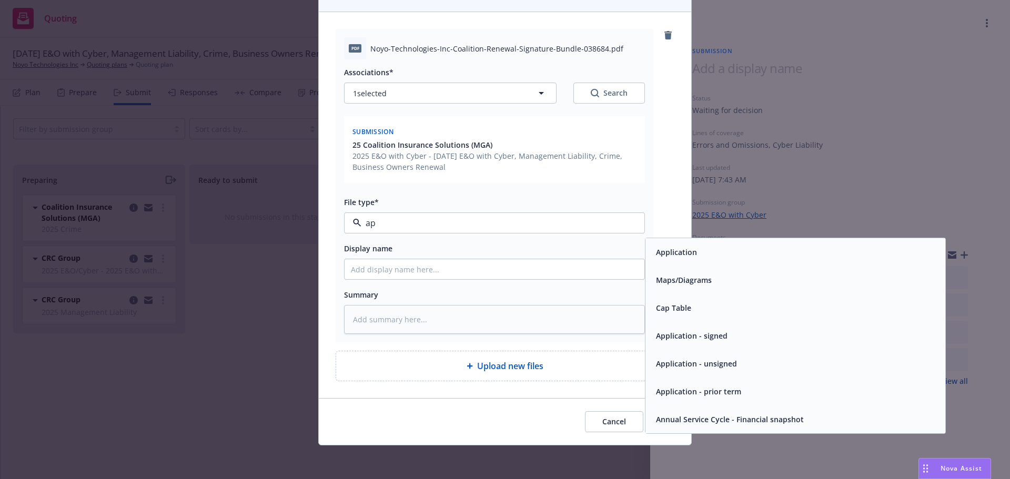
type input "app"
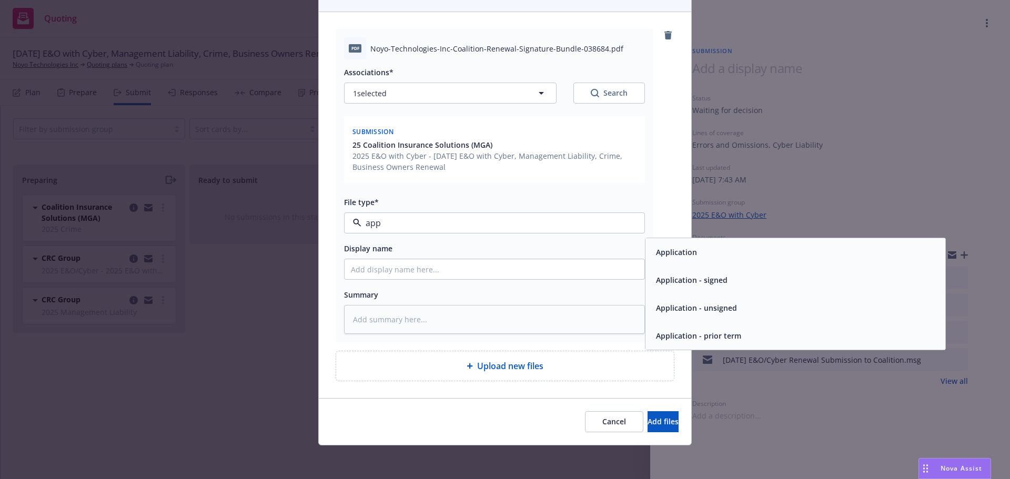
drag, startPoint x: 689, startPoint y: 252, endPoint x: 554, endPoint y: 240, distance: 134.7
click at [688, 252] on span "Application" at bounding box center [676, 252] width 41 height 11
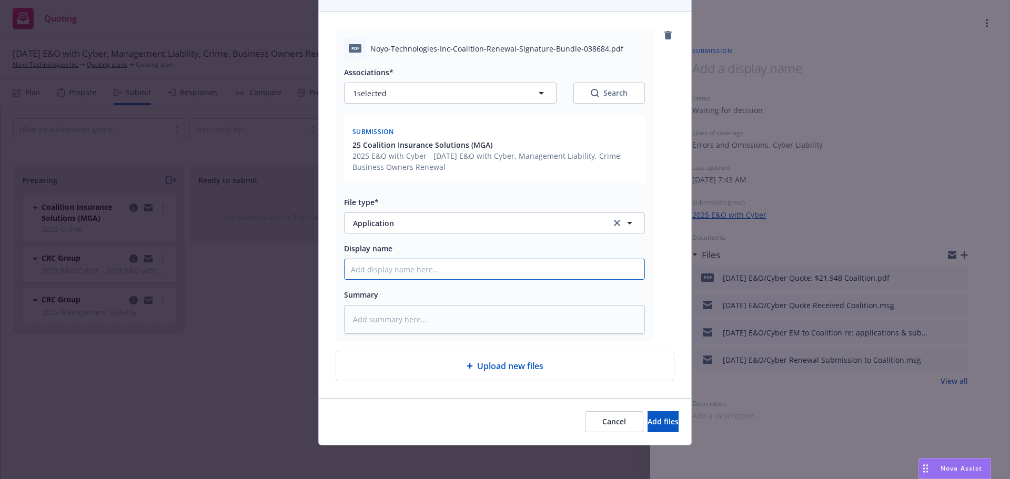
click at [398, 267] on input "Display name" at bounding box center [495, 269] width 300 height 20
type textarea "x"
type input "1"
type textarea "x"
type input "10"
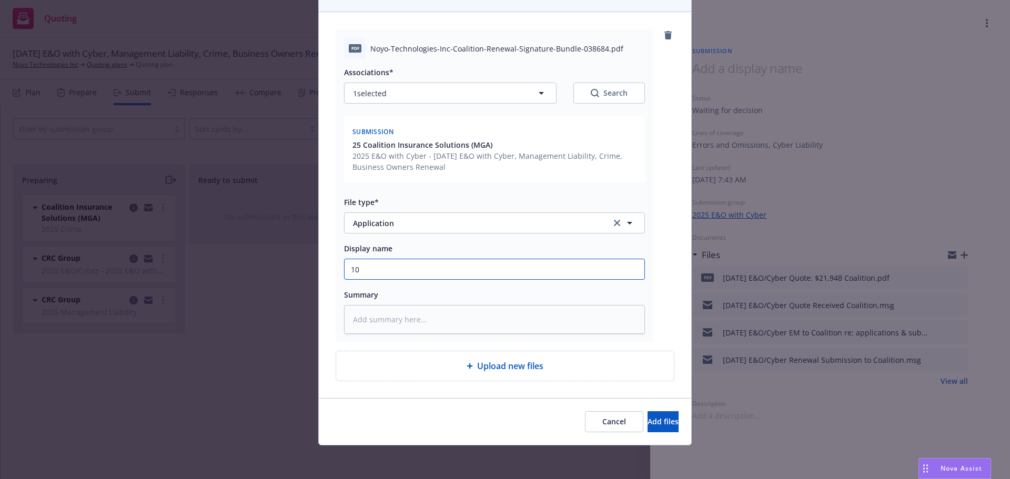
type textarea "x"
type input "10/"
type textarea "x"
type input "10/1"
type textarea "x"
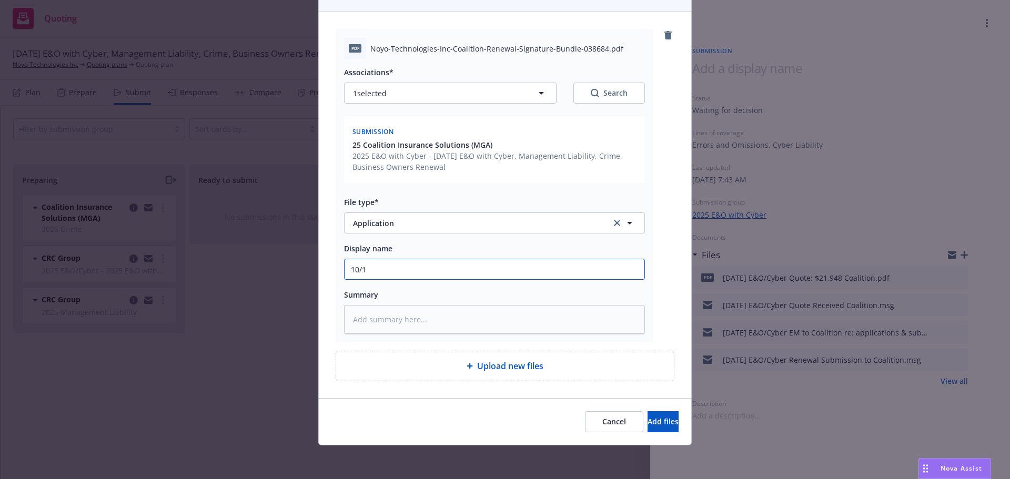
type input "10/1/"
type textarea "x"
type input "10/1/2"
type textarea "x"
type input "[DATE]"
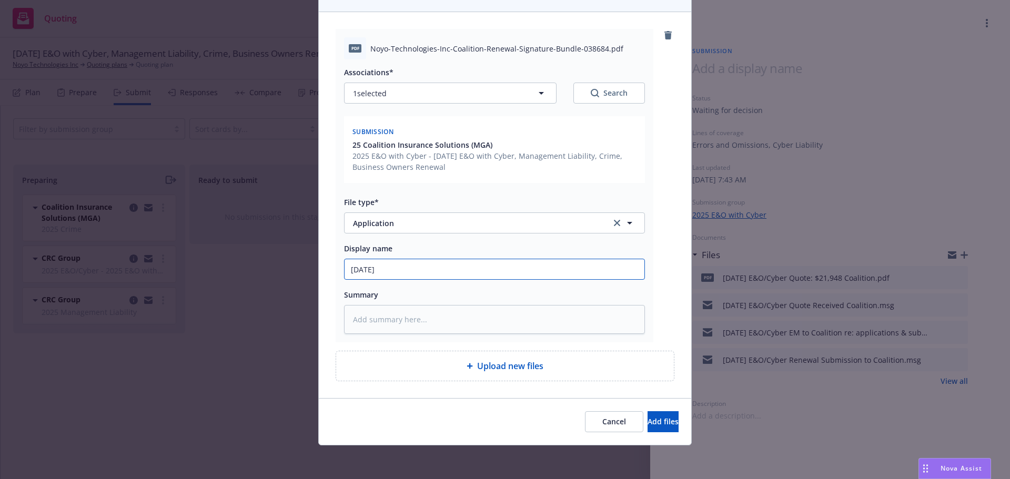
type textarea "x"
type input "10/1/202"
type textarea "x"
type input "[DATE]"
type textarea "x"
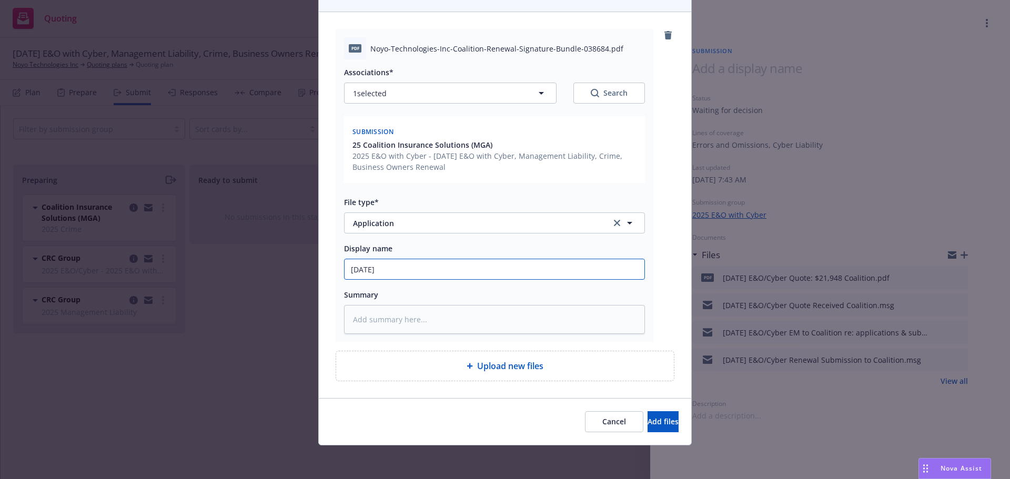
type input "[DATE]"
type textarea "x"
type input "[DATE] E"
type textarea "x"
type input "[DATE] E&"
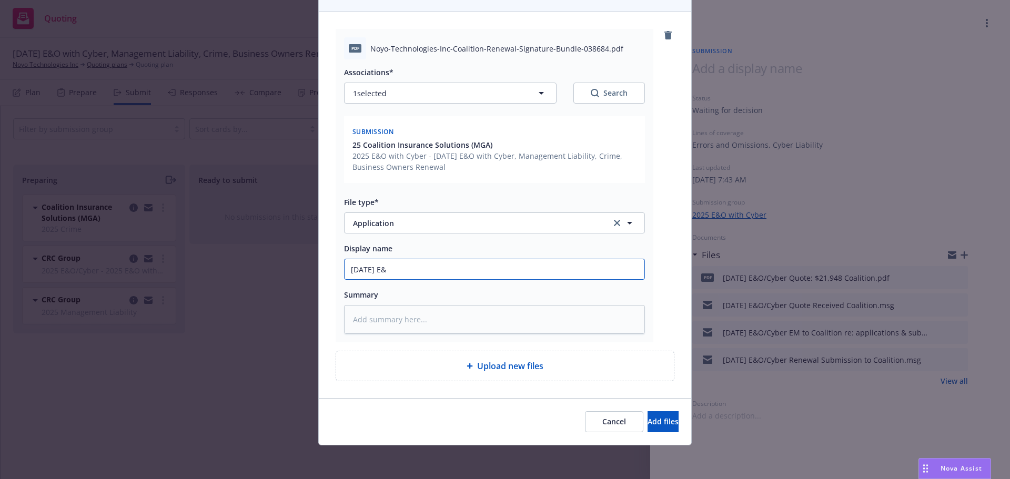
type textarea "x"
type input "[DATE] E&O"
type textarea "x"
type input "[DATE] E&O/"
type textarea "x"
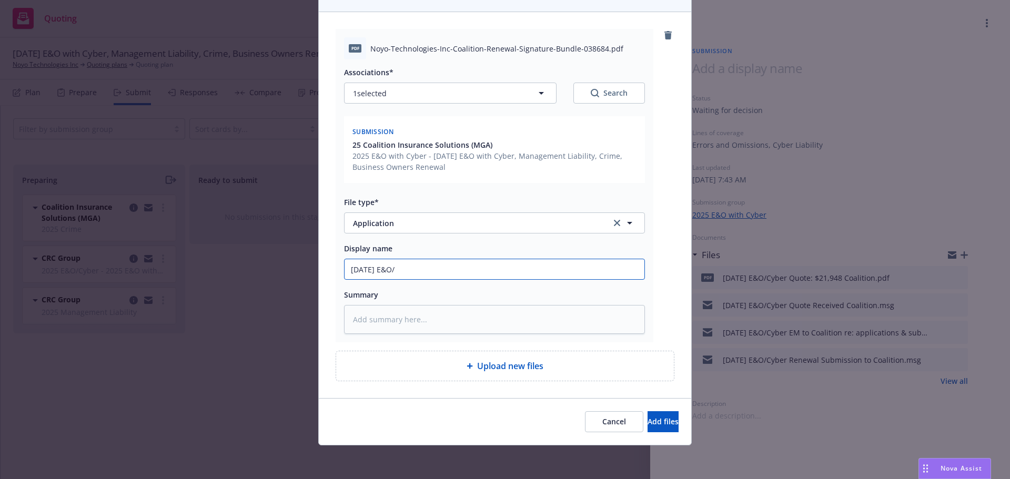
type input "[DATE] E&O/C"
type textarea "x"
type input "[DATE] E&O/Cy"
type textarea "x"
type input "[DATE] E&O/Cyb"
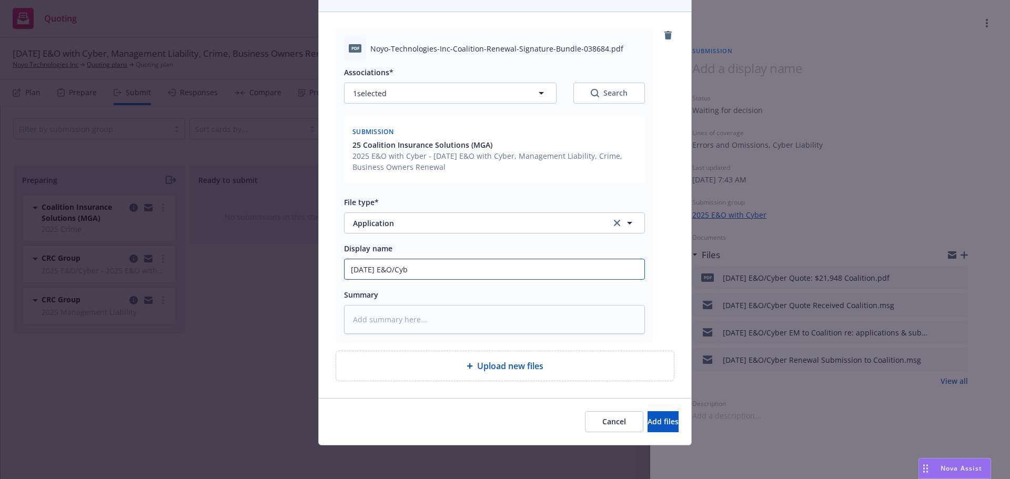
type textarea "x"
type input "[DATE] E&O/Cyber"
type textarea "x"
type input "[DATE] E&O/Cyber"
type textarea "x"
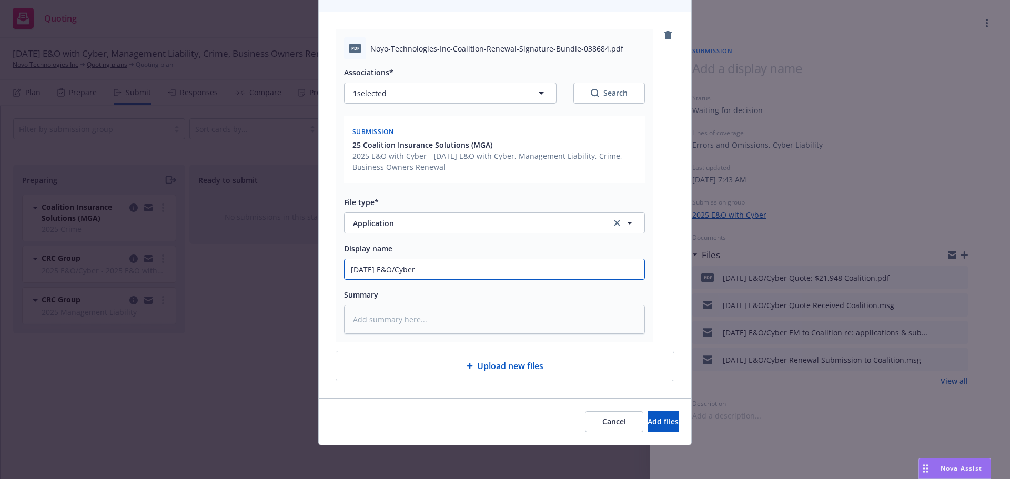
type input "[DATE] E&O/Cyber S"
type textarea "x"
type input "[DATE] E&O/Cyber Si"
type textarea "x"
type input "[DATE] E&O/Cyber Sig"
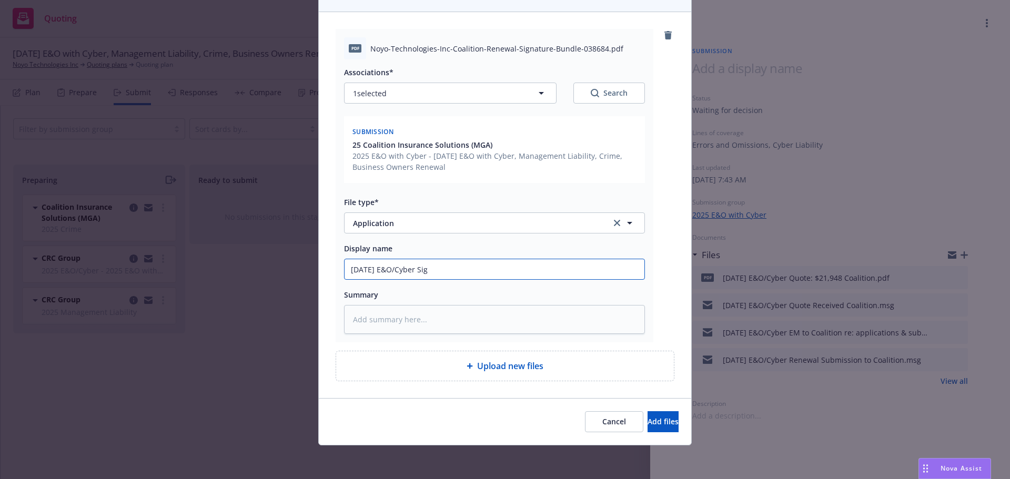
type textarea "x"
type input "[DATE] E&O/Cyber Sign"
type textarea "x"
type input "[DATE] E&O/Cyber Sig"
type textarea "x"
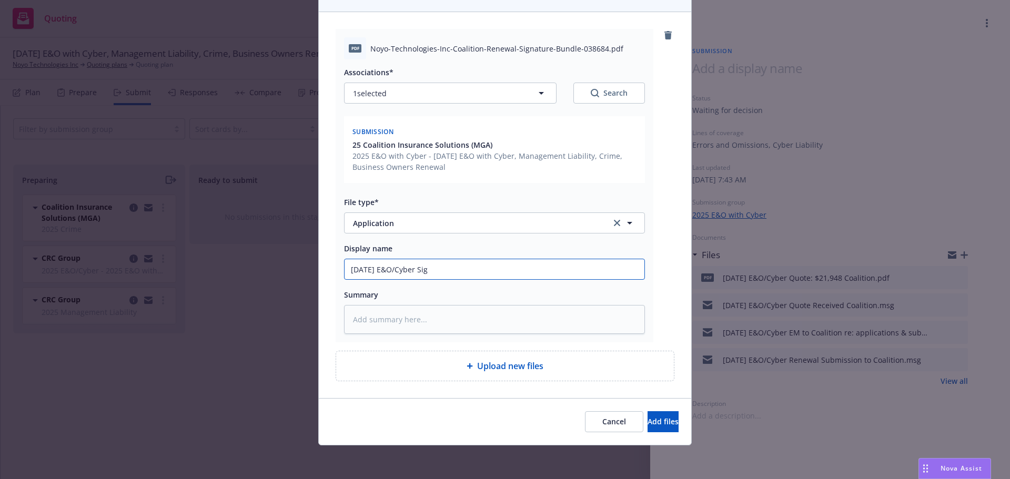
type input "[DATE] E&O/Cyber Si"
type textarea "x"
type input "[DATE] E&O/Cyber S"
type textarea "x"
type input "[DATE] E&O/Cyber"
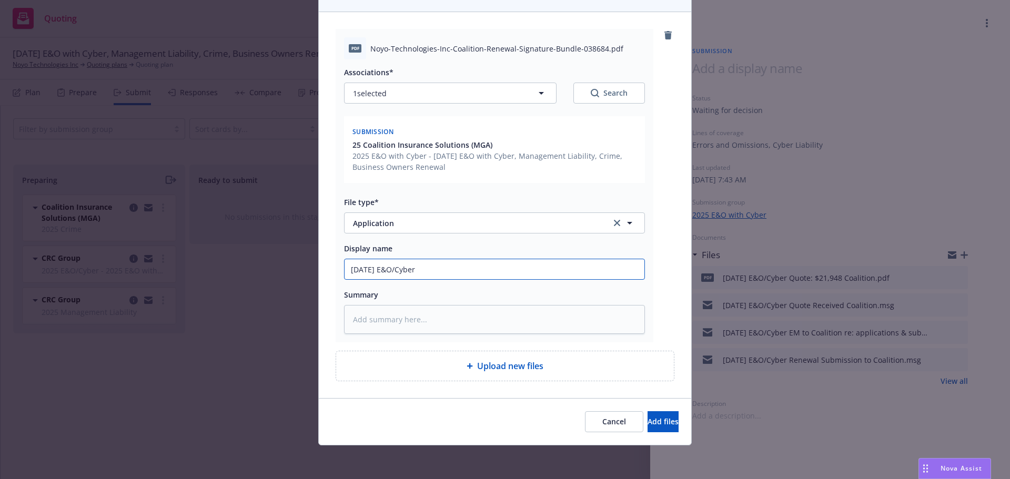
type textarea "x"
type input "[DATE] E&O/Cyber C"
type textarea "x"
type input "[DATE] E&O/Cyber Co"
type textarea "x"
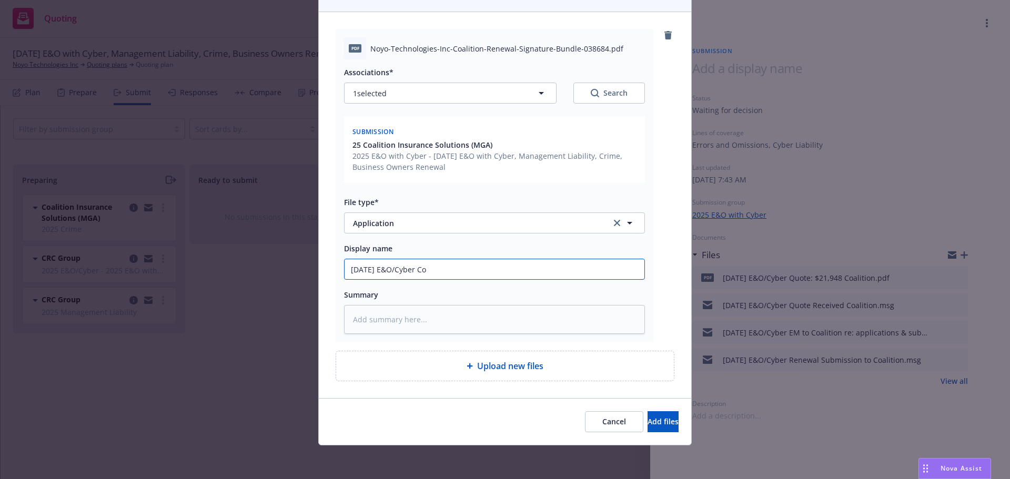
type input "[DATE] E&O/Cyber Coa"
type textarea "x"
type input "[DATE] E&O/Cyber Coal"
type textarea "x"
type input "[DATE] E&O/Cyber Coalt"
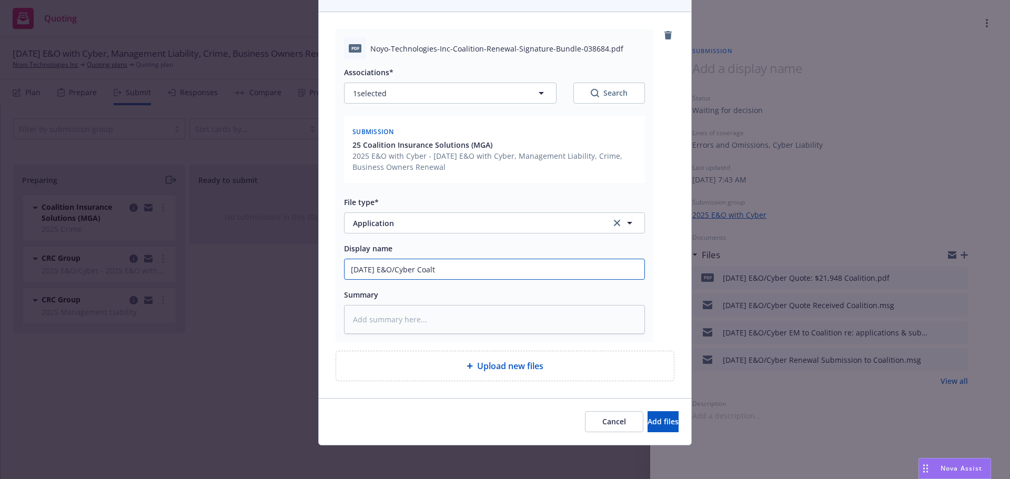
type textarea "x"
type input "[DATE] E&O/Cyber Coalti"
type textarea "x"
type input "[DATE] E&O/Cyber Coaltio"
type textarea "x"
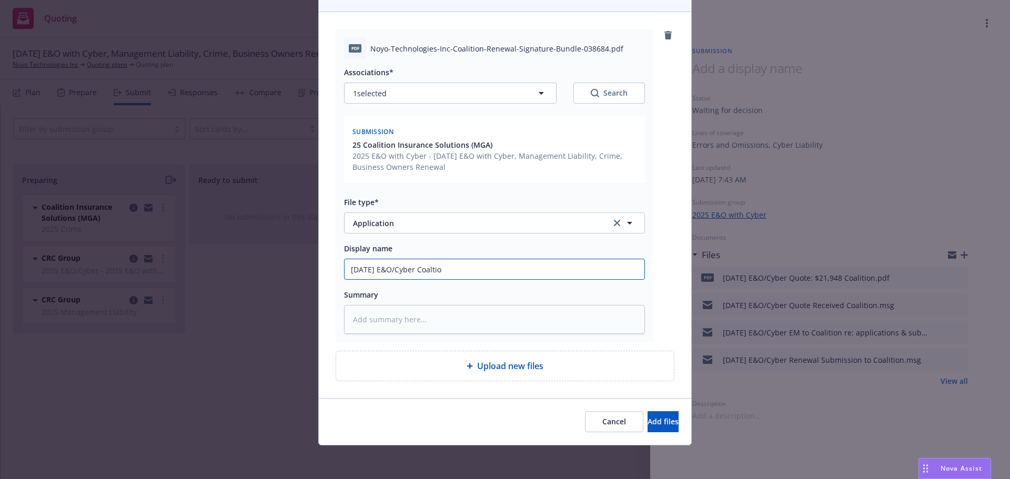
type input "[DATE] E&O/Cyber Coaltion"
type textarea "x"
type input "[DATE] E&O/Cyber Coaltion"
type textarea "x"
type input "[DATE] E&O/Cyber Coaltion"
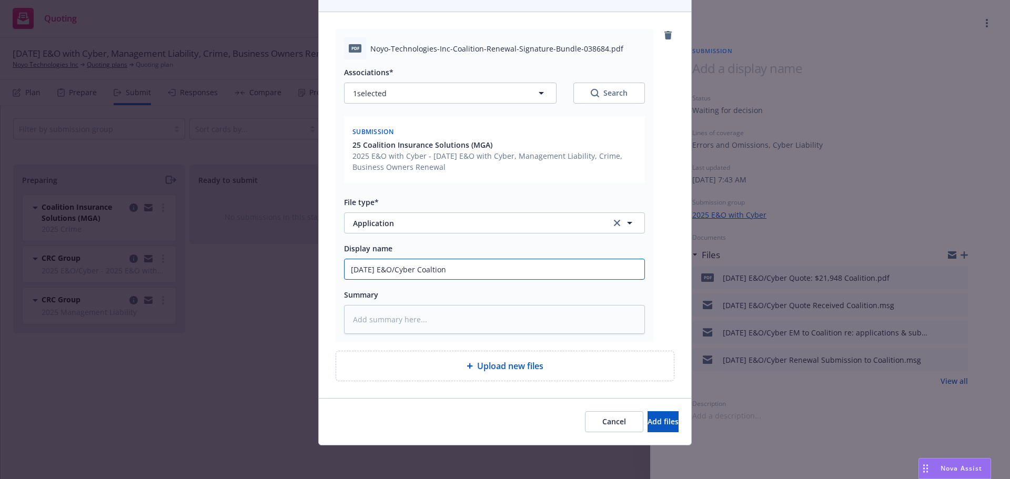
type textarea "x"
type input "[DATE] E&O/Cyber Coaltio"
type textarea "x"
type input "[DATE] E&O/Cyber Coalti"
type textarea "x"
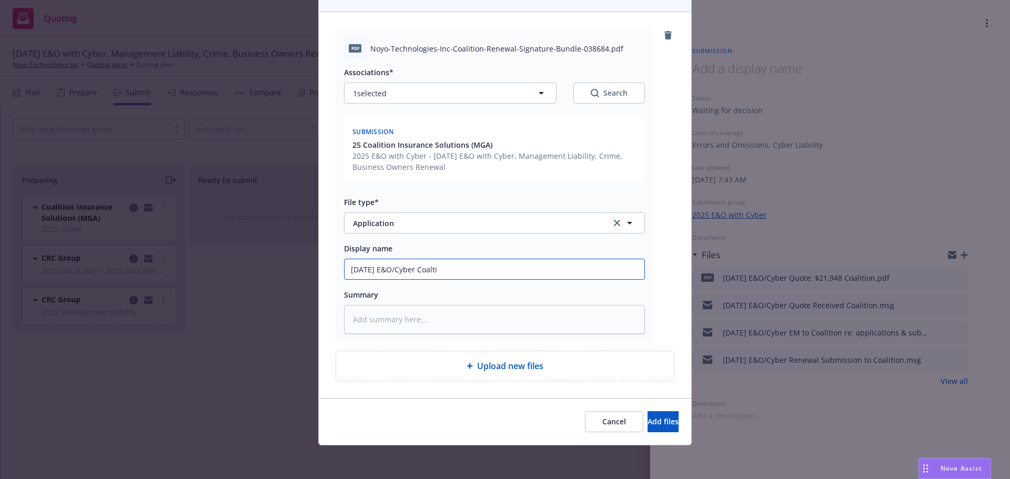
type input "[DATE] E&O/Cyber Coalt"
type textarea "x"
type input "[DATE] E&O/Cyber Coal"
type textarea "x"
type input "[DATE] E&O/Cyber Coali"
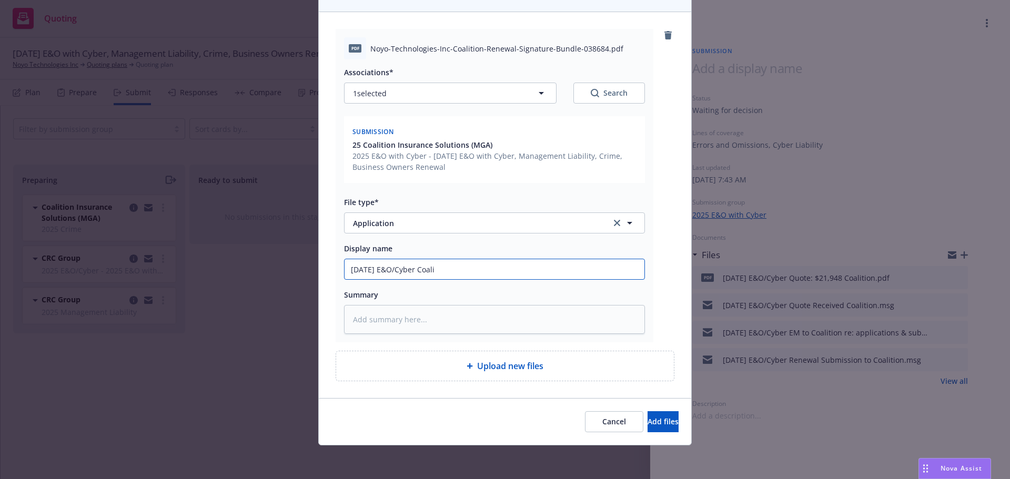
type textarea "x"
type input "[DATE] E&O/Cyber Coalit"
type textarea "x"
type input "[DATE] E&O/Cyber Coaliti"
type textarea "x"
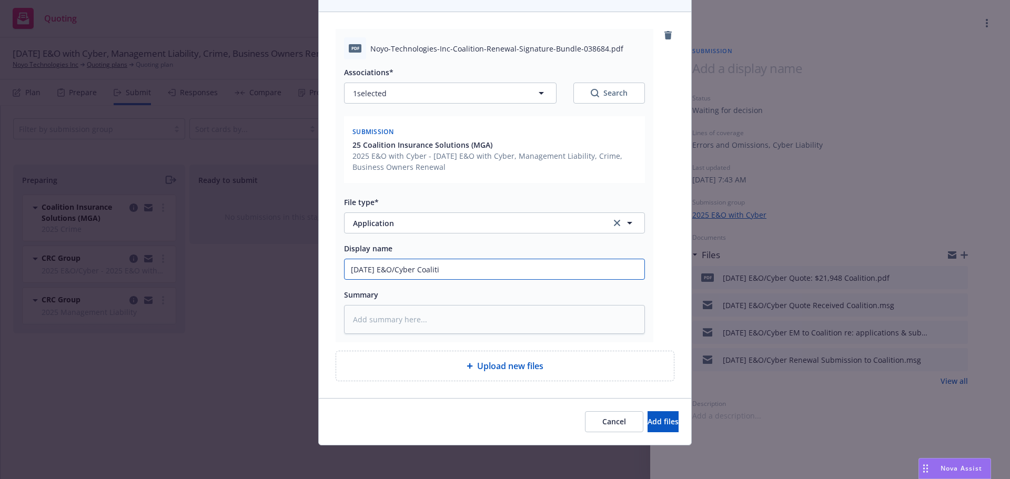
type input "[DATE] E&O/Cyber Coalitio"
type textarea "x"
type input "[DATE] E&O/Cyber Coalition"
type textarea "x"
type input "[DATE] E&O/Cyber Coalition"
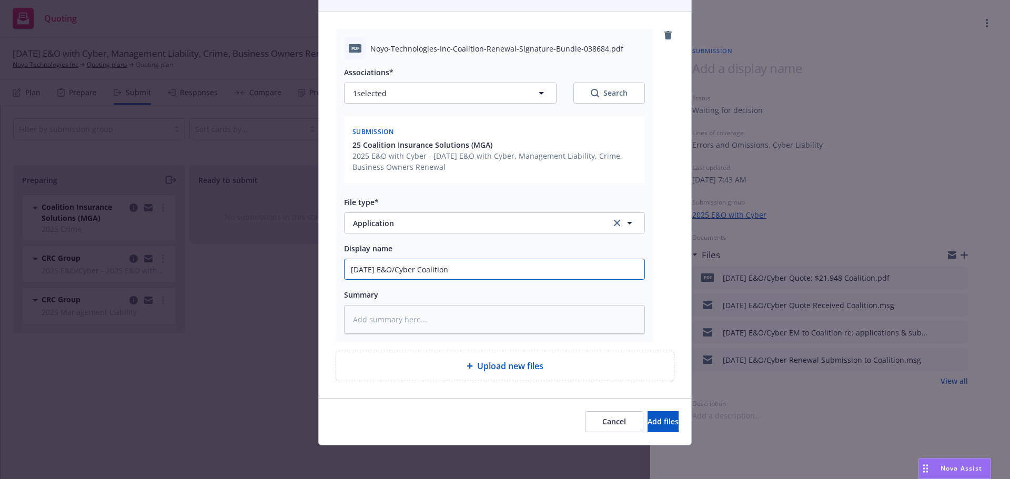
type textarea "x"
type input "[DATE] E&O/Cyber Coalition -"
type textarea "x"
type input "[DATE] E&O/Cyber Coalition -"
type textarea "x"
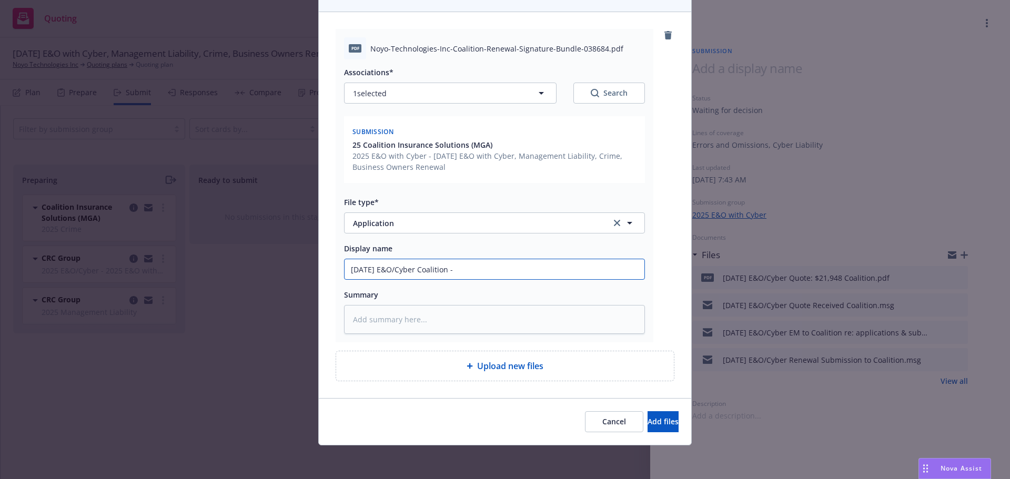
type input "[DATE] E&O/Cyber Coalition - S"
type textarea "x"
type input "[DATE] E&O/Cyber Coalition - Si"
type textarea "x"
type input "[DATE] E&O/Cyber Coalition - Sig"
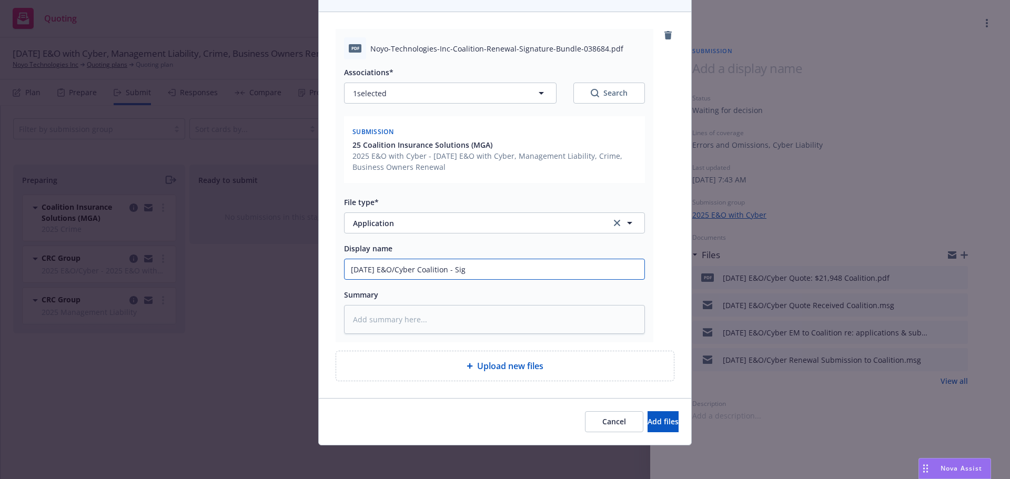
type textarea "x"
type input "[DATE] E&O/Cyber Coalition - Sign"
type textarea "x"
type input "[DATE] E&O/Cyber Coalition - Signa"
type textarea "x"
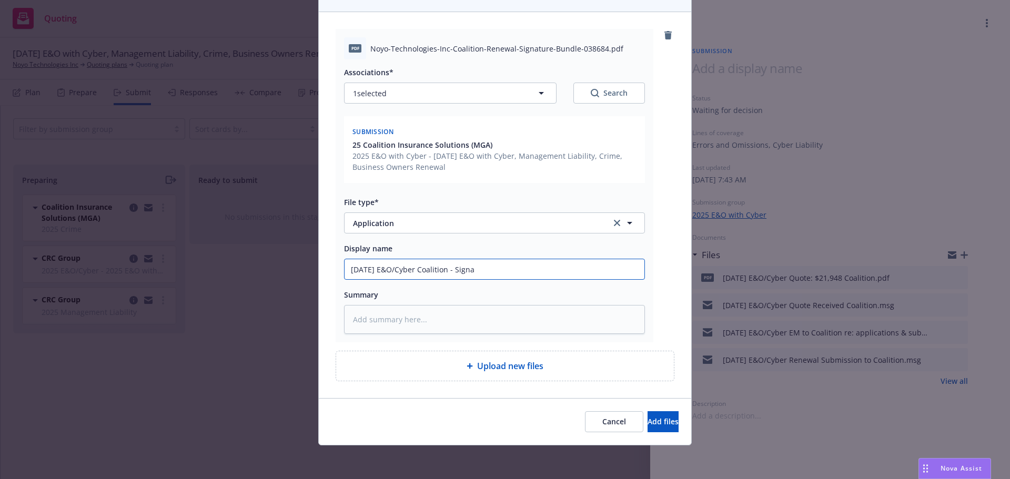
type input "[DATE] E&O/Cyber Coalition - Signat"
type textarea "x"
type input "[DATE] E&O/Cyber Coalition - Signatu"
type textarea "x"
type input "[DATE] E&O/Cyber Coalition - Signatur"
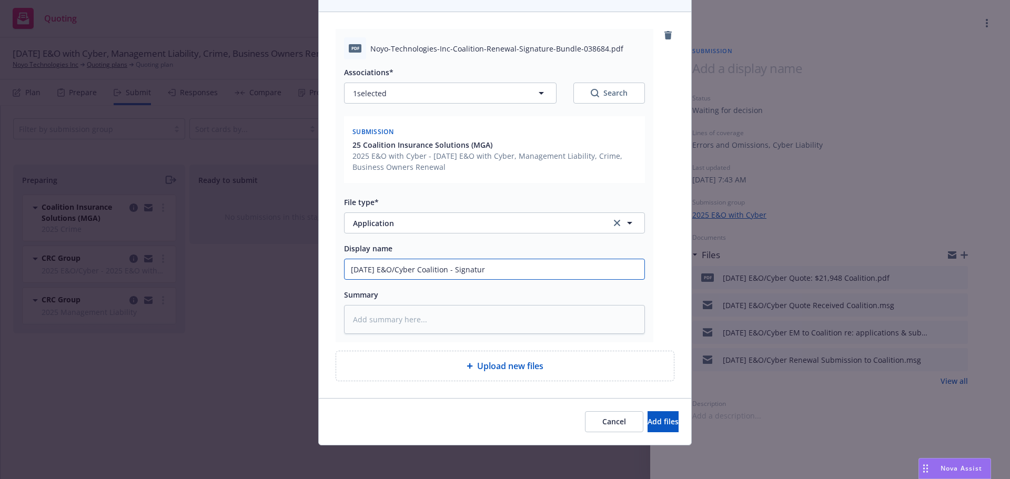
type textarea "x"
type input "[DATE] E&O/Cyber Coalition - Signature"
type textarea "x"
type input "[DATE] E&O/Cyber Coalition - Signature"
type textarea "x"
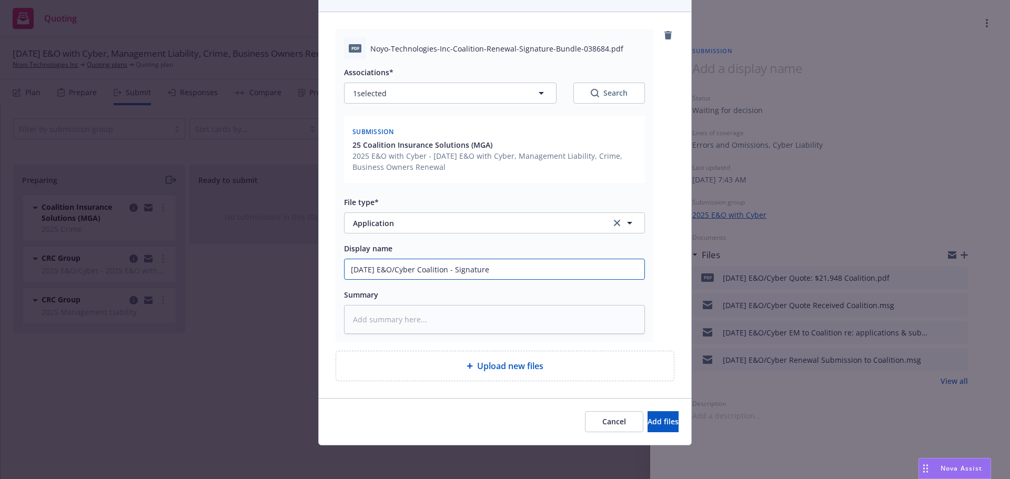
type input "[DATE] E&O/Cyber Coalition - Signature B"
type textarea "x"
type input "[DATE] E&O/Cyber Coalition - Signature Bu"
type textarea "x"
type input "[DATE] E&O/Cyber Coalition - Signature Bud"
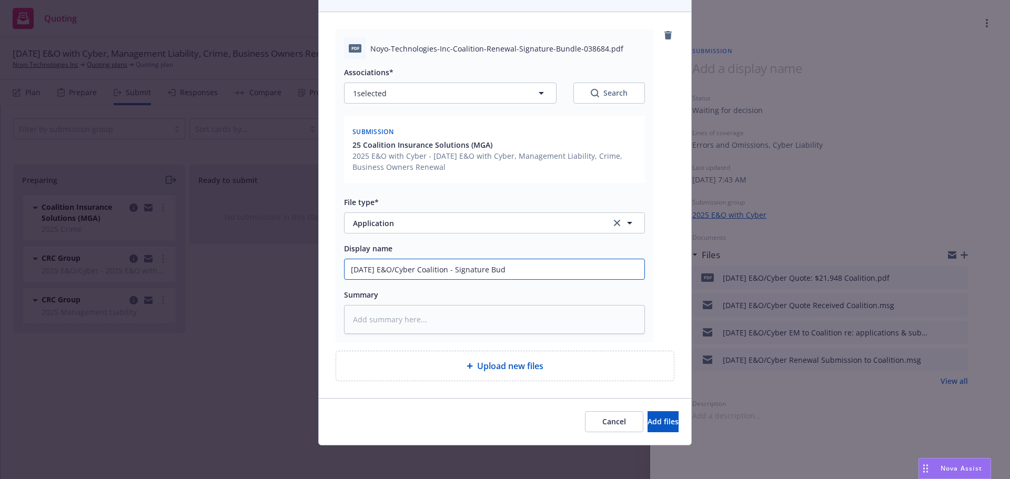
type textarea "x"
type input "[DATE] E&O/Cyber Coalition - Signature Bu"
type textarea "x"
type input "[DATE] E&O/Cyber Coalition - Signature Bun"
type textarea "x"
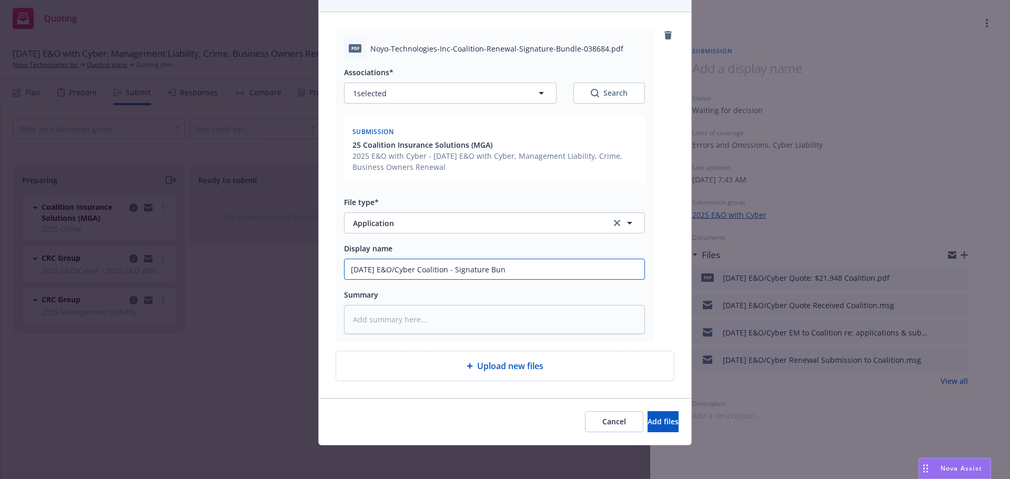
type input "[DATE] E&O/Cyber Coalition - Signature Bunl"
type textarea "x"
type input "[DATE] E&O/Cyber Coalition - Signature Bunle"
type textarea "x"
type input "[DATE] E&O/Cyber Coalition - Signature Bunl"
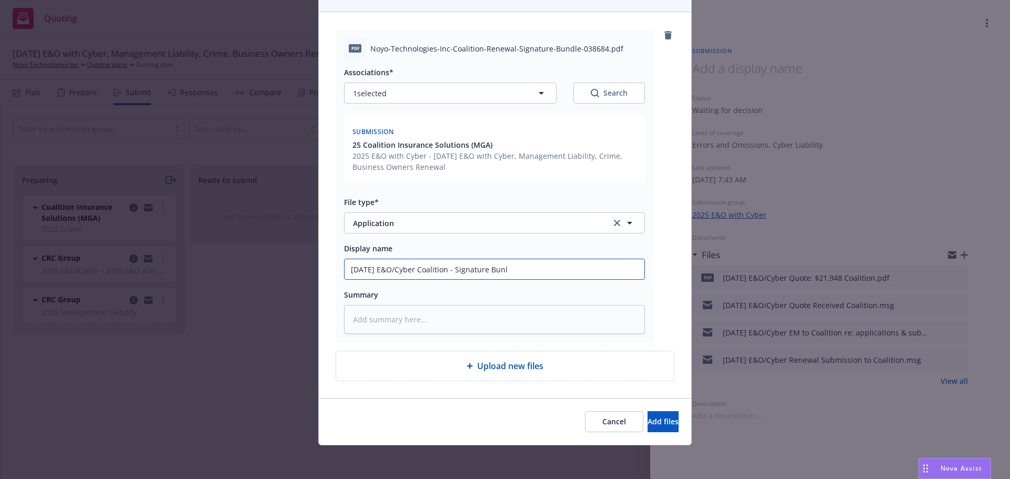
type textarea "x"
type input "[DATE] E&O/Cyber Coalition - Signature Bun"
type textarea "x"
type input "[DATE] E&O/Cyber Coalition - Signature Bund"
type textarea "x"
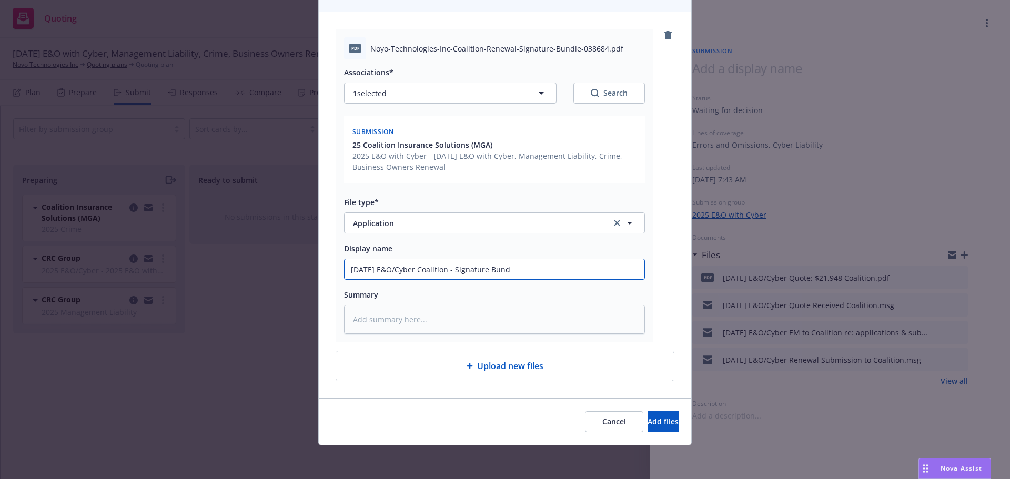
type input "[DATE] E&O/Cyber Coalition - Signature Bundl"
type textarea "x"
type input "[DATE] E&O/Cyber Coalition - Signature Bundle"
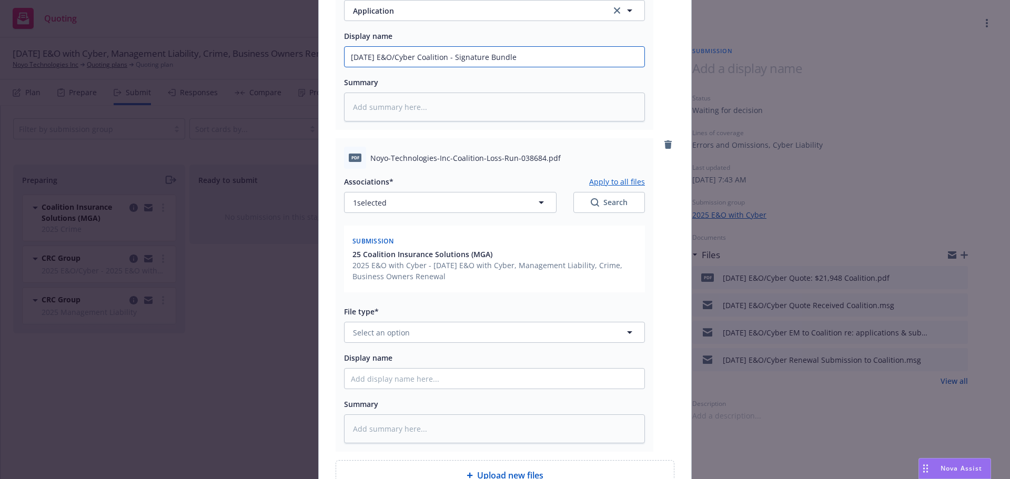
scroll to position [416, 0]
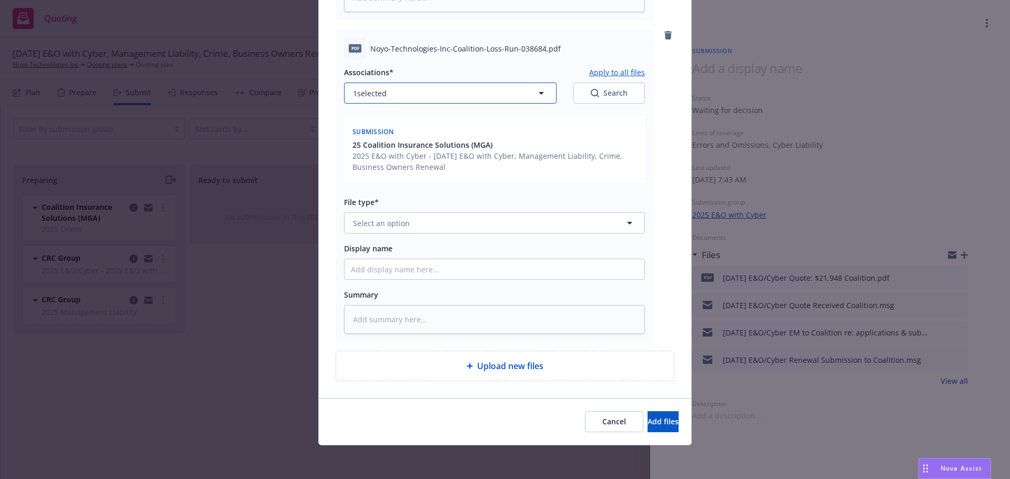
click at [392, 99] on button "1 selected" at bounding box center [450, 93] width 213 height 21
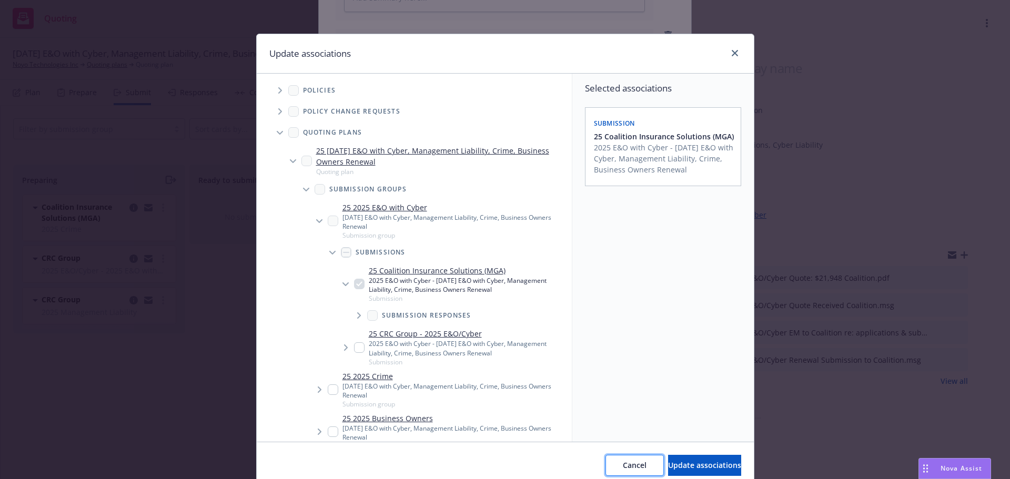
click at [623, 466] on span "Cancel" at bounding box center [635, 465] width 24 height 10
type textarea "x"
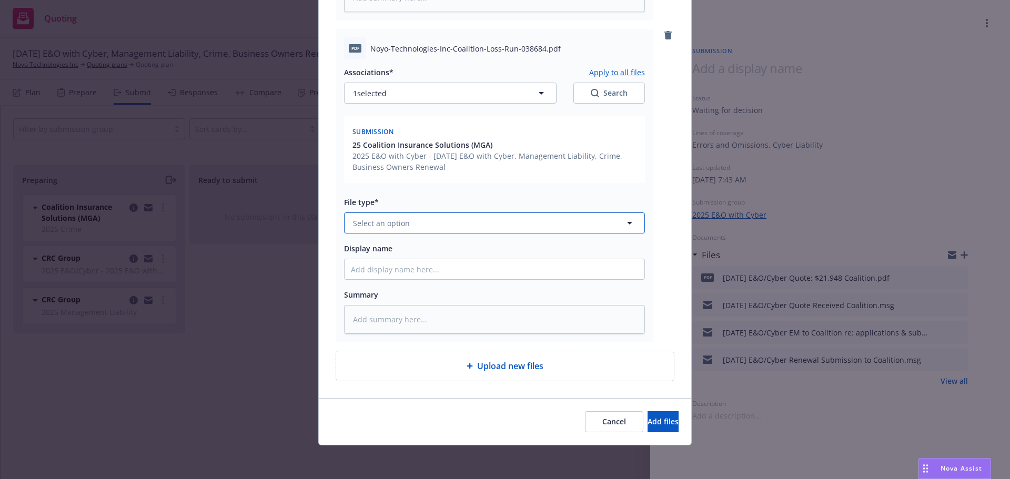
click at [366, 224] on span "Select an option" at bounding box center [381, 223] width 57 height 11
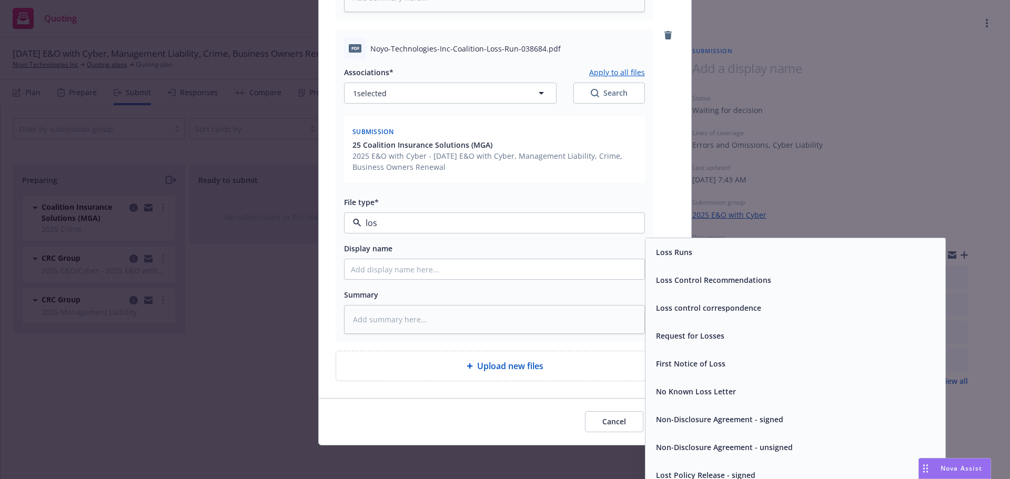
type input "loss"
click at [680, 247] on span "Loss Runs" at bounding box center [674, 252] width 36 height 11
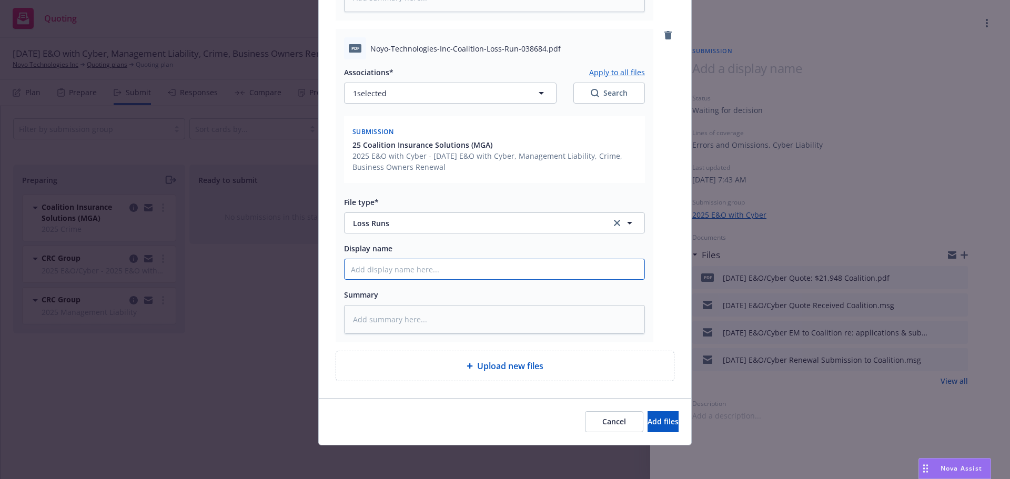
drag, startPoint x: 358, startPoint y: 267, endPoint x: 314, endPoint y: 247, distance: 48.0
type textarea "x"
type input "1"
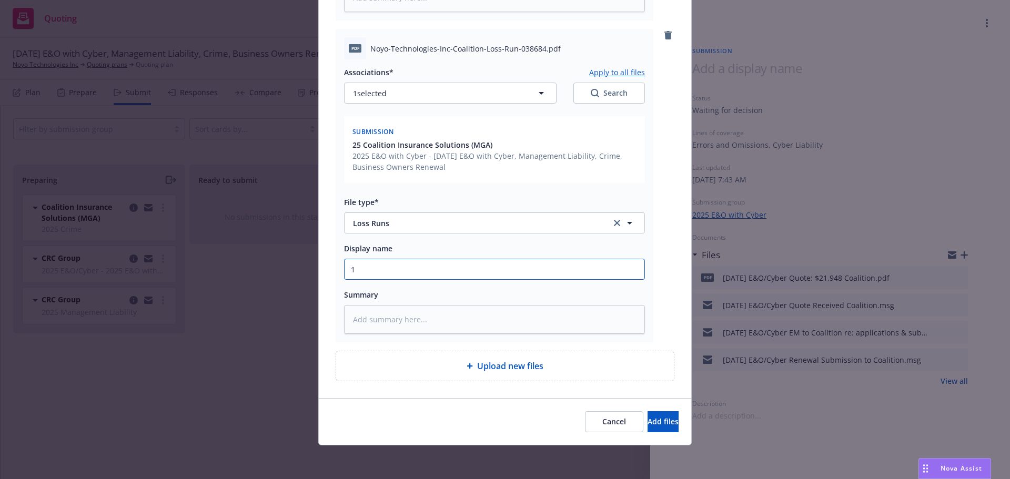
type textarea "x"
type input "10"
type textarea "x"
type input "10/"
type textarea "x"
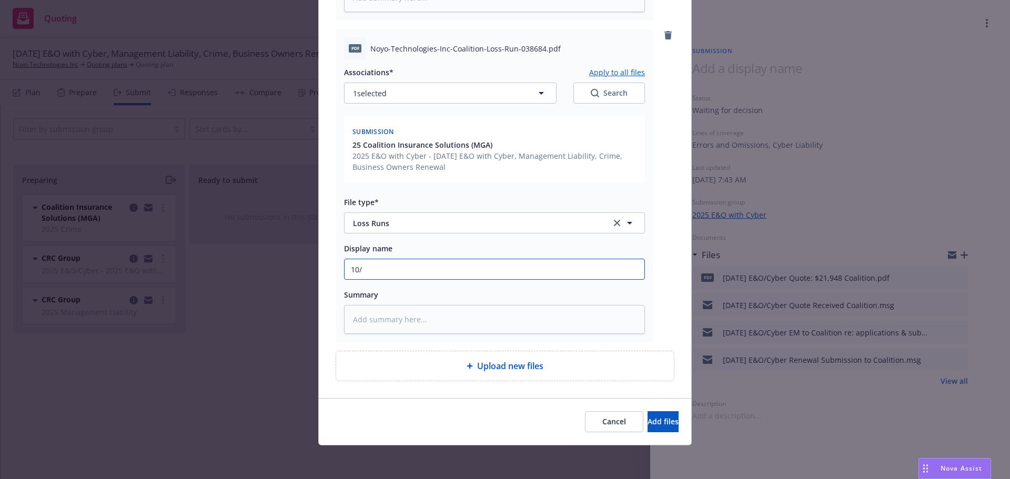
type input "10/1"
type textarea "x"
type input "10/1/"
type textarea "x"
type input "10/1/2"
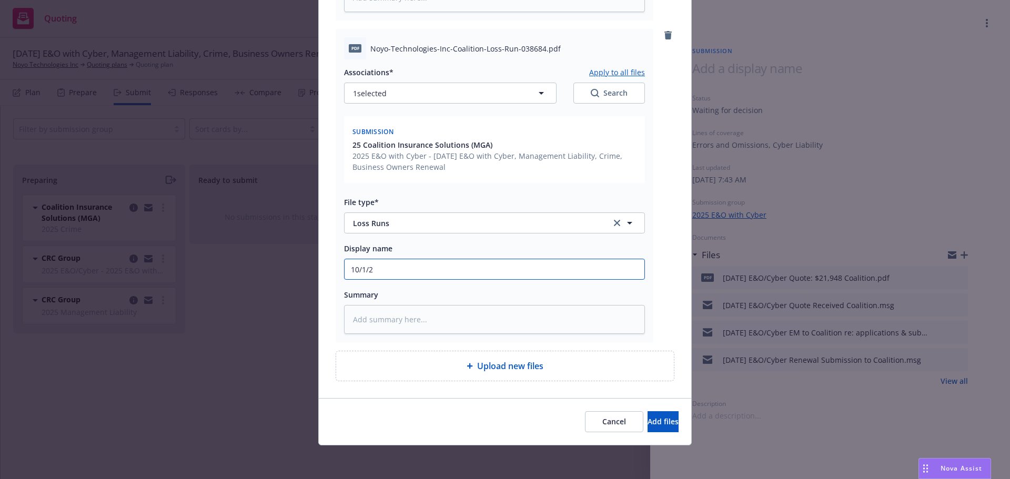
type textarea "x"
type input "[DATE]"
type textarea "x"
type input "10/1/202"
type textarea "x"
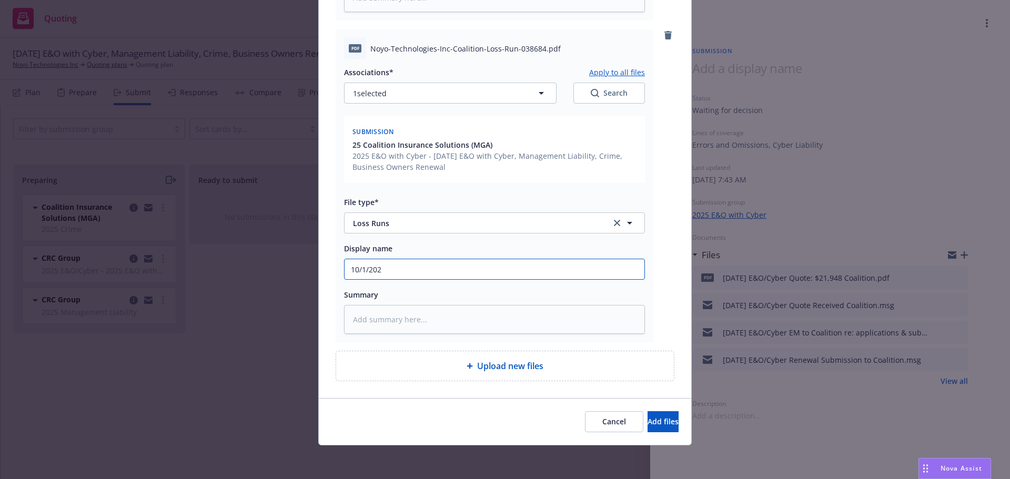
type input "[DATE]"
type textarea "x"
type input "[DATE]"
type textarea "x"
type input "[DATE]"
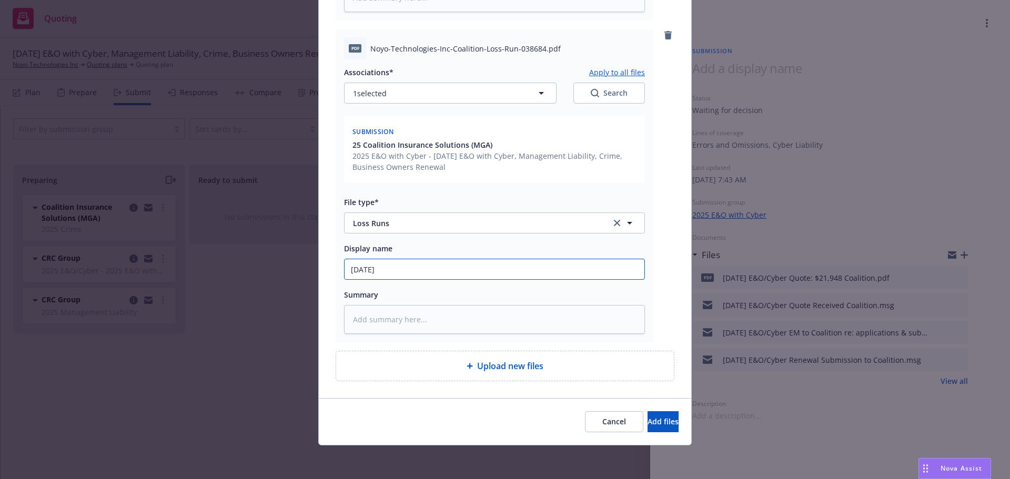
type textarea "x"
type input "10/1/202"
type textarea "x"
type input "[DATE]"
type textarea "x"
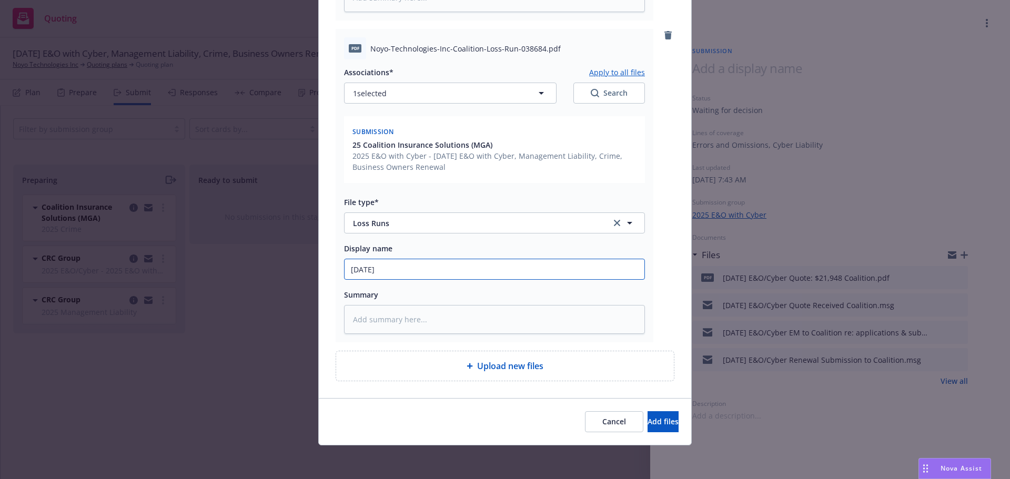
type input "10/1/2"
type textarea "x"
type input "10/1/"
type textarea "x"
type input "10/1"
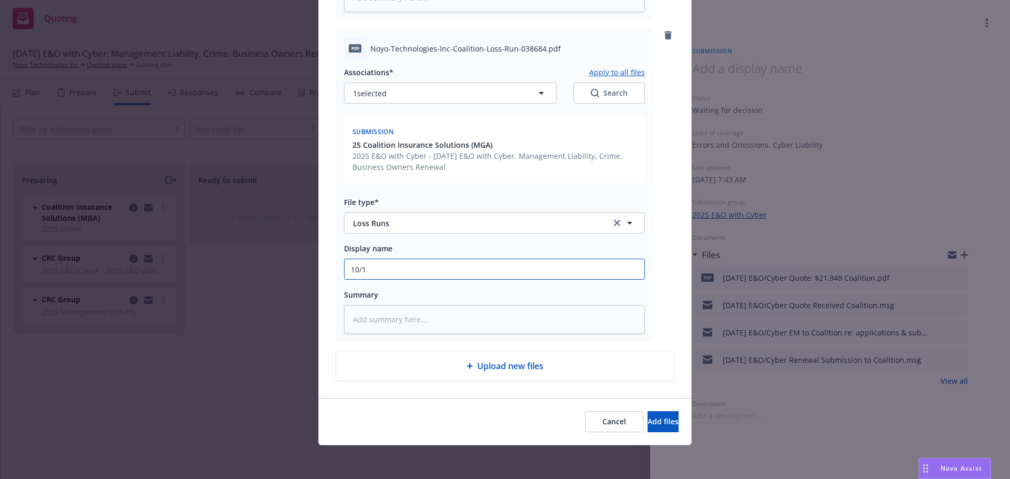
type textarea "x"
type input "10/"
type textarea "x"
type input "10"
type textarea "x"
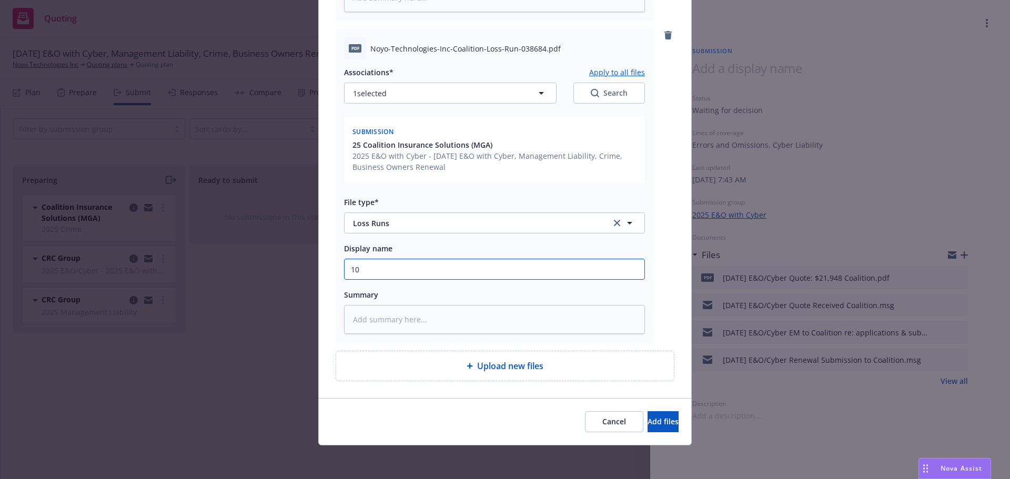
type input "1"
type textarea "x"
type input "2"
type textarea "x"
type input "23"
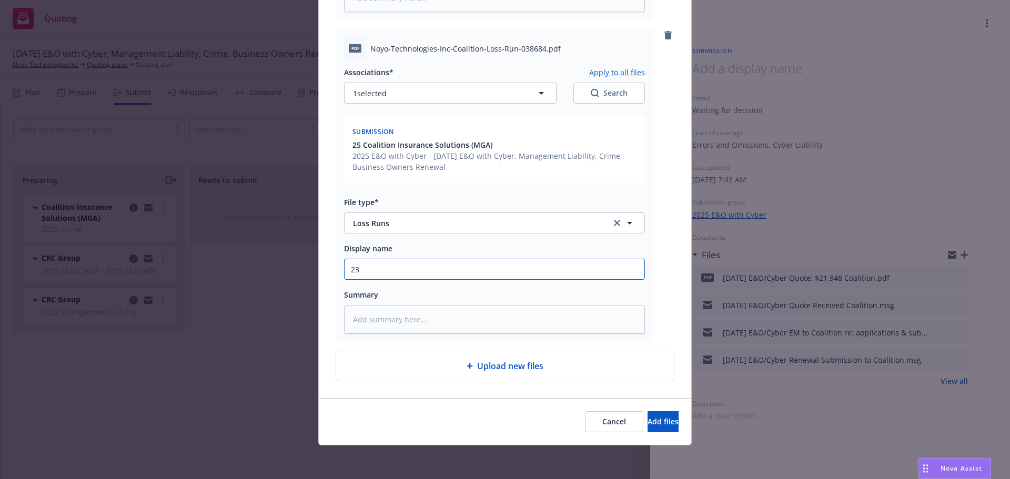
type textarea "x"
type input "23-"
type textarea "x"
type input "23-2"
type textarea "x"
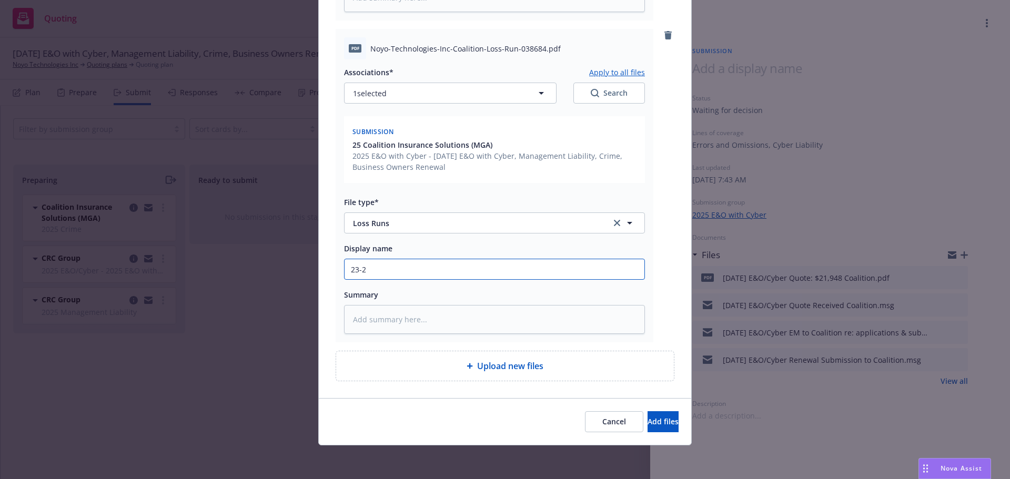
type input "23-25"
type textarea "x"
type input "23-25"
type textarea "x"
type input "23-25 E"
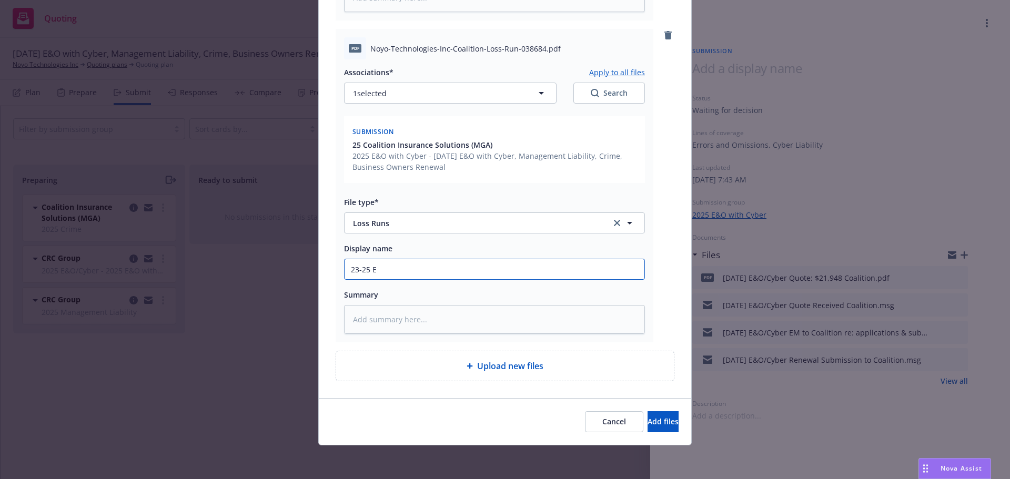
type textarea "x"
type input "23-25 E&"
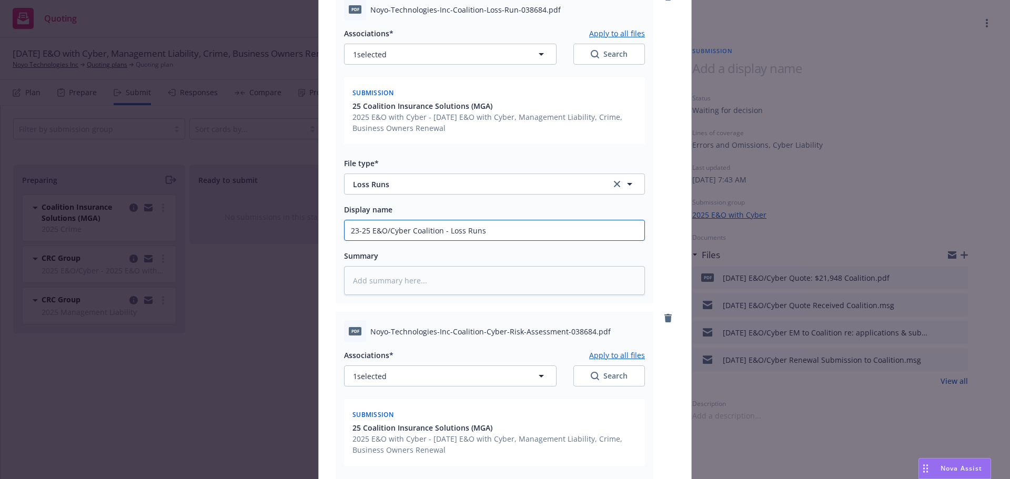
scroll to position [679, 0]
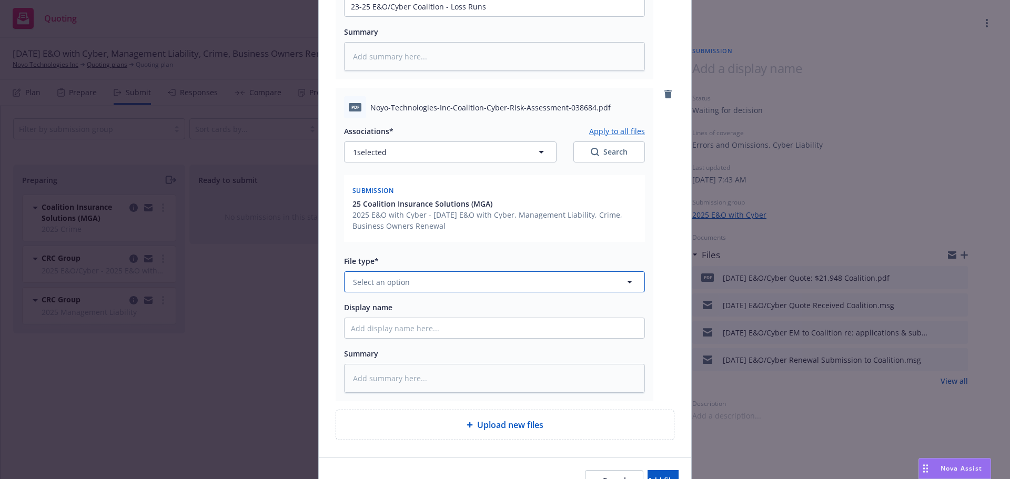
click at [378, 280] on span "Select an option" at bounding box center [381, 282] width 57 height 11
click at [388, 282] on span "Select an option" at bounding box center [381, 282] width 57 height 11
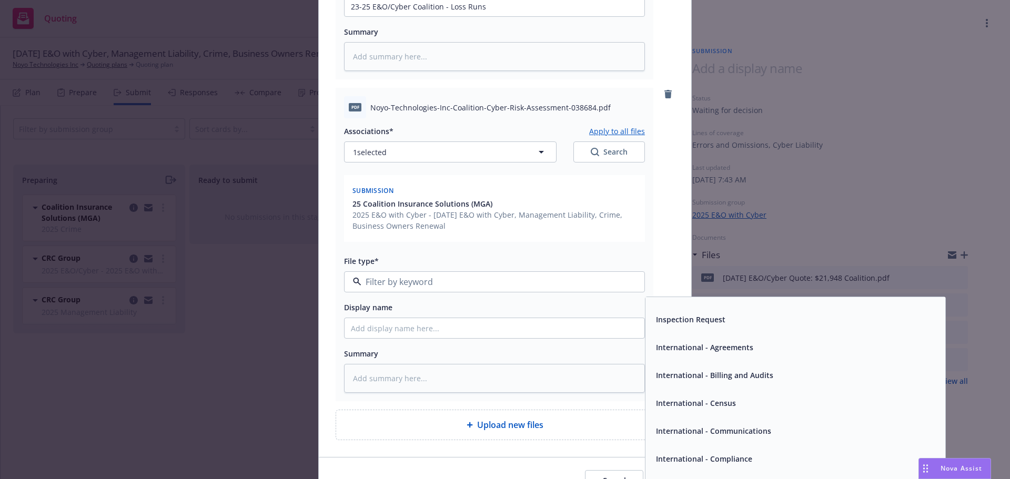
scroll to position [2104, 0]
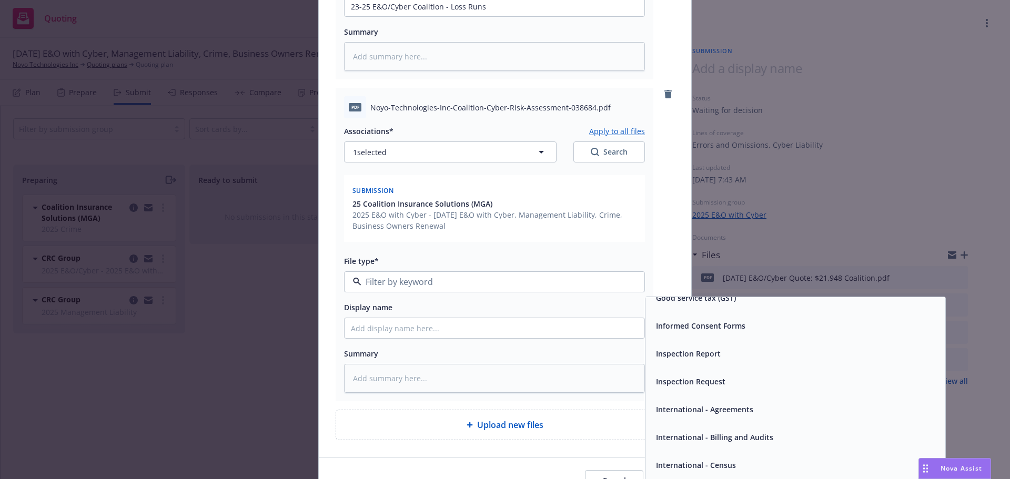
click at [721, 358] on div "Inspection Report" at bounding box center [795, 353] width 287 height 15
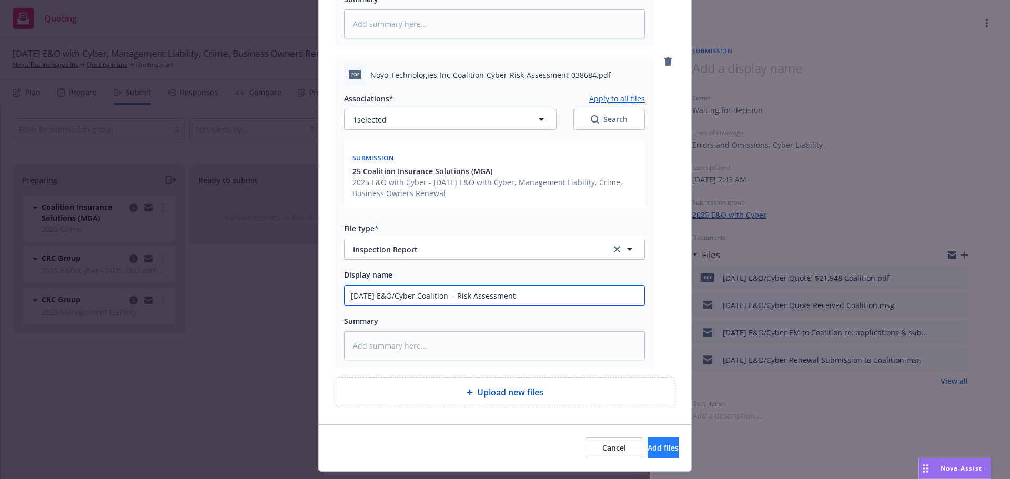
scroll to position [738, 0]
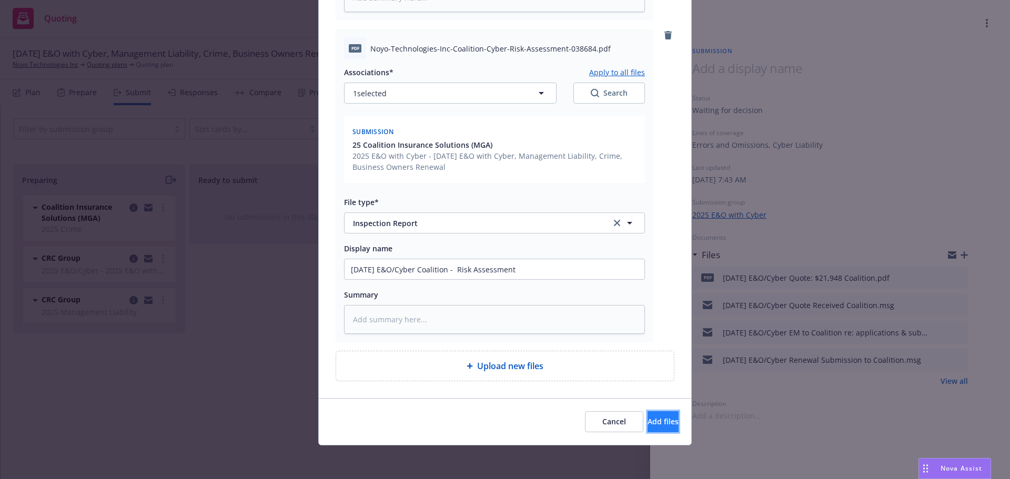
click at [658, 422] on button "Add files" at bounding box center [663, 421] width 31 height 21
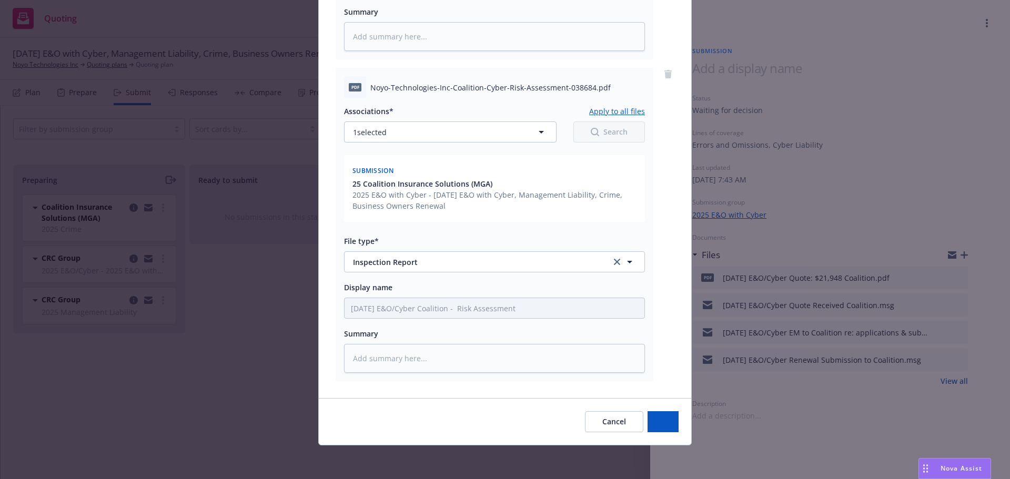
scroll to position [699, 0]
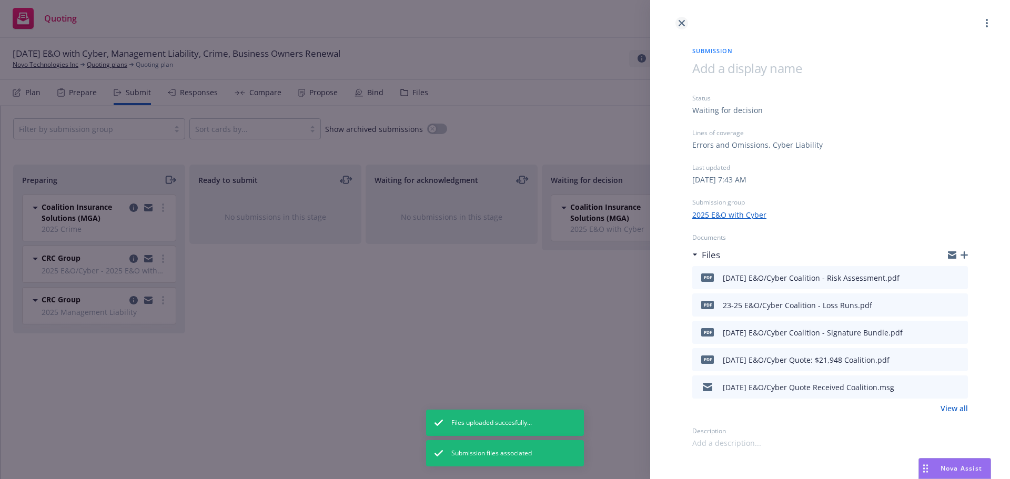
click at [677, 23] on link "close" at bounding box center [681, 23] width 13 height 13
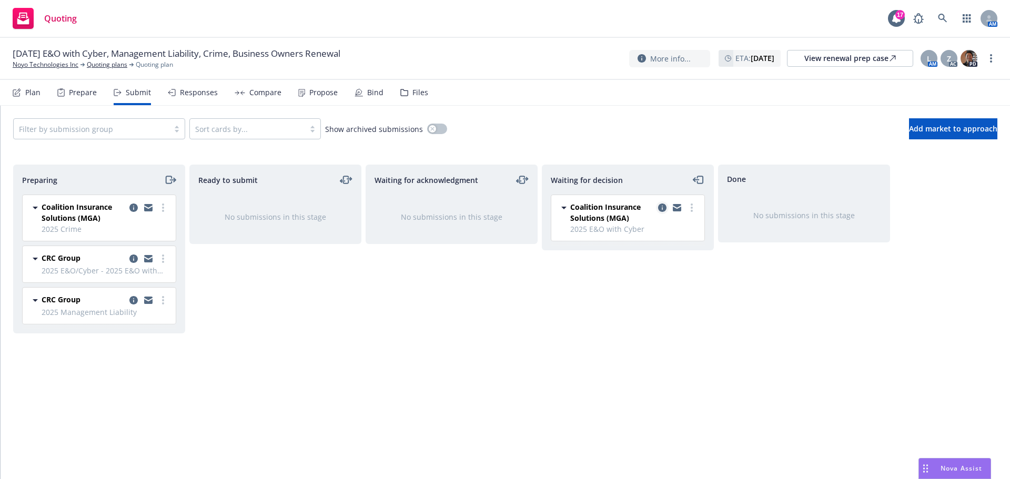
click at [661, 207] on icon "copy logging email" at bounding box center [662, 208] width 8 height 8
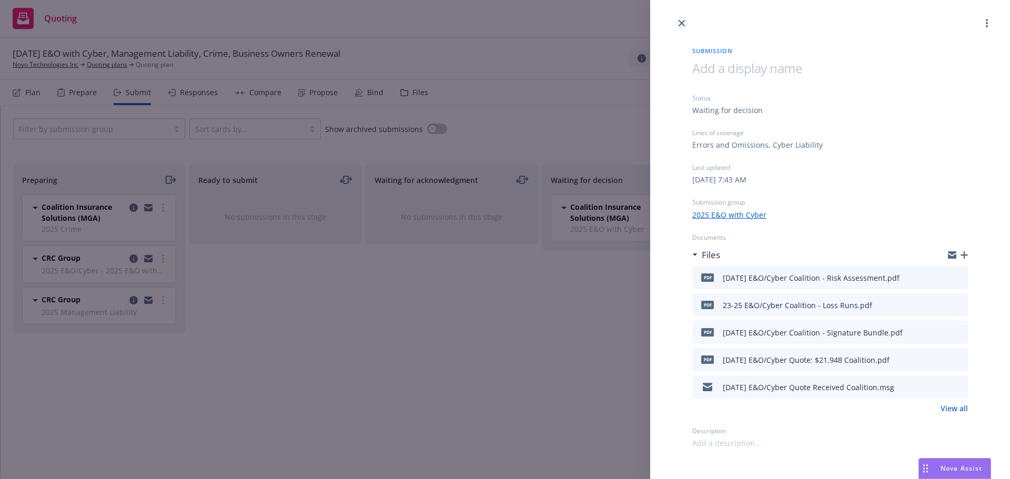
click at [681, 22] on icon "close" at bounding box center [682, 23] width 6 height 6
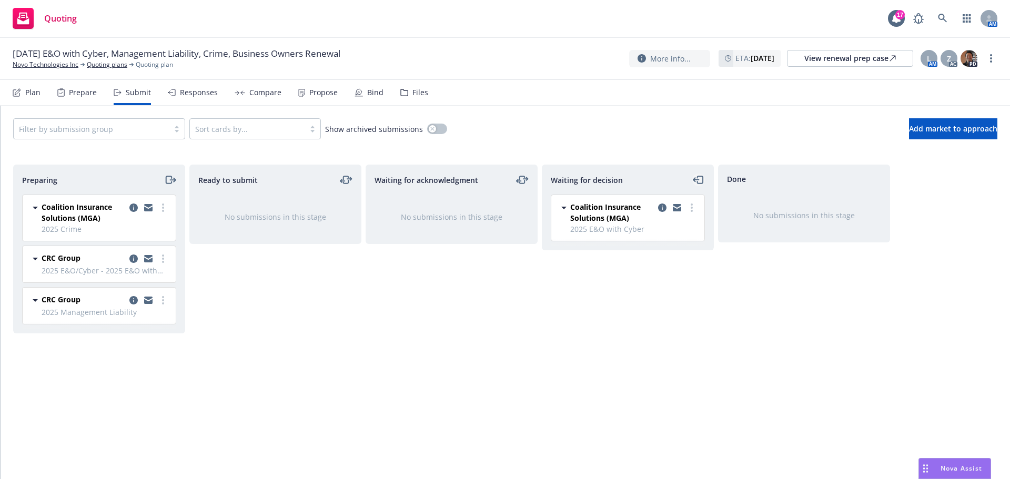
click at [700, 176] on icon "moveLeft" at bounding box center [699, 180] width 12 height 13
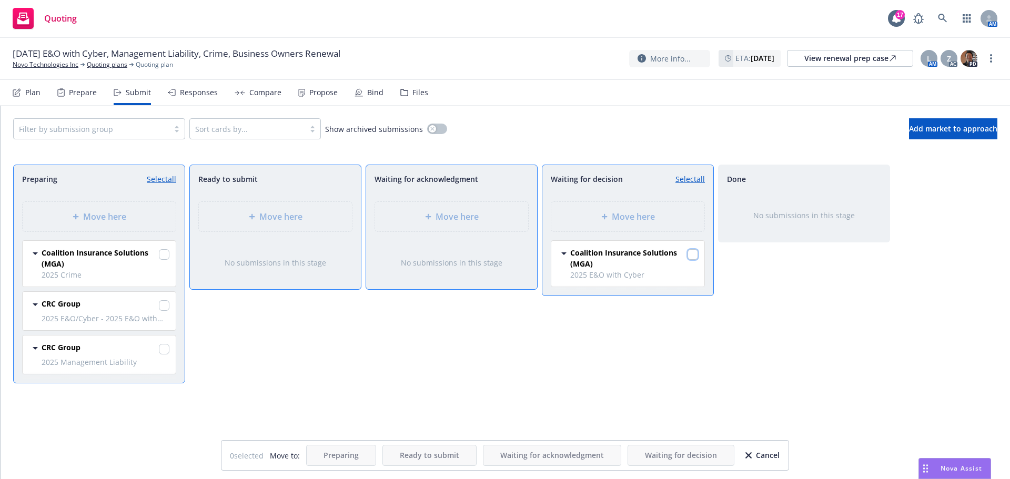
click at [691, 254] on input "checkbox" at bounding box center [693, 254] width 11 height 11
drag, startPoint x: 789, startPoint y: 356, endPoint x: 785, endPoint y: 350, distance: 6.9
click at [789, 355] on div "Done No submissions in this stage" at bounding box center [804, 311] width 172 height 292
click at [682, 177] on link "Unselect all" at bounding box center [685, 179] width 39 height 11
click at [690, 254] on input "checkbox" at bounding box center [693, 254] width 11 height 11
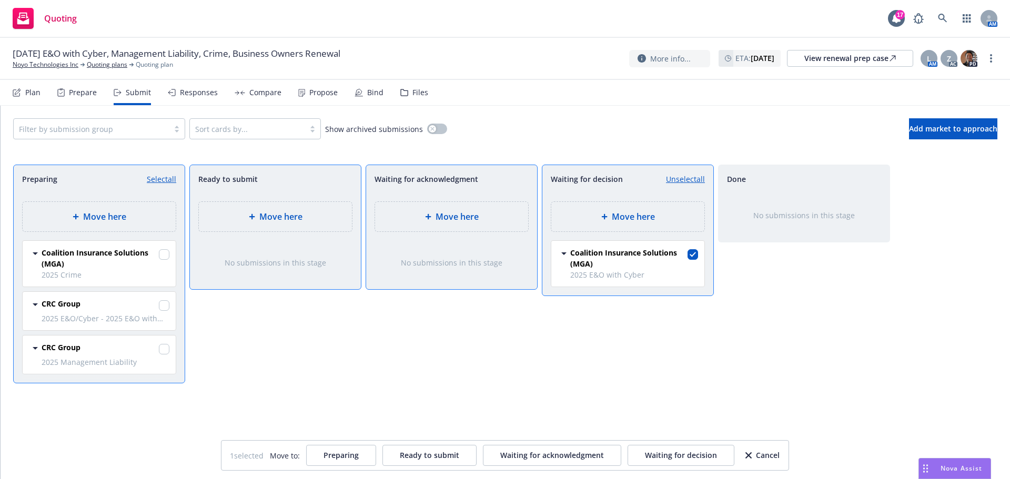
drag, startPoint x: 735, startPoint y: 362, endPoint x: 744, endPoint y: 362, distance: 9.5
click at [740, 362] on div "Done No submissions in this stage" at bounding box center [804, 311] width 172 height 292
click at [674, 179] on link "Unselect all" at bounding box center [685, 179] width 39 height 11
click at [769, 453] on div "Cancel" at bounding box center [762, 456] width 34 height 20
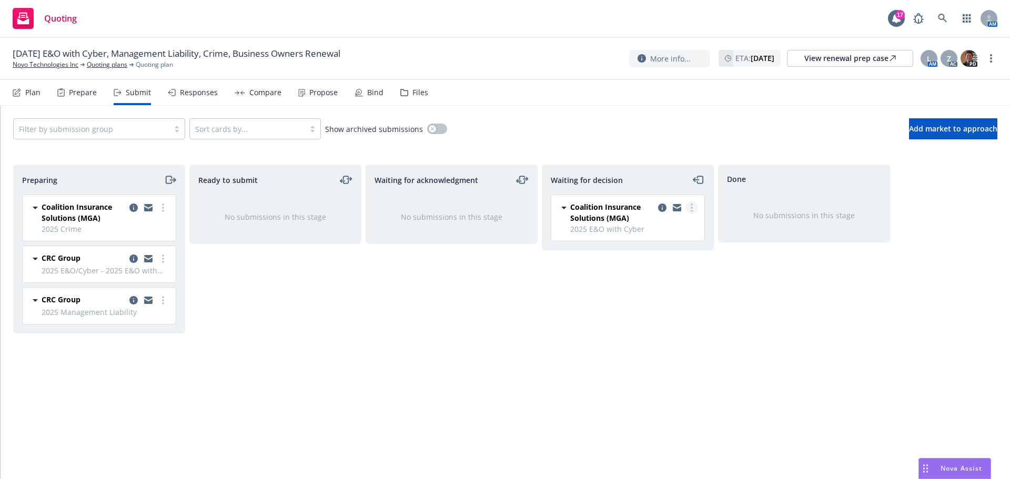
click at [691, 209] on icon "more" at bounding box center [692, 208] width 2 height 8
click at [649, 249] on span "Move to done" at bounding box center [628, 250] width 73 height 10
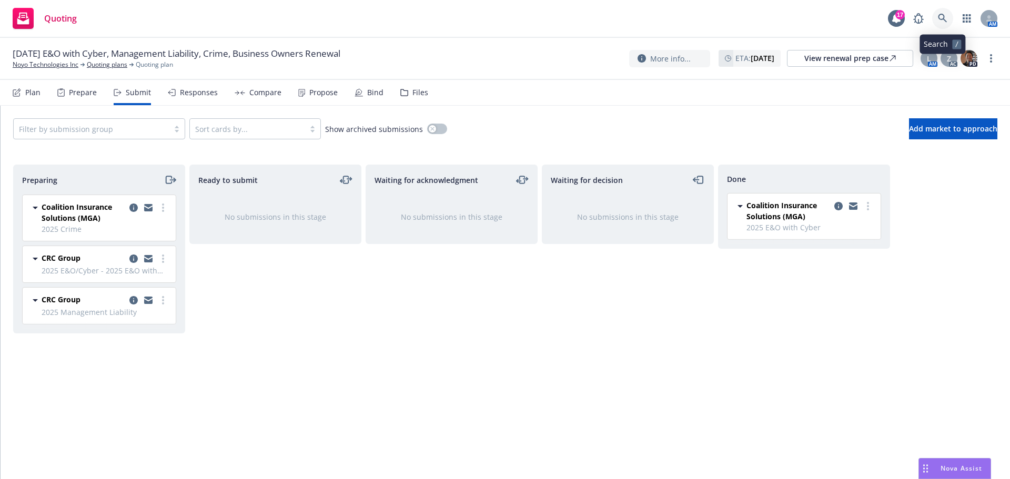
click at [935, 16] on link at bounding box center [942, 18] width 21 height 21
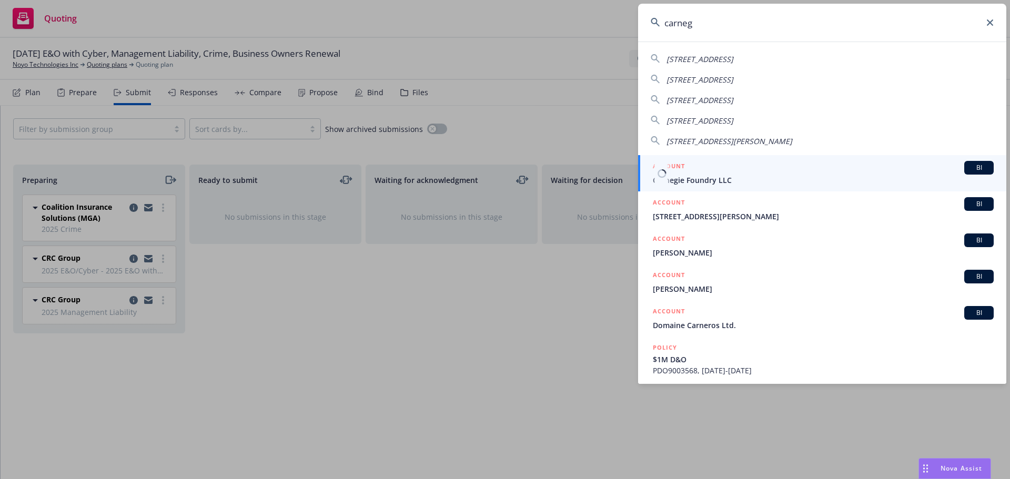
click at [707, 177] on span "Carnegie Foundry LLC" at bounding box center [823, 180] width 341 height 11
